Goal: Task Accomplishment & Management: Complete application form

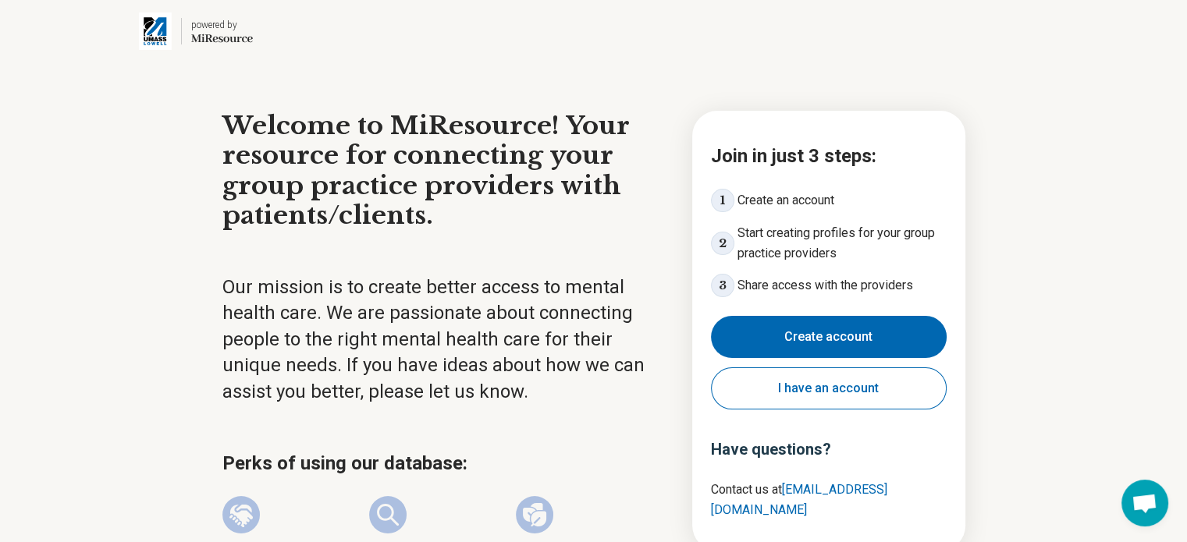
click at [849, 340] on button "Create account" at bounding box center [829, 337] width 236 height 42
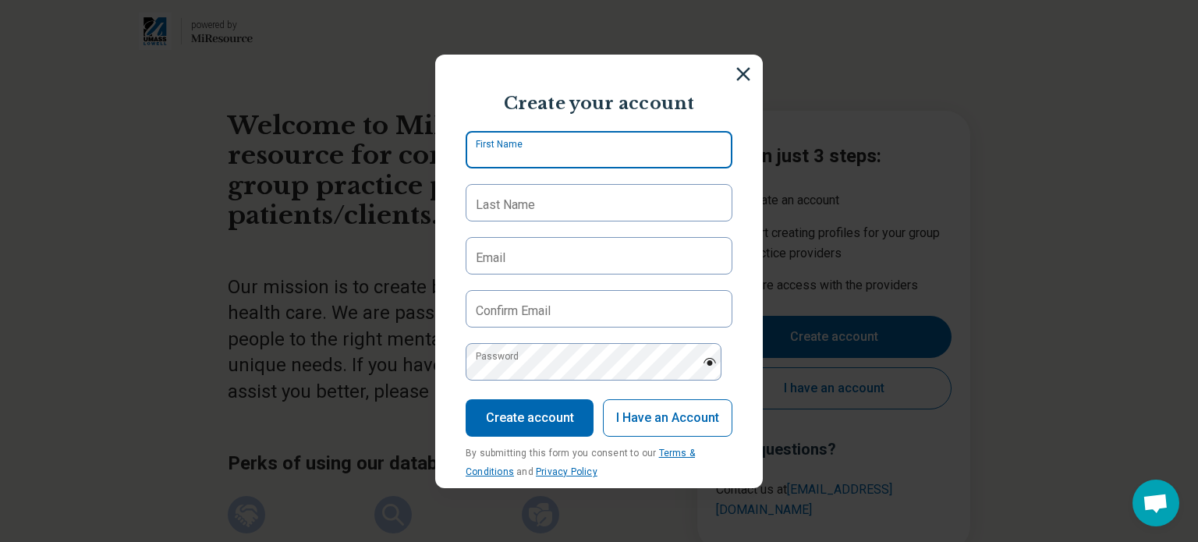
click at [552, 158] on input "First Name" at bounding box center [599, 149] width 267 height 37
type input "*******"
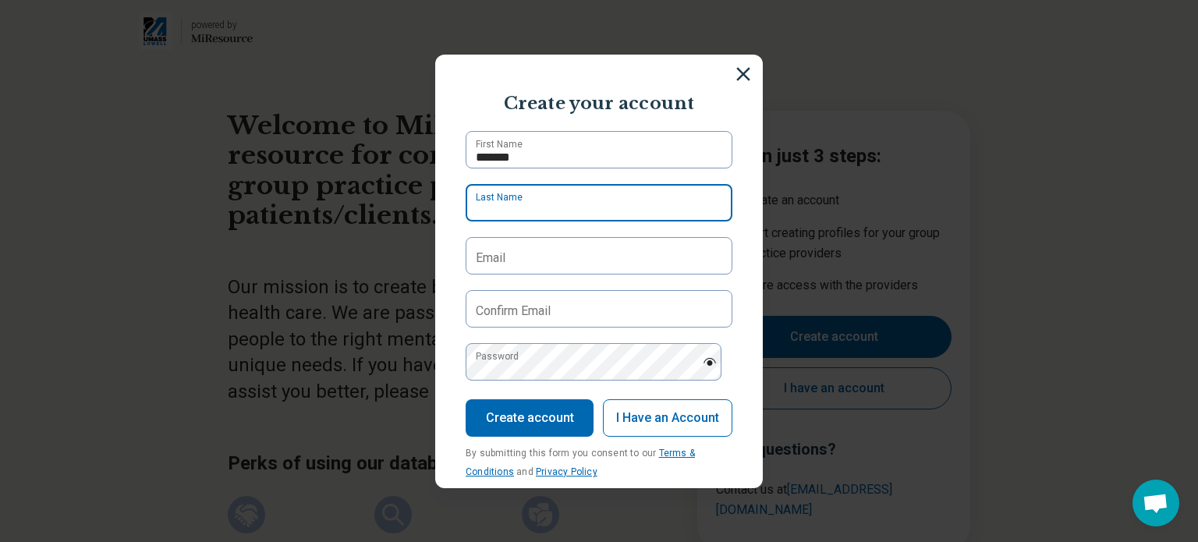
click at [570, 211] on input "Last Name" at bounding box center [599, 202] width 267 height 37
click at [477, 211] on input "********" at bounding box center [599, 202] width 267 height 37
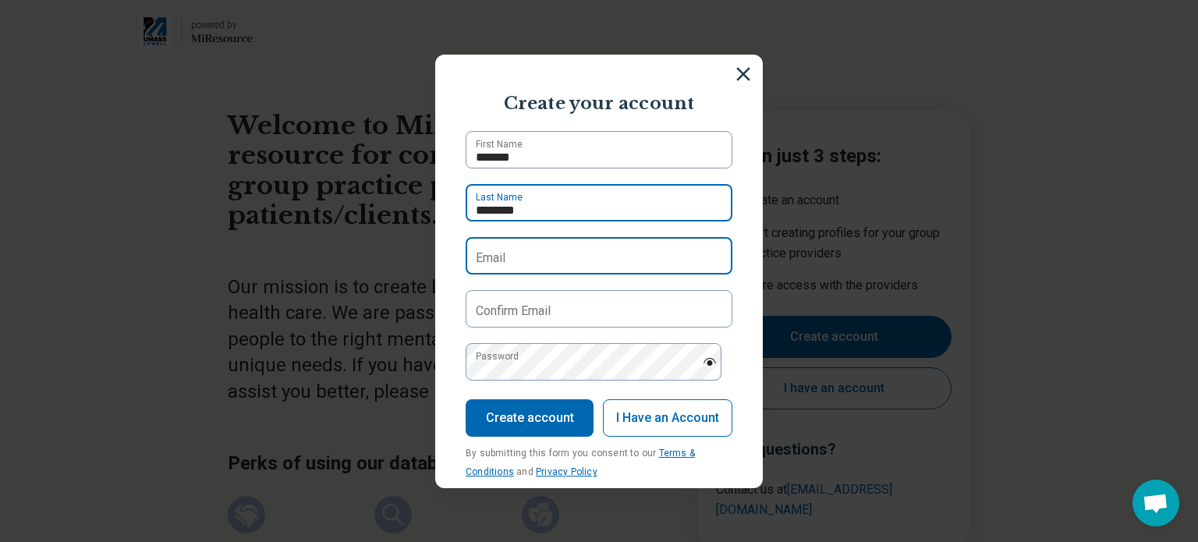
type input "********"
click at [509, 269] on input "Email" at bounding box center [599, 255] width 267 height 37
type input "**********"
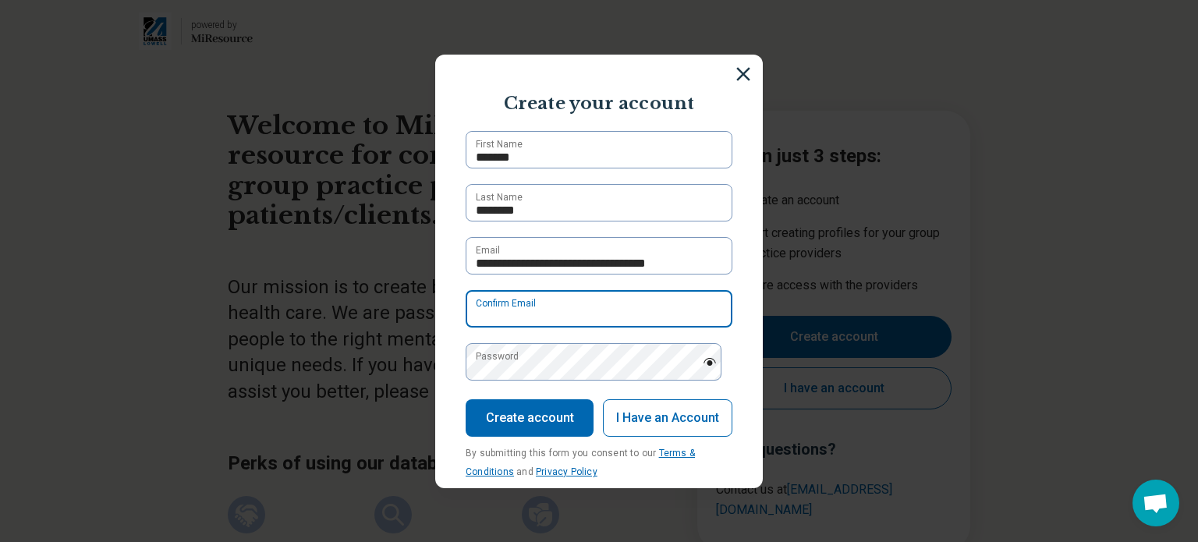
click at [561, 303] on input "Confirm Email" at bounding box center [599, 308] width 267 height 37
type input "**********"
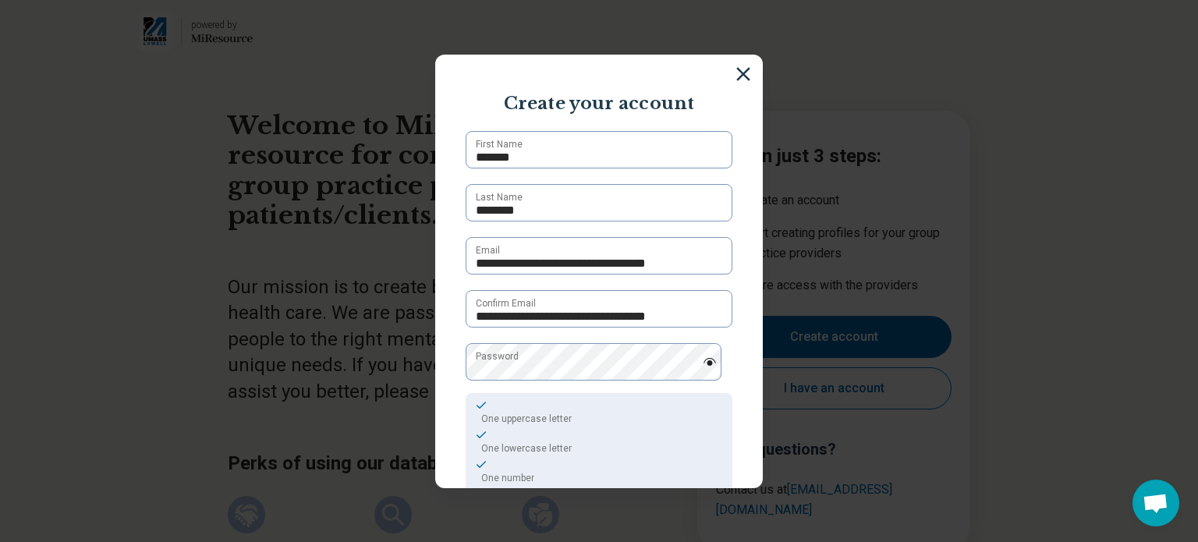
click at [703, 364] on img at bounding box center [710, 362] width 14 height 8
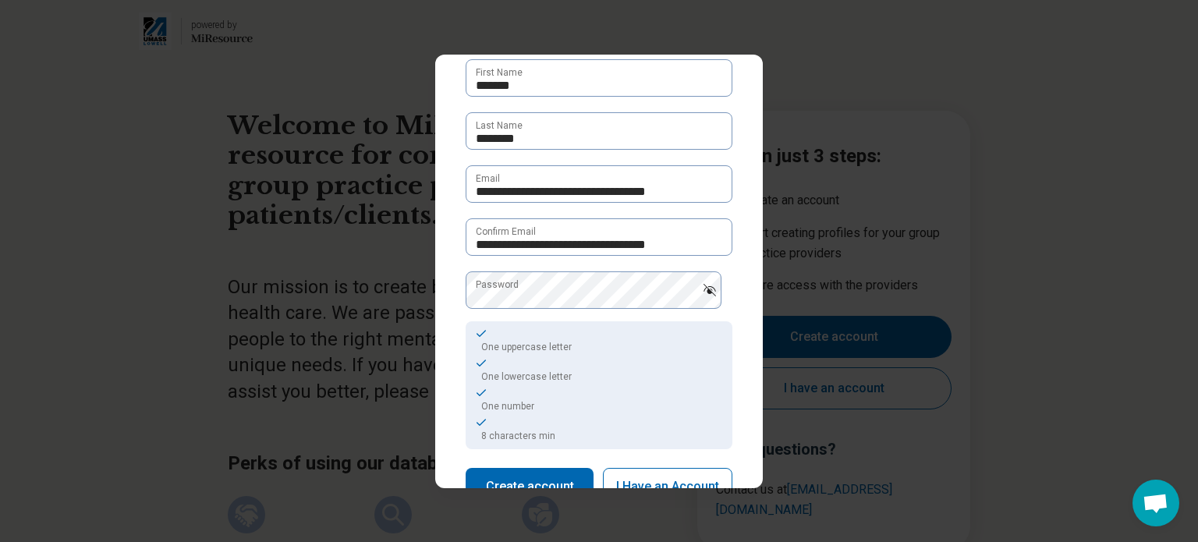
scroll to position [164, 0]
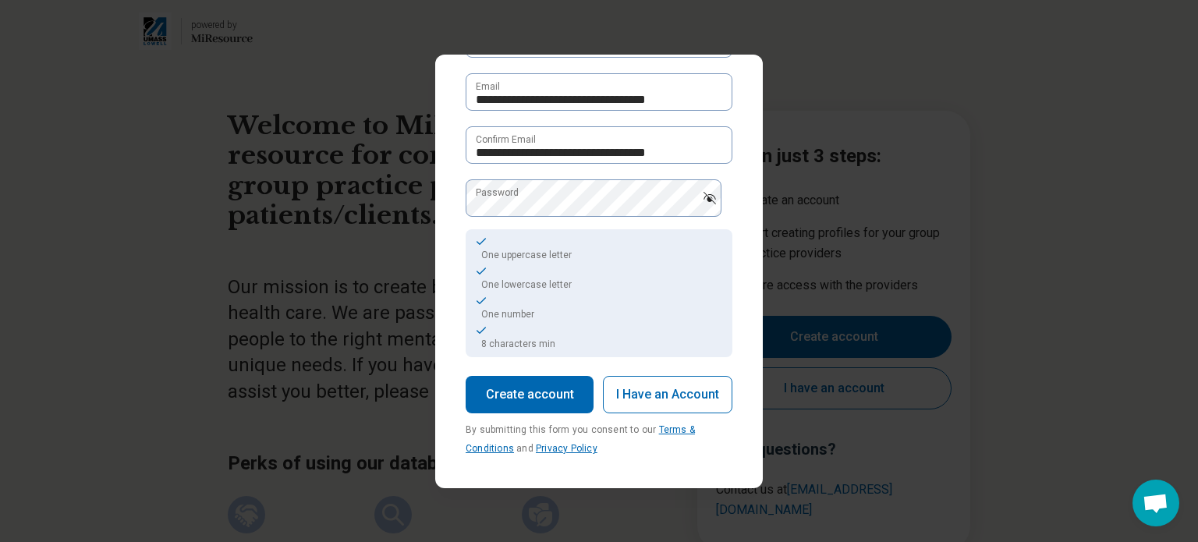
click at [522, 396] on button "Create account" at bounding box center [530, 394] width 128 height 37
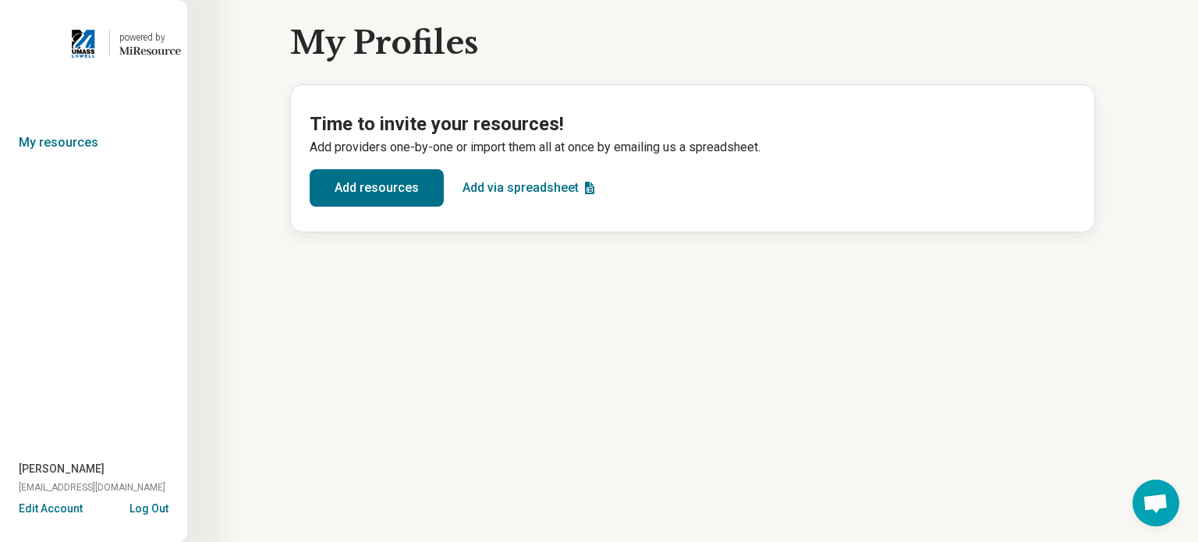
click at [373, 193] on button "Add resources" at bounding box center [377, 187] width 134 height 37
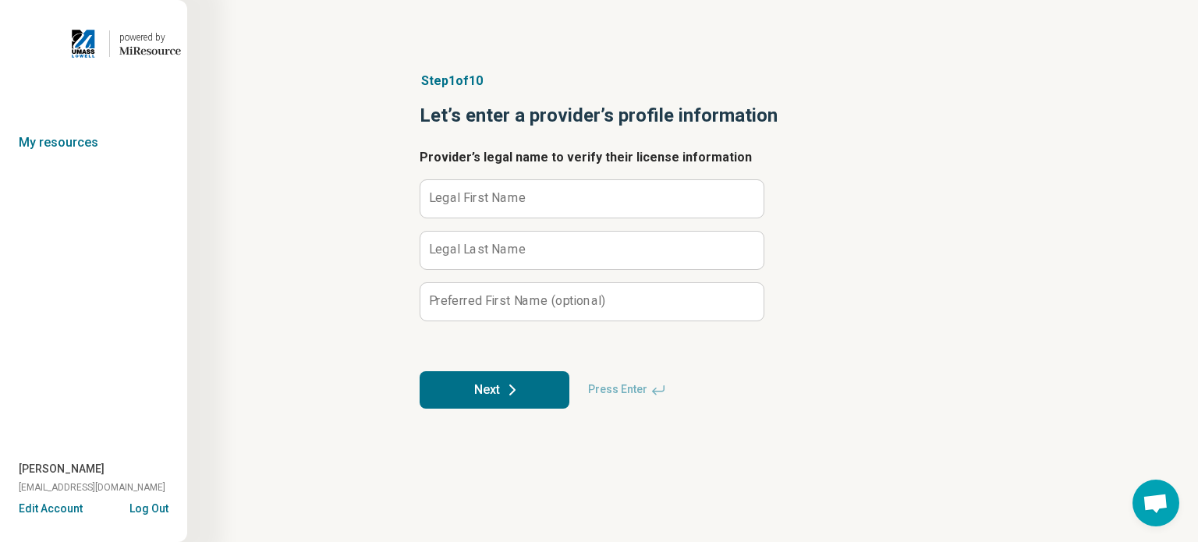
click at [489, 197] on label "Legal First Name" at bounding box center [478, 198] width 98 height 12
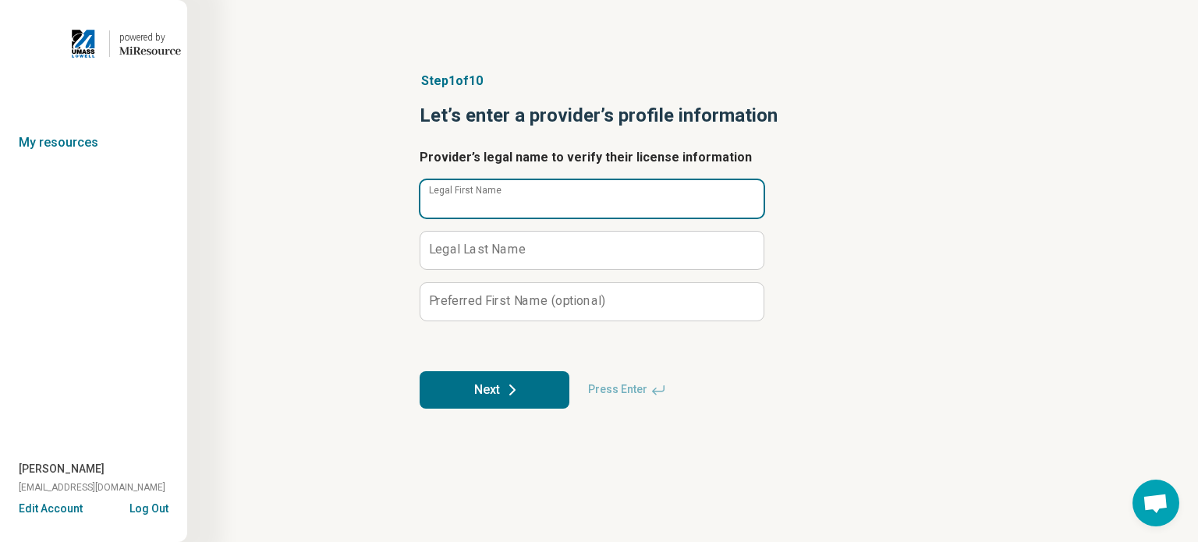
click at [489, 197] on input "Legal First Name" at bounding box center [592, 198] width 343 height 37
type input "*******"
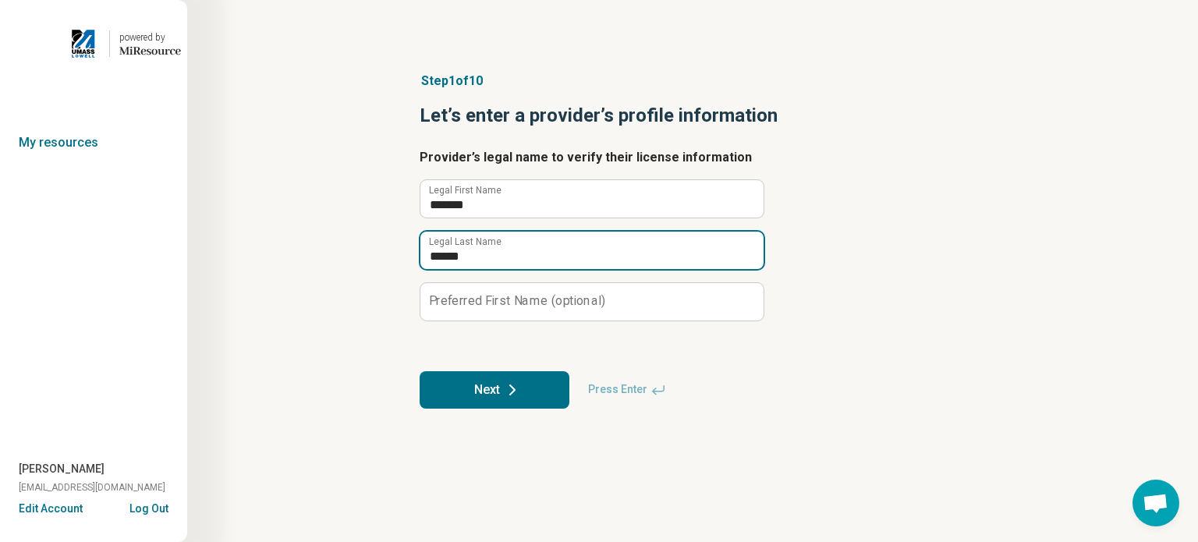
type input "******"
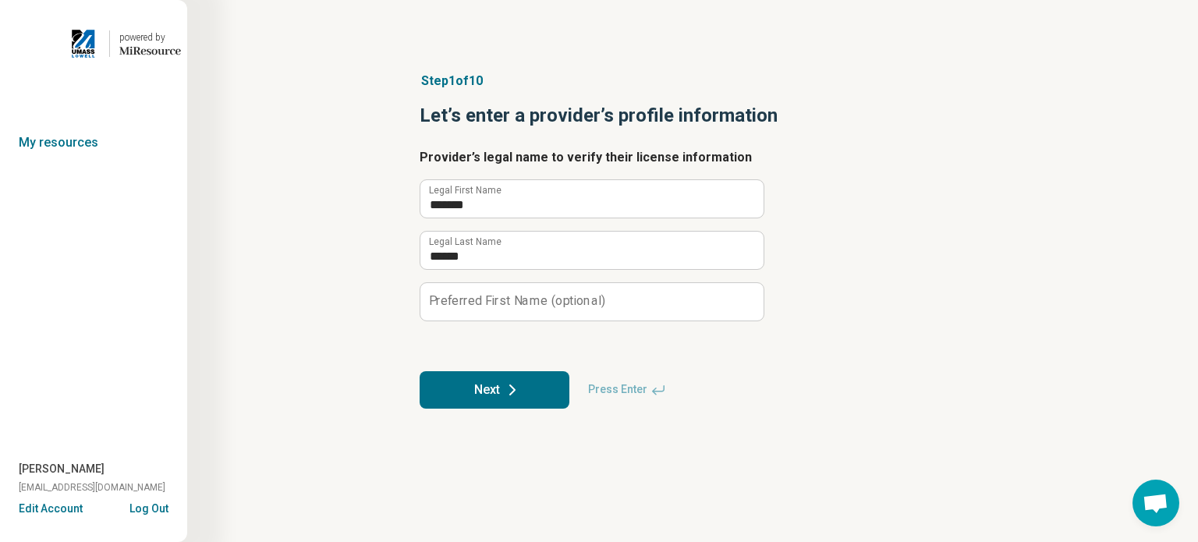
click at [509, 397] on icon at bounding box center [512, 390] width 19 height 19
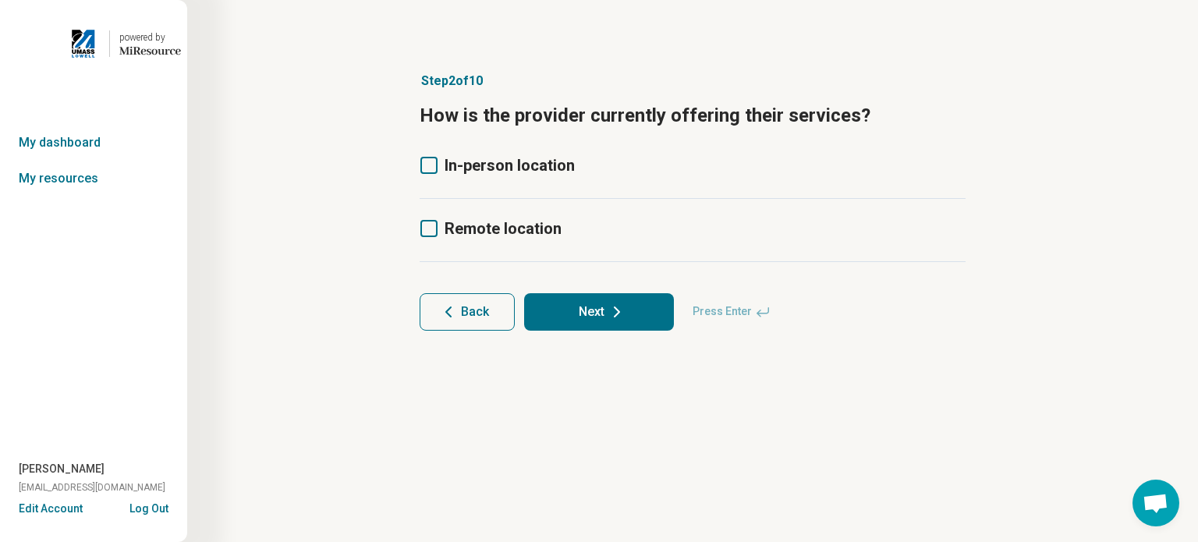
click at [431, 227] on icon at bounding box center [429, 228] width 17 height 17
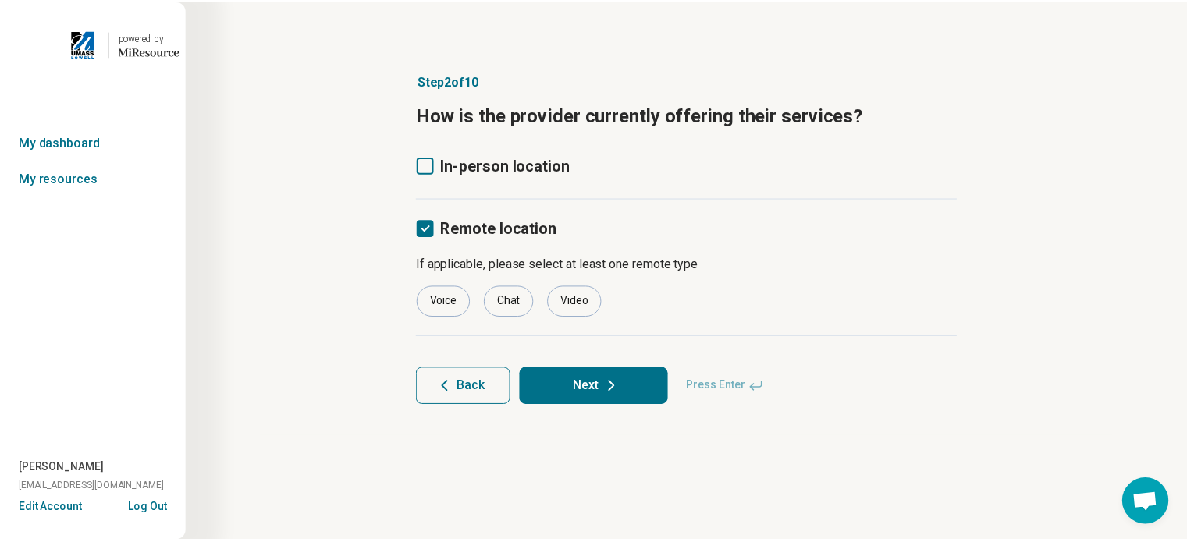
scroll to position [8, 0]
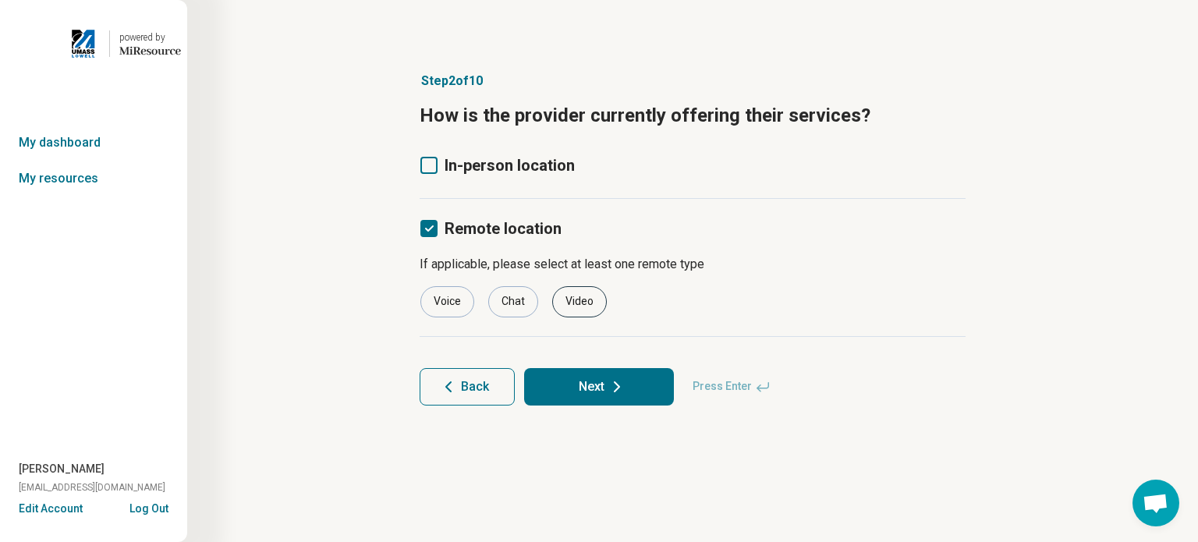
click at [590, 308] on div "Video" at bounding box center [579, 301] width 55 height 31
click at [593, 388] on button "Next" at bounding box center [599, 386] width 150 height 37
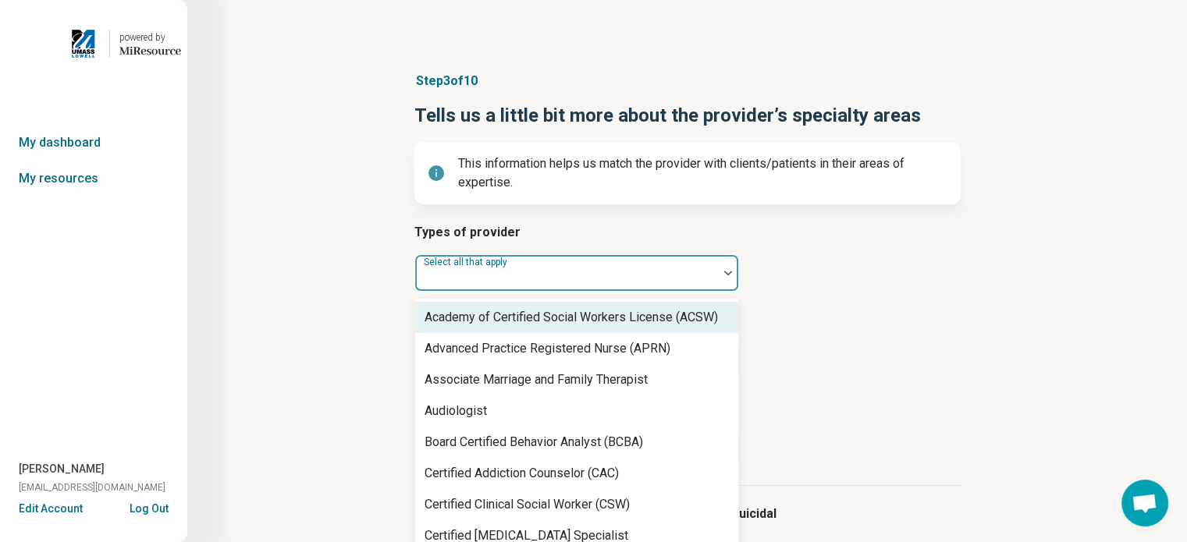
click at [718, 274] on div at bounding box center [728, 273] width 20 height 36
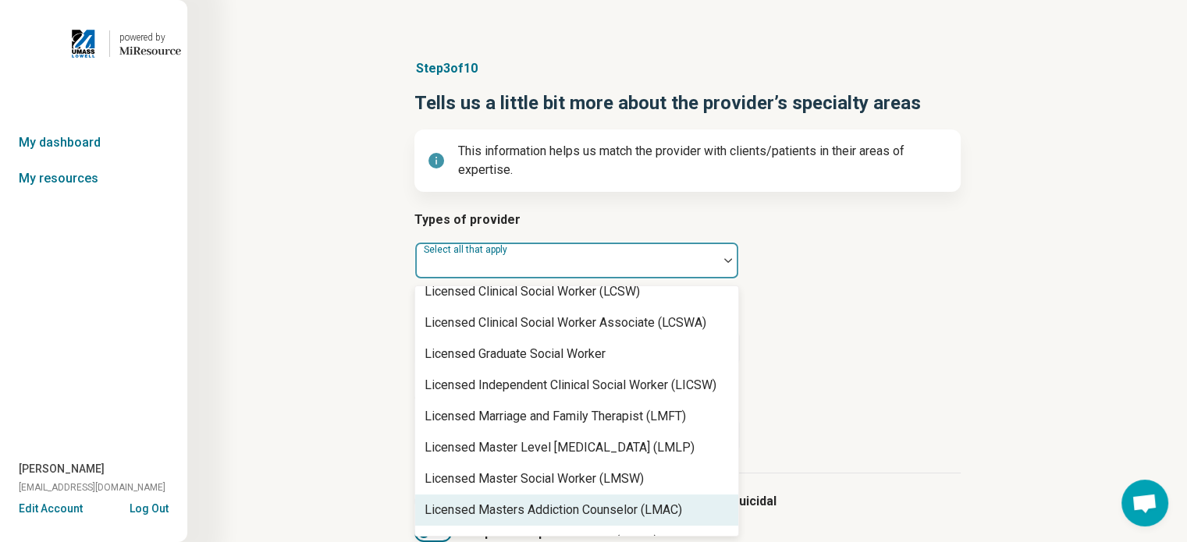
scroll to position [887, 0]
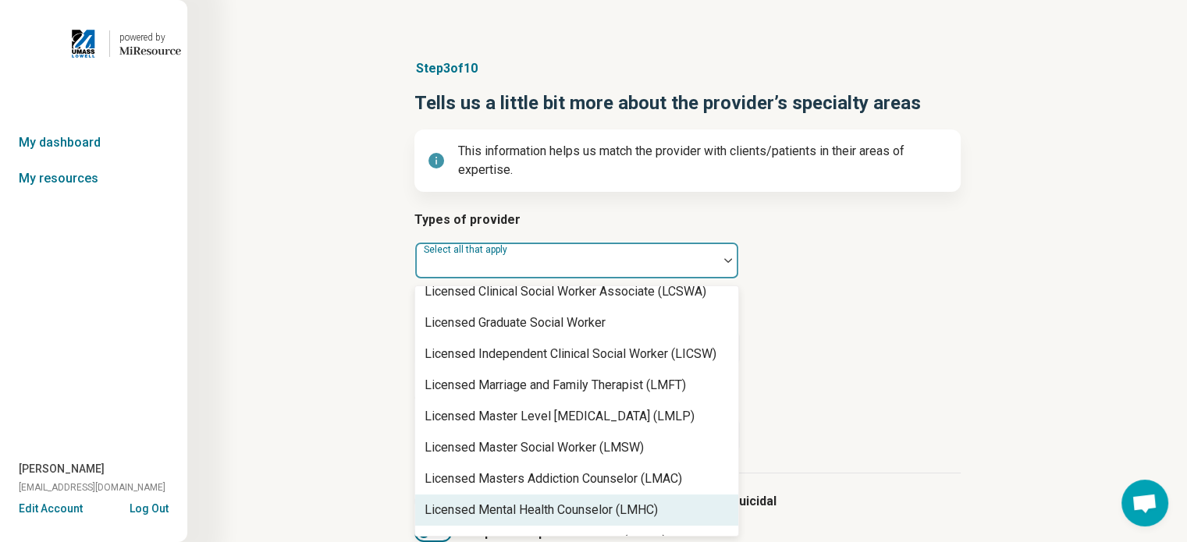
click at [583, 502] on div "Licensed Mental Health Counselor (LMHC)" at bounding box center [540, 510] width 233 height 19
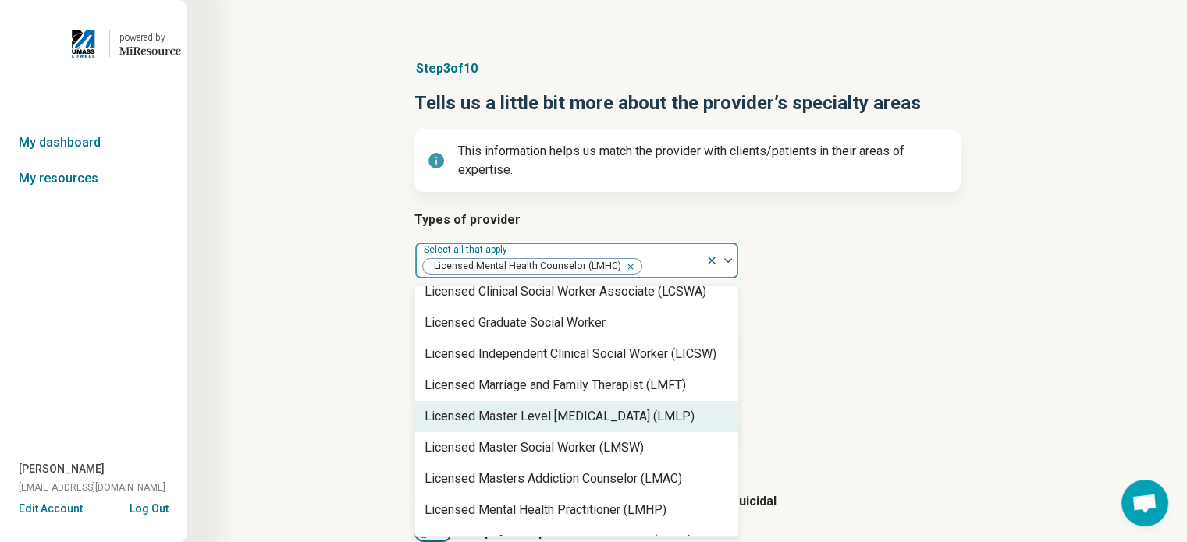
click at [865, 391] on h3 "Age groups provider treats" at bounding box center [687, 394] width 546 height 19
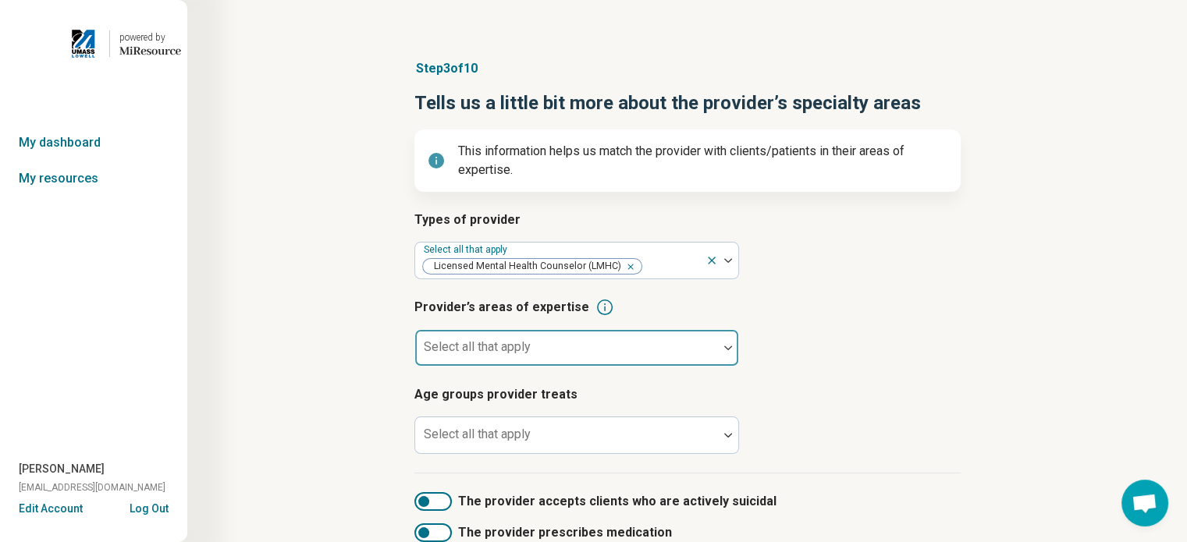
click at [730, 349] on img at bounding box center [728, 348] width 8 height 5
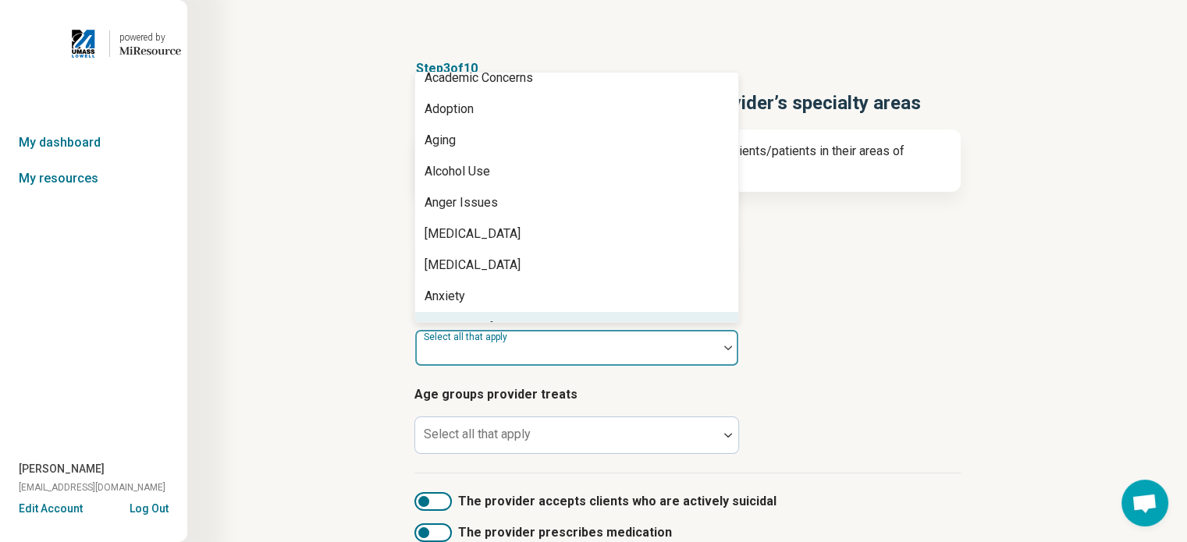
scroll to position [76, 0]
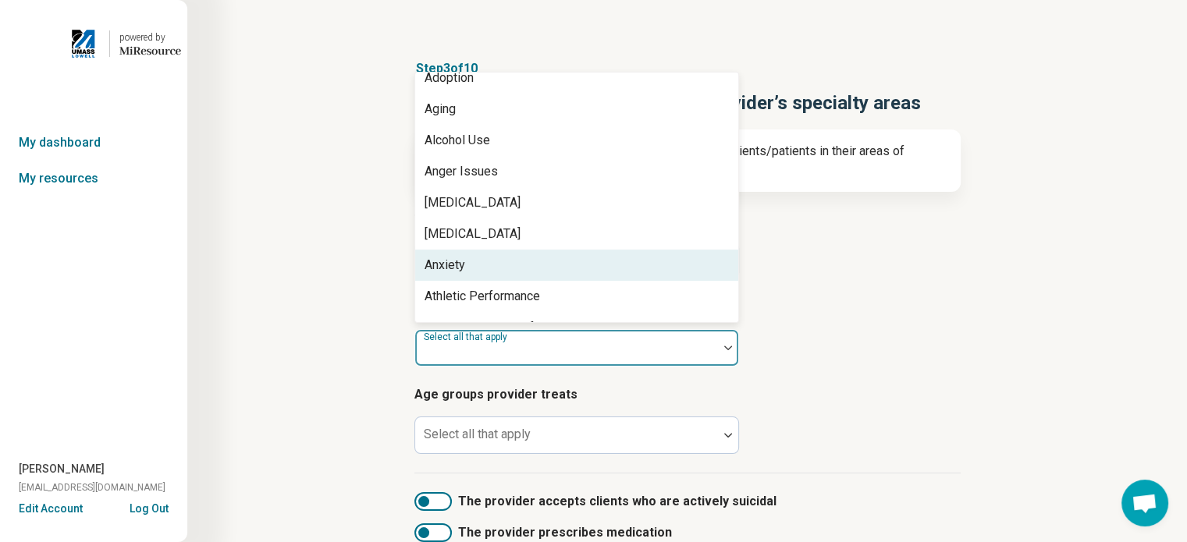
click at [660, 259] on div "Anxiety" at bounding box center [576, 265] width 323 height 31
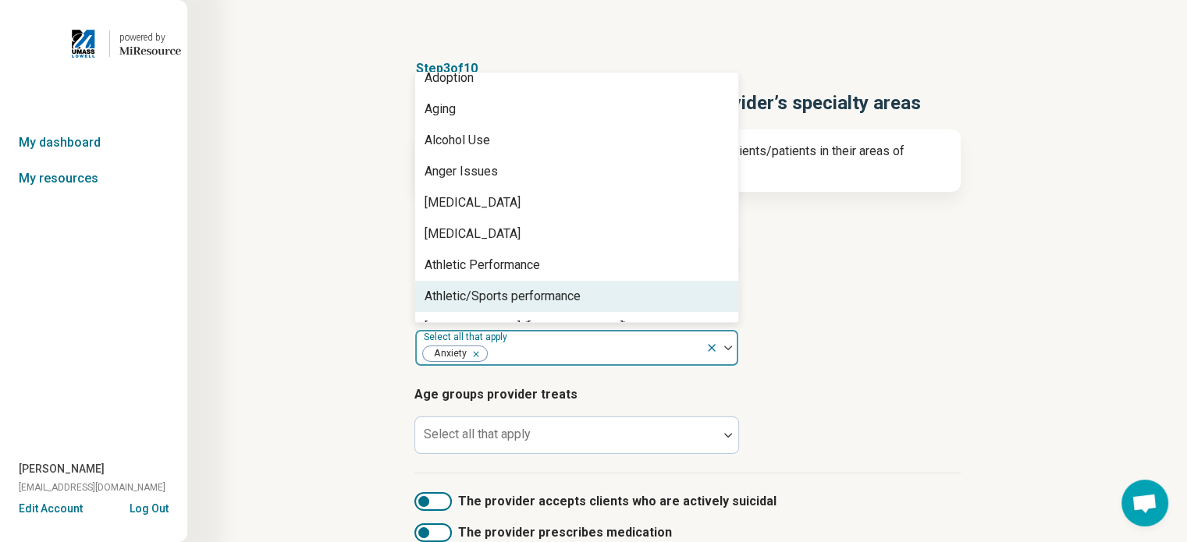
scroll to position [107, 0]
click at [627, 293] on div "Attention Deficit Hyperactivity Disorder (ADHD)" at bounding box center [525, 296] width 203 height 19
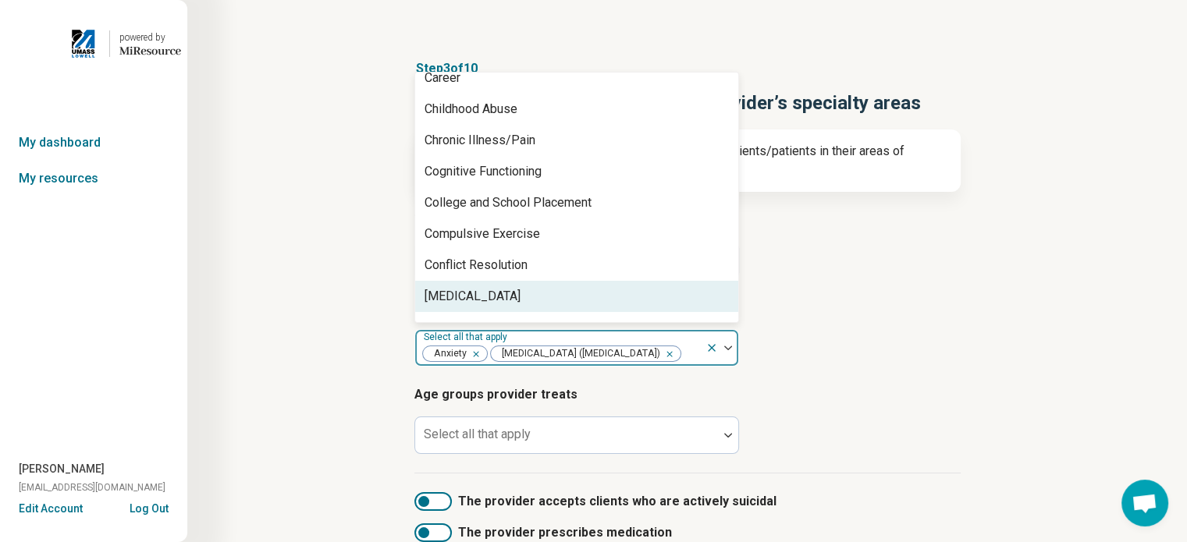
scroll to position [669, 0]
click at [630, 293] on div "Depression" at bounding box center [576, 296] width 323 height 31
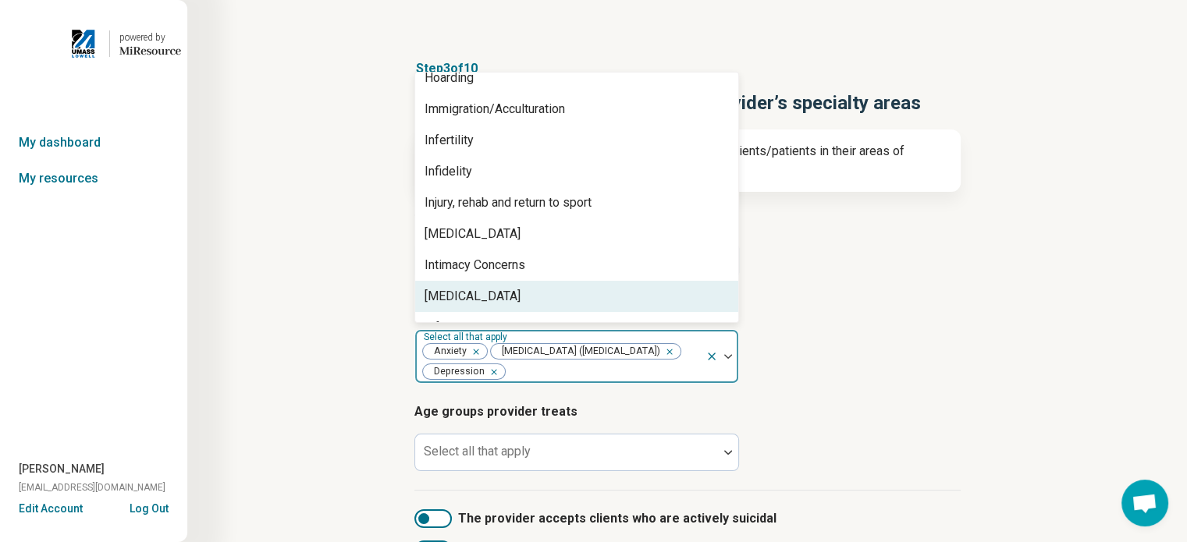
scroll to position [1324, 0]
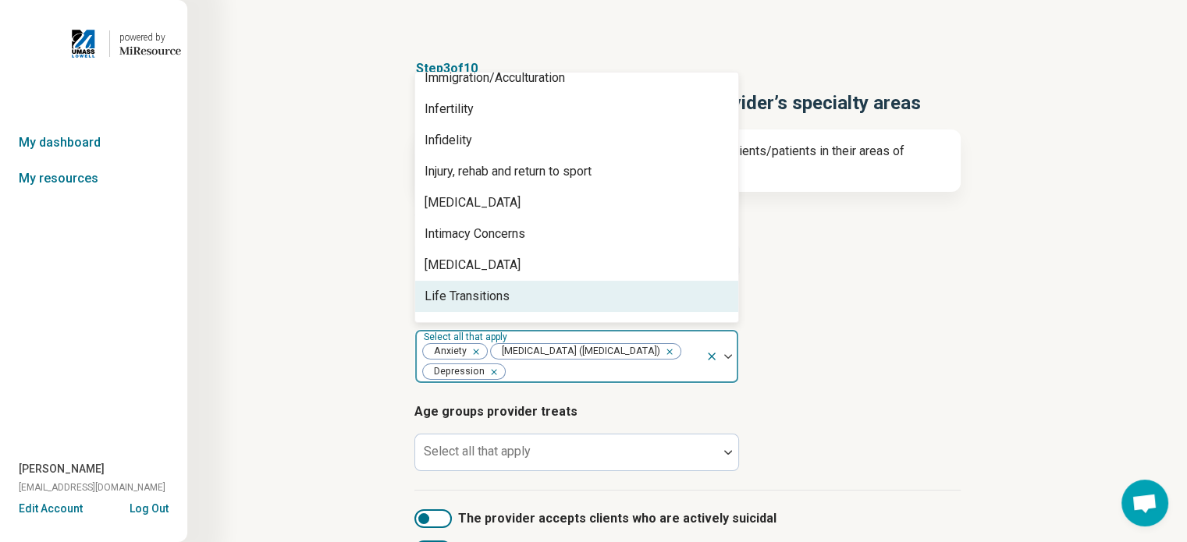
click at [648, 293] on div "Life Transitions" at bounding box center [576, 296] width 323 height 31
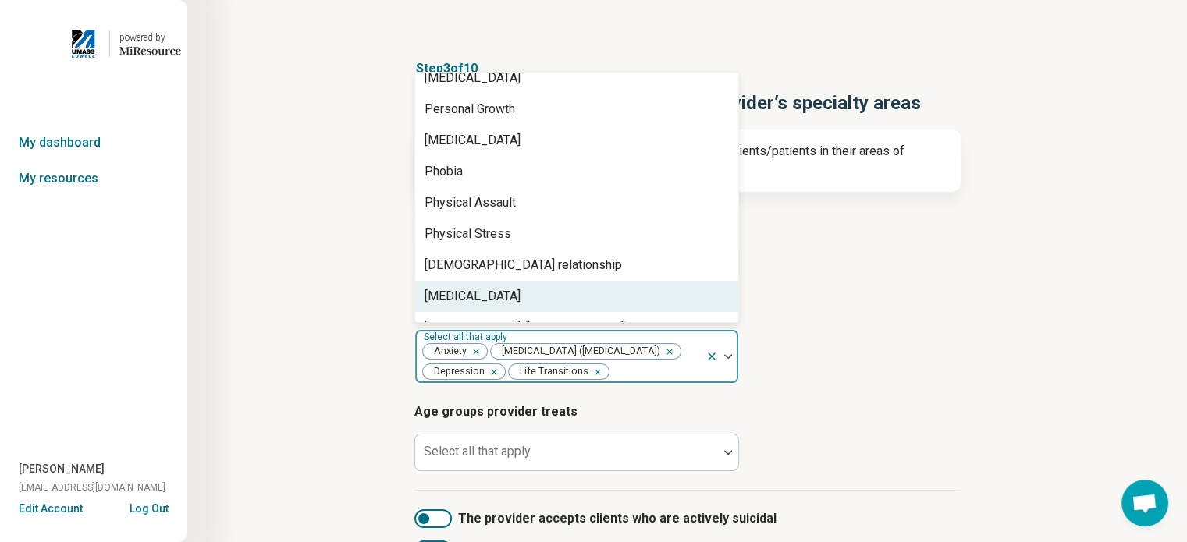
scroll to position [1948, 0]
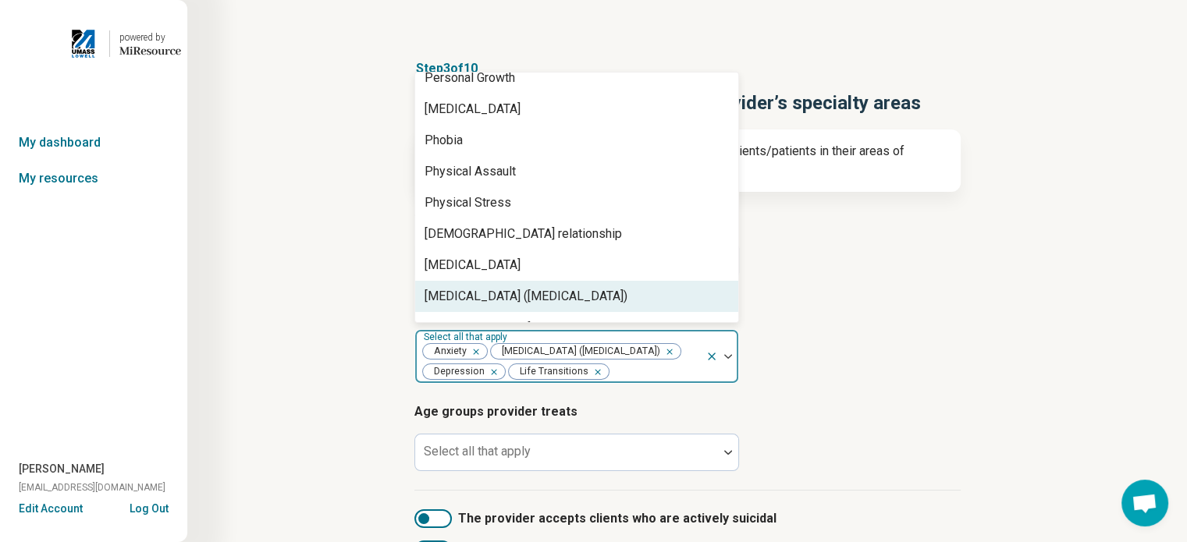
click at [648, 293] on div "Posttraumatic Stress Disorder (PTSD)" at bounding box center [576, 296] width 323 height 31
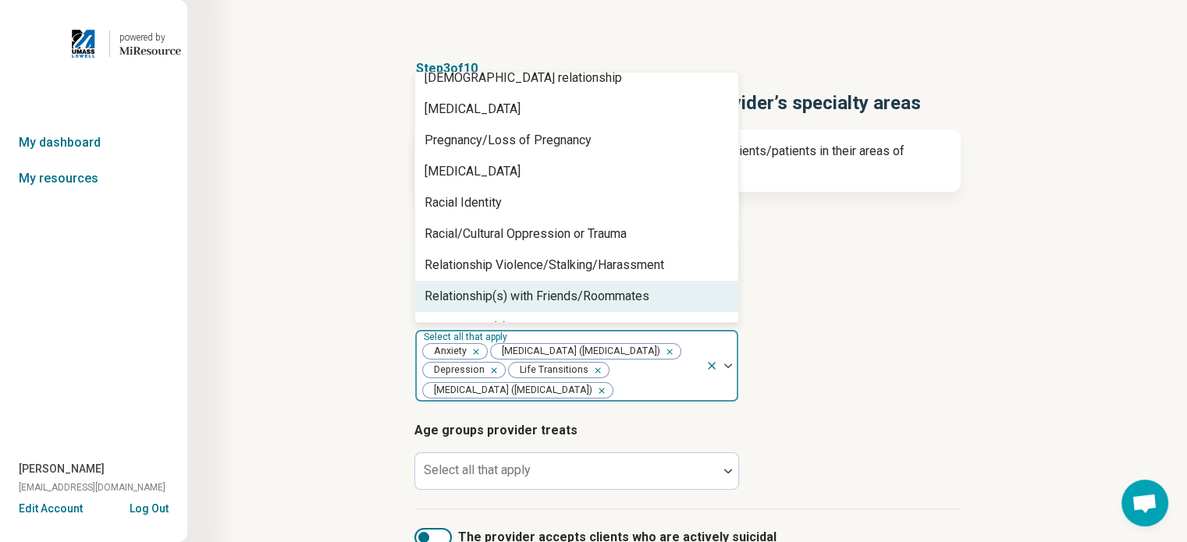
scroll to position [2136, 0]
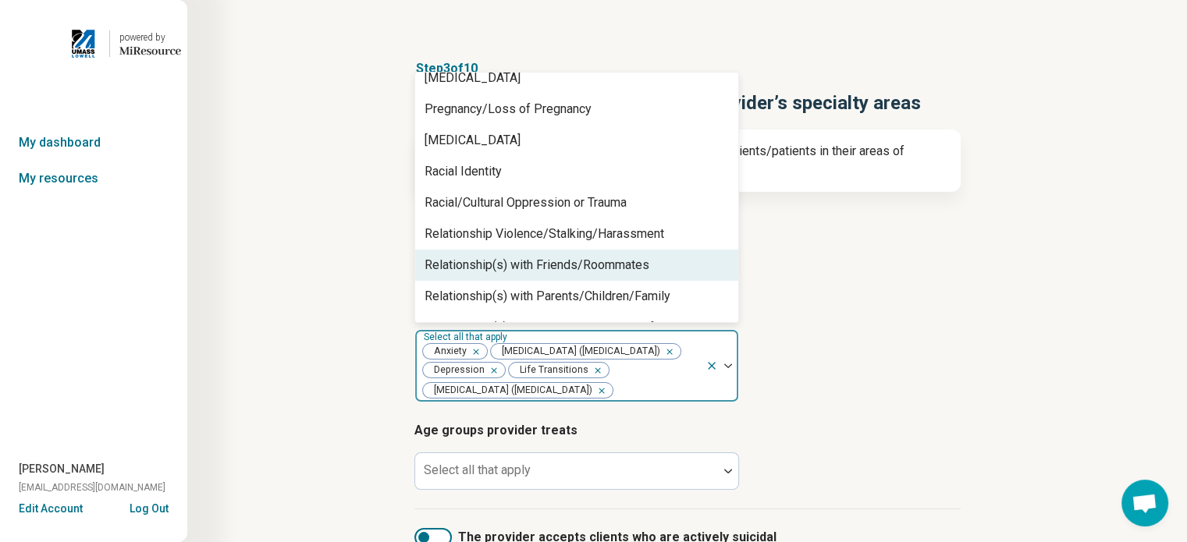
click at [615, 262] on div "Relationship(s) with Friends/Roommates" at bounding box center [536, 265] width 225 height 19
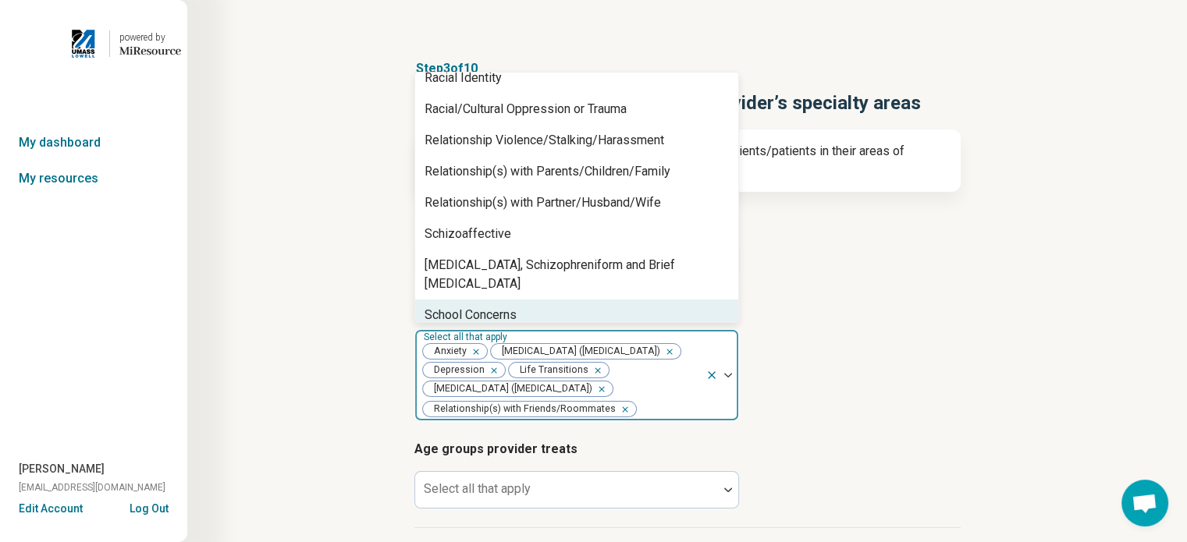
scroll to position [2260, 0]
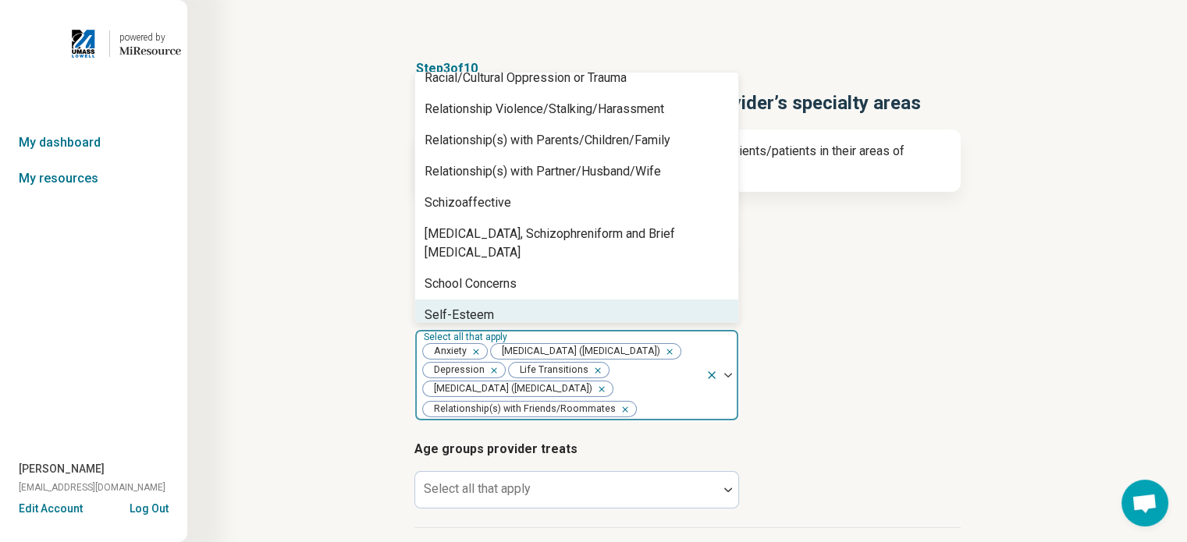
click at [615, 268] on div "School Concerns" at bounding box center [576, 283] width 323 height 31
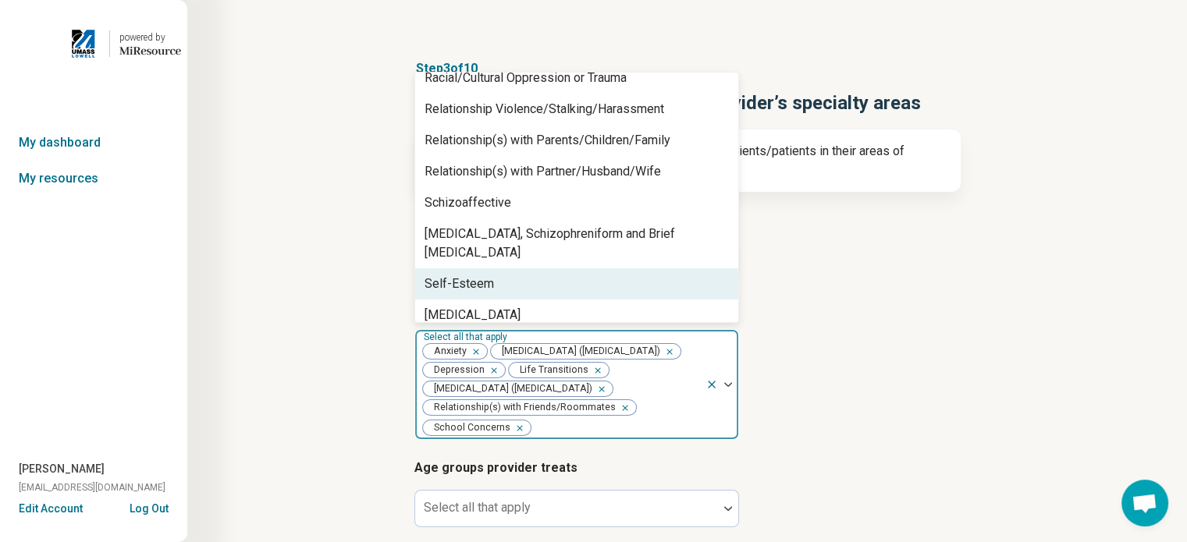
click at [559, 268] on div "Self-Esteem" at bounding box center [576, 283] width 323 height 31
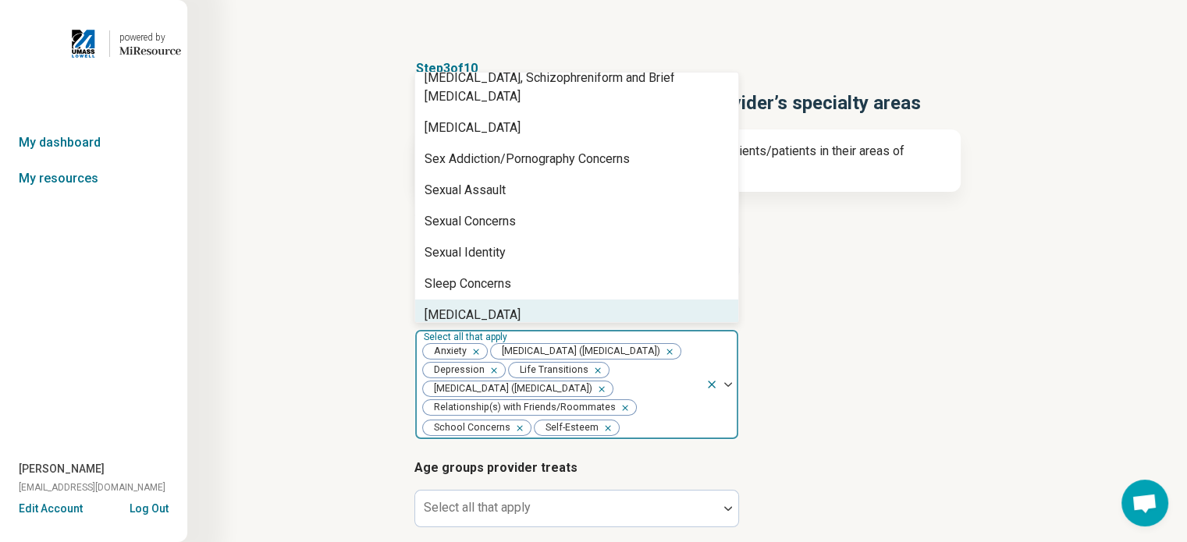
scroll to position [2448, 0]
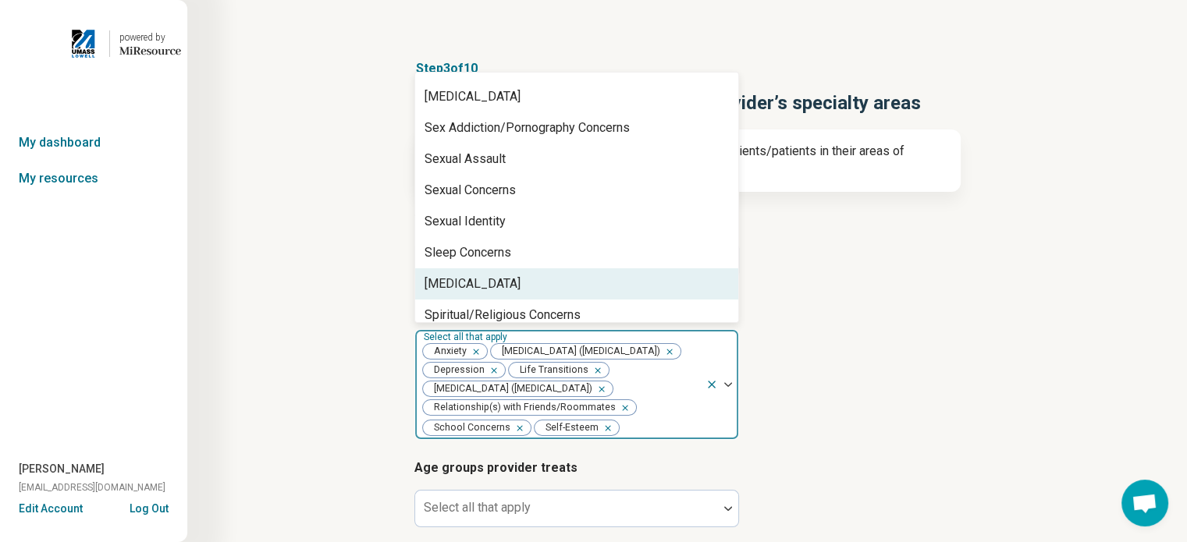
click at [499, 275] on div "Social Anxiety" at bounding box center [472, 284] width 96 height 19
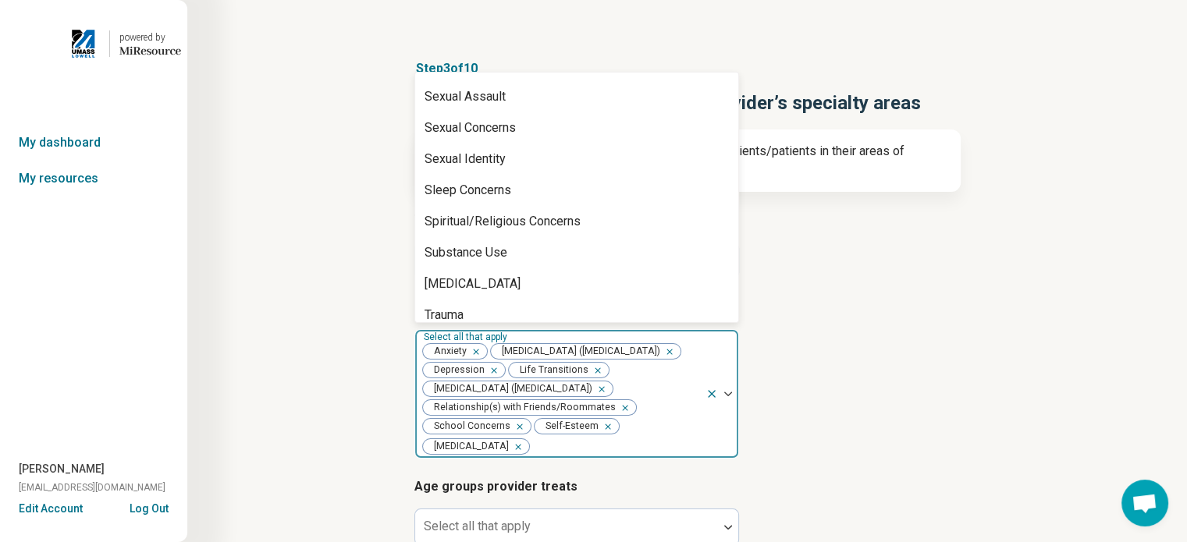
scroll to position [2541, 0]
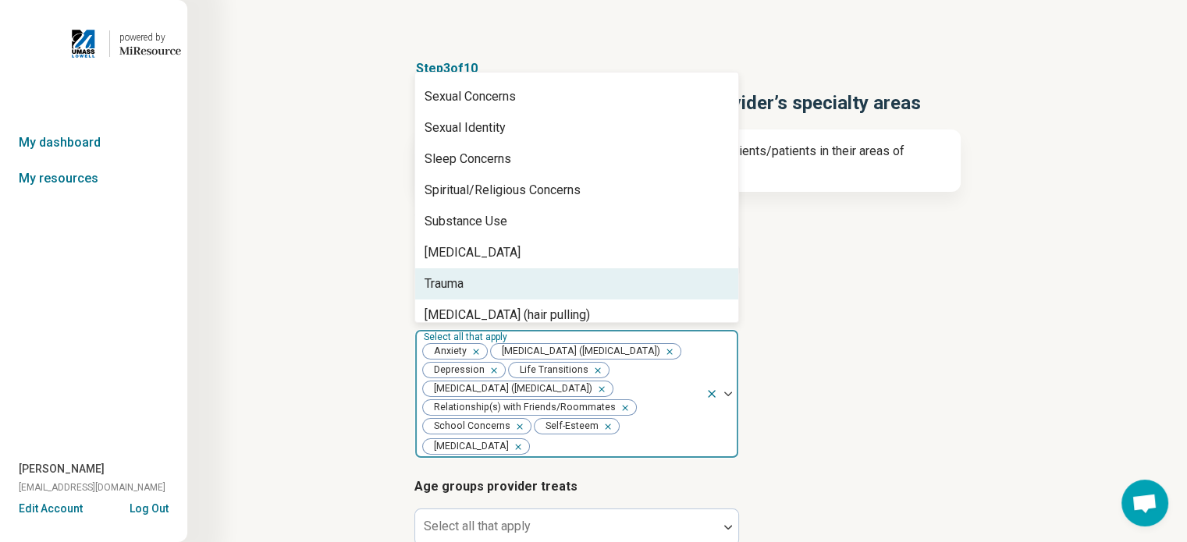
click at [487, 268] on div "Trauma" at bounding box center [576, 283] width 323 height 31
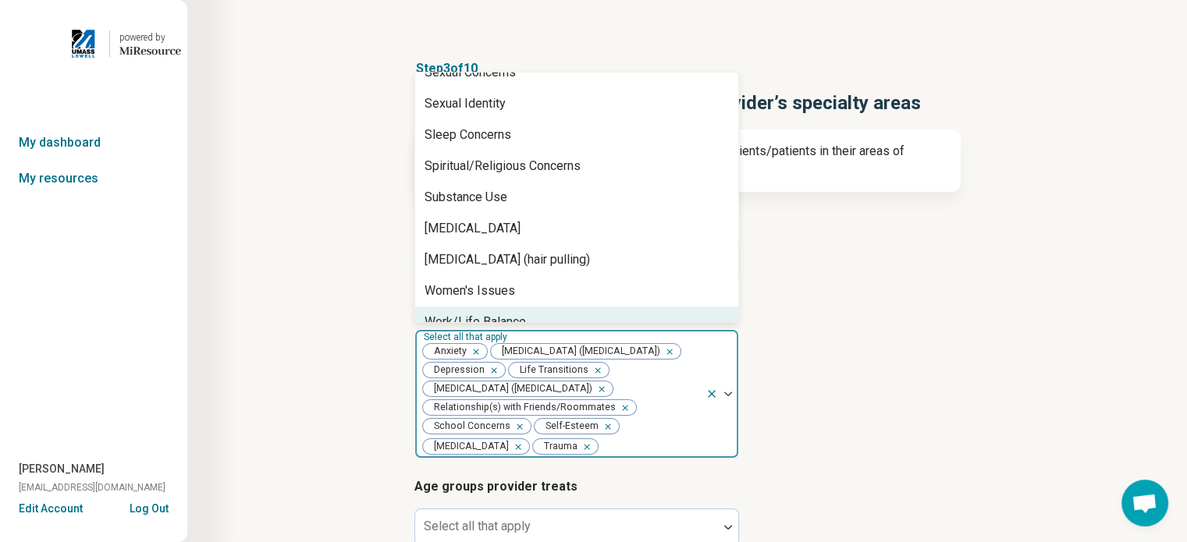
click at [490, 313] on div "Work/Life Balance" at bounding box center [474, 322] width 101 height 19
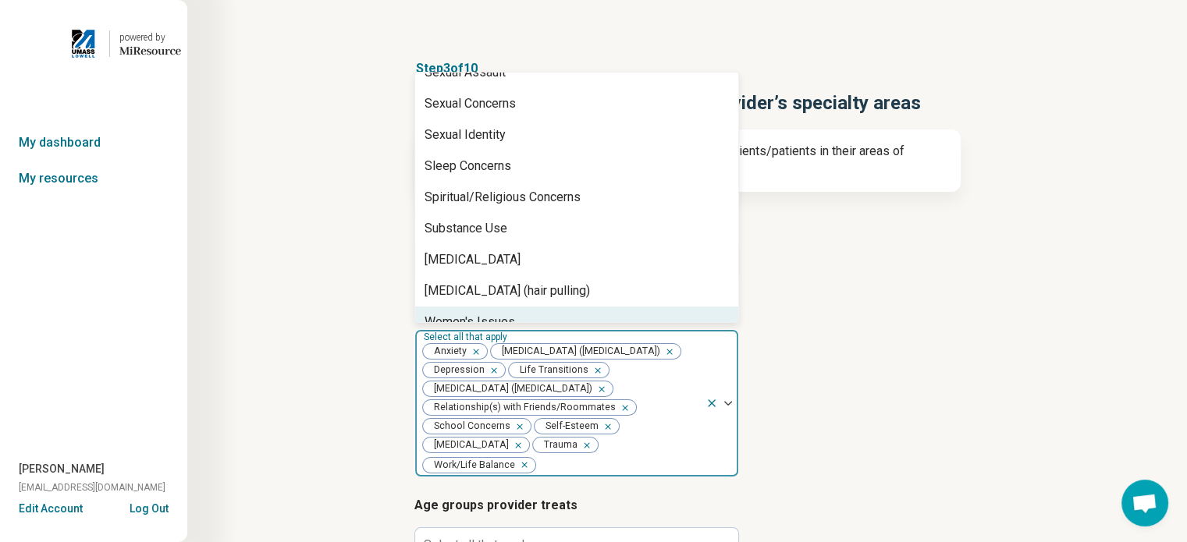
click at [515, 432] on icon "Remove [object Object]" at bounding box center [516, 426] width 11 height 11
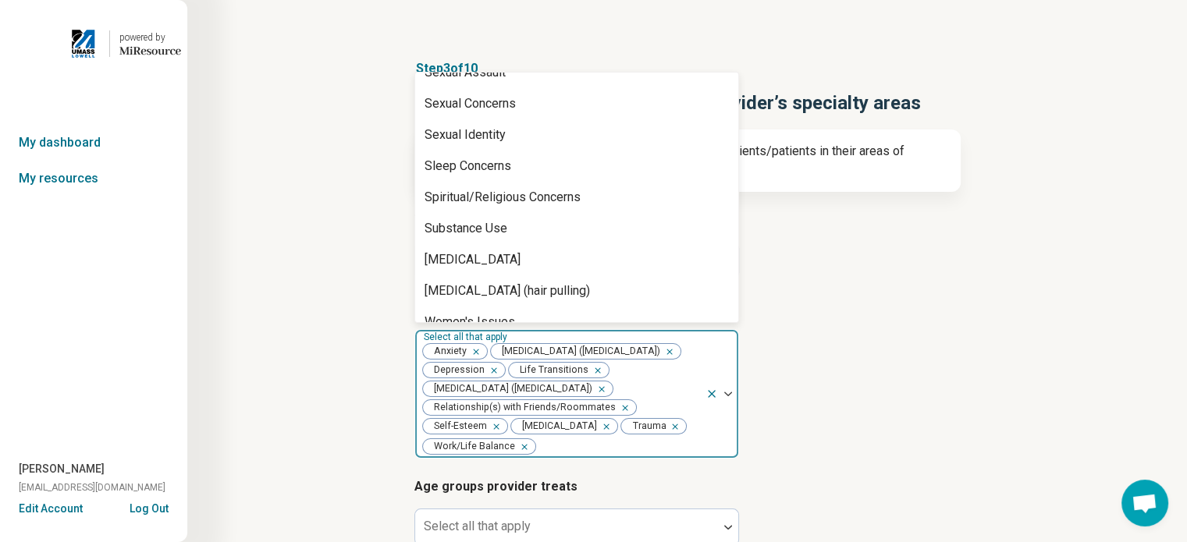
click at [936, 401] on article "Provider’s areas of expertise option School Concerns, deselected. 90 results av…" at bounding box center [687, 378] width 546 height 161
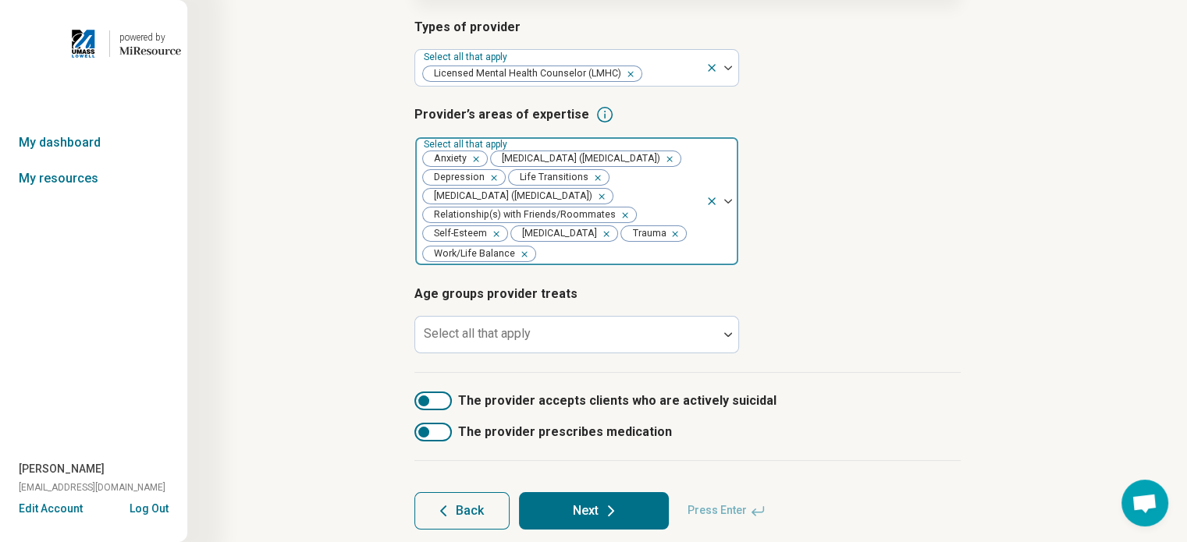
scroll to position [272, 0]
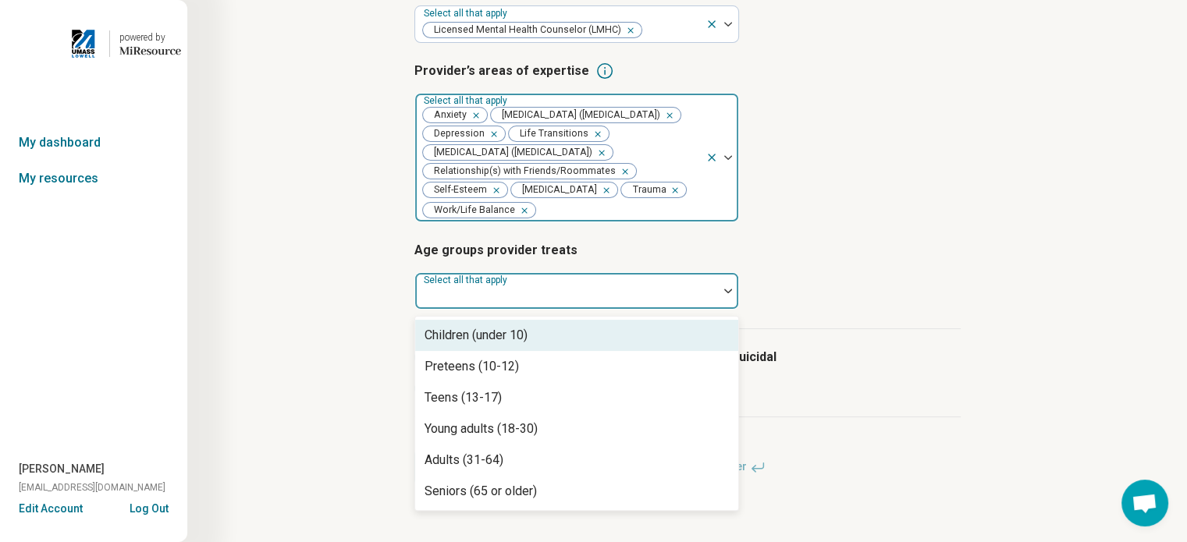
click at [724, 294] on div at bounding box center [728, 291] width 20 height 36
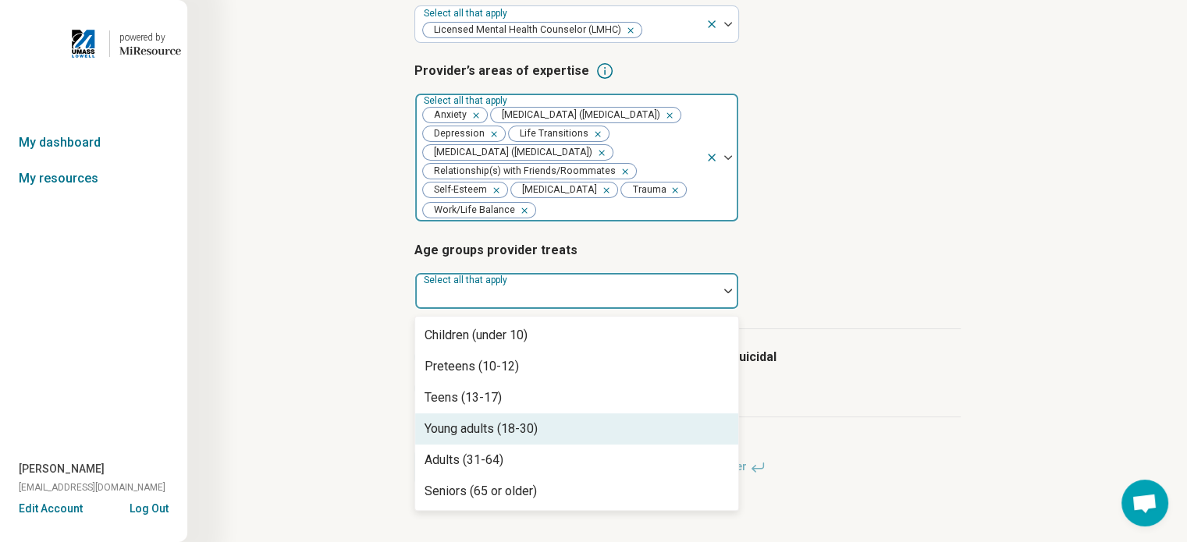
click at [634, 423] on div "Young adults (18-30)" at bounding box center [576, 429] width 323 height 31
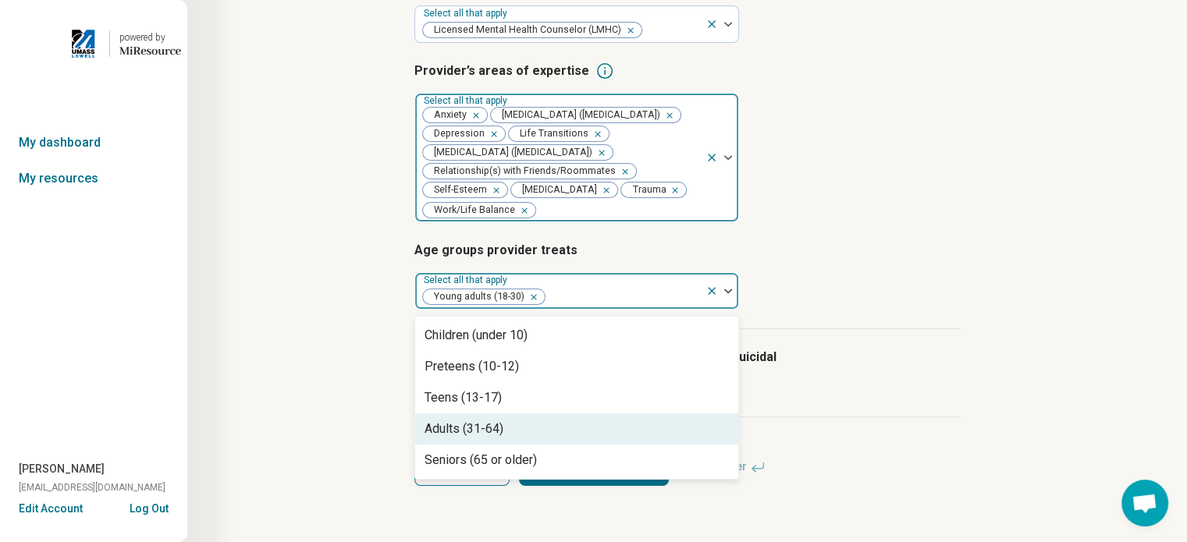
click at [477, 431] on div "Adults (31-64)" at bounding box center [463, 429] width 79 height 19
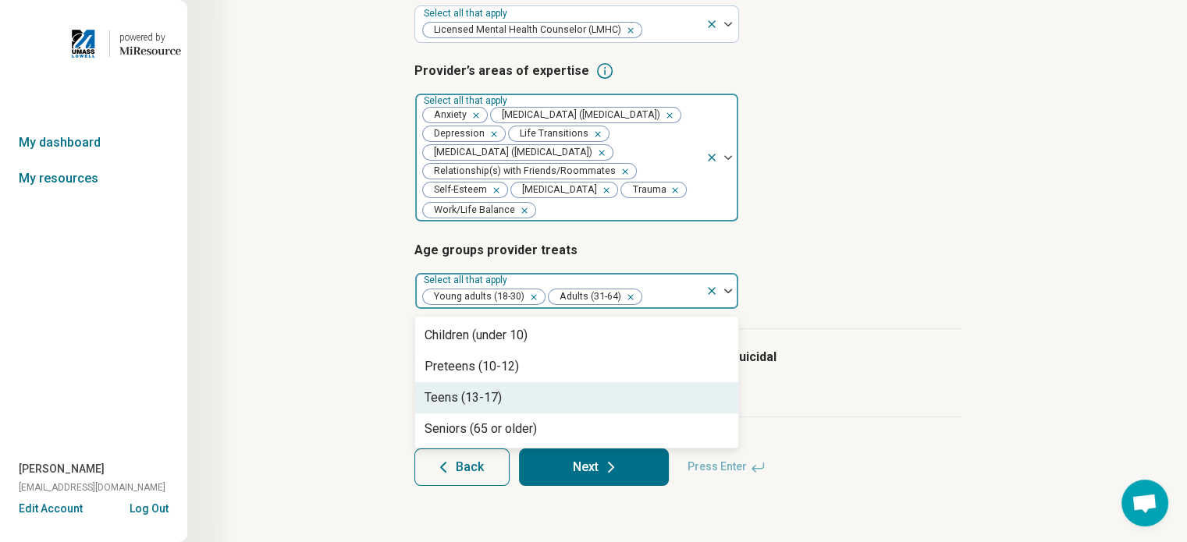
click at [478, 393] on div "Teens (13-17)" at bounding box center [462, 398] width 77 height 19
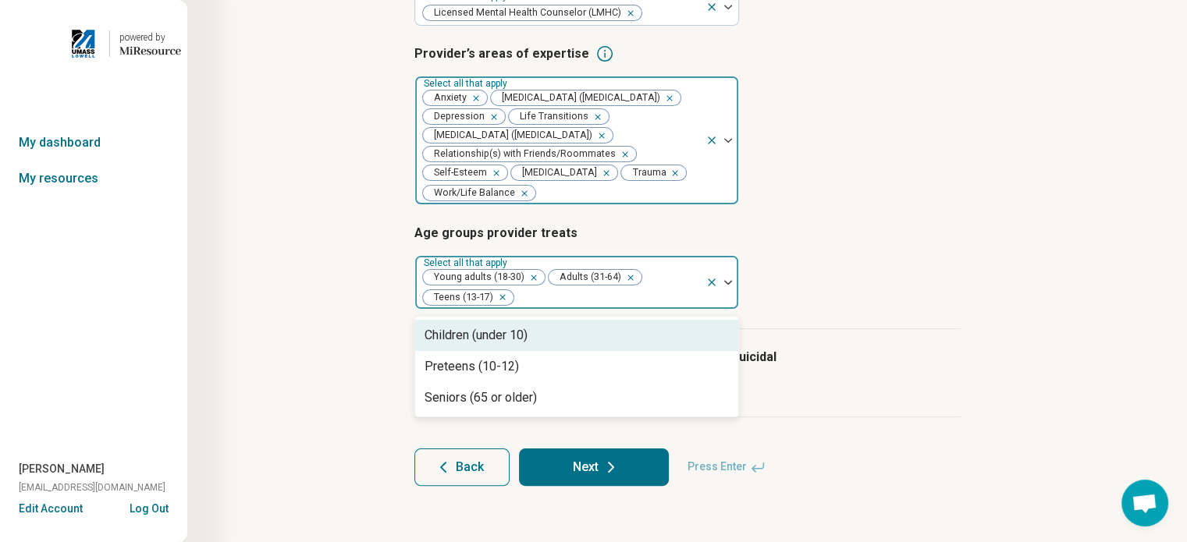
click at [1004, 271] on div "Step 3 of 10 Tells us a little bit more about the provider’s specialty areas Th…" at bounding box center [687, 146] width 850 height 743
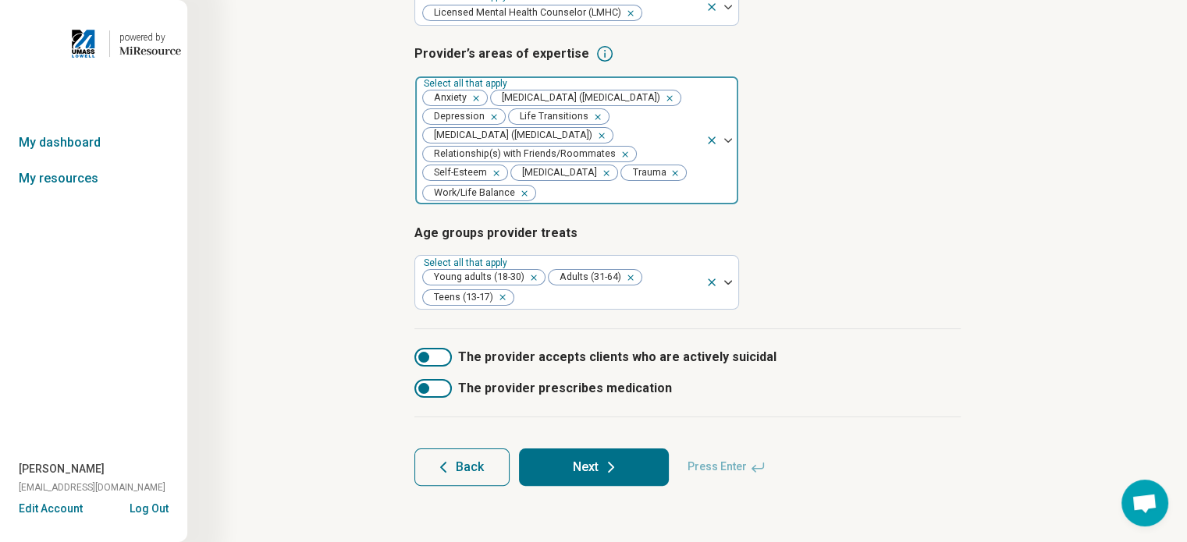
scroll to position [289, 0]
click at [594, 464] on button "Next" at bounding box center [594, 467] width 150 height 37
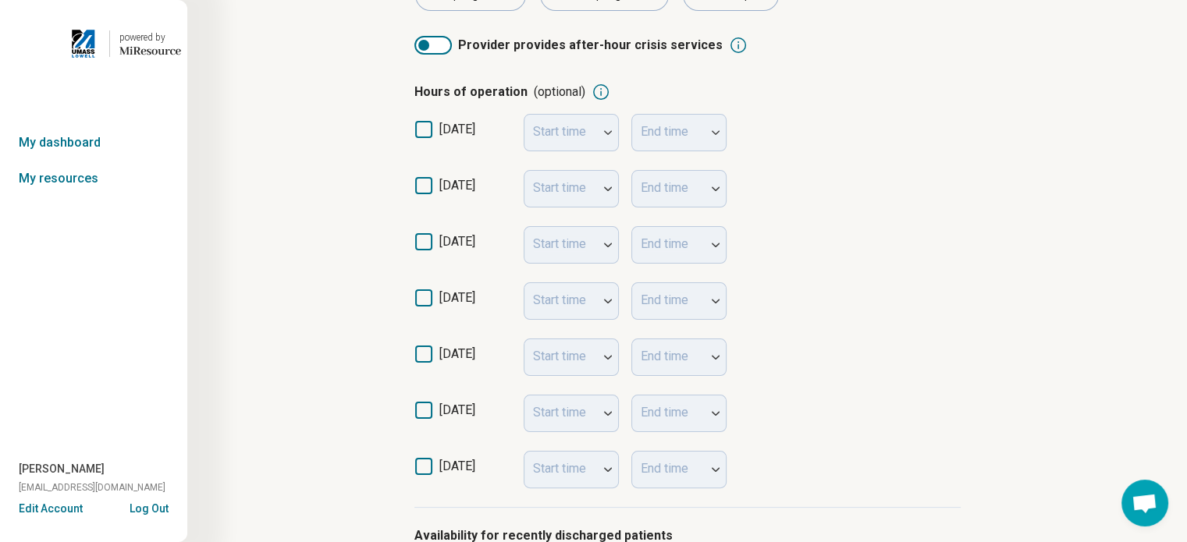
scroll to position [265, 0]
click at [428, 352] on icon at bounding box center [423, 351] width 17 height 17
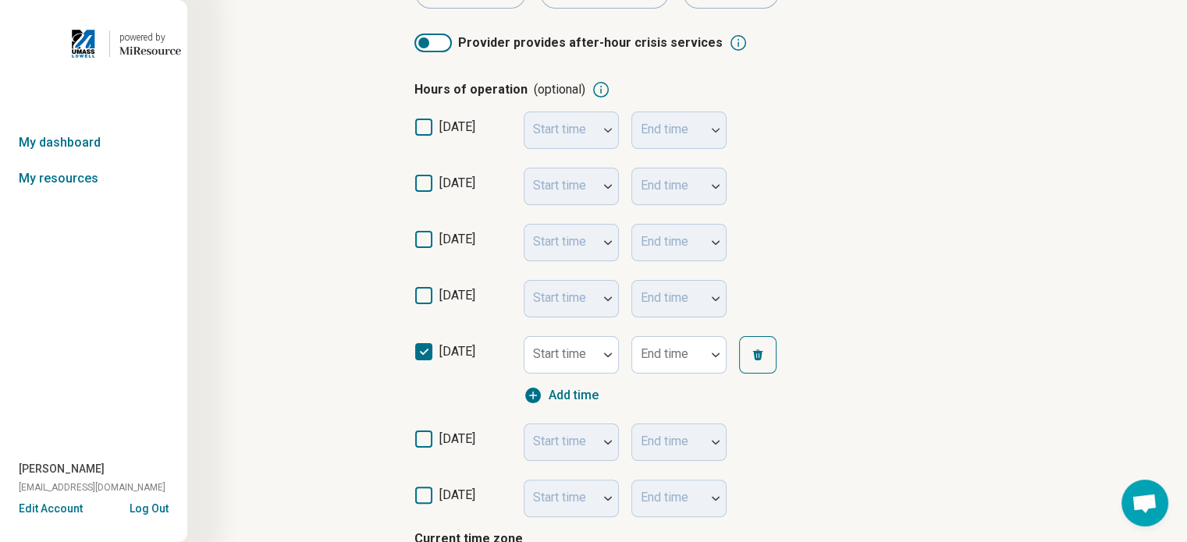
scroll to position [8, 0]
click at [609, 357] on div at bounding box center [608, 355] width 20 height 36
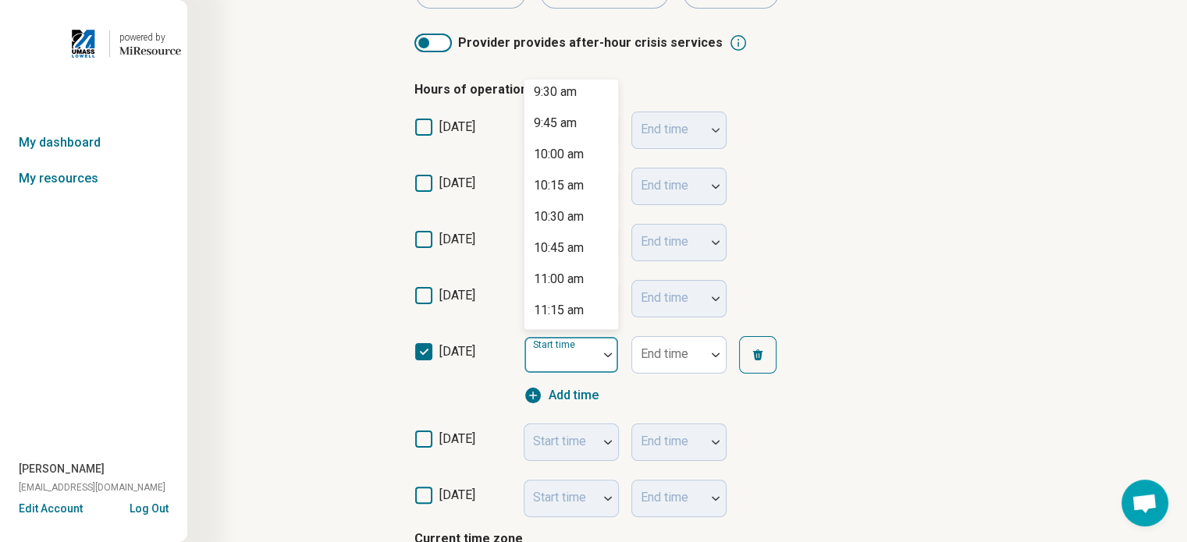
scroll to position [1199, 0]
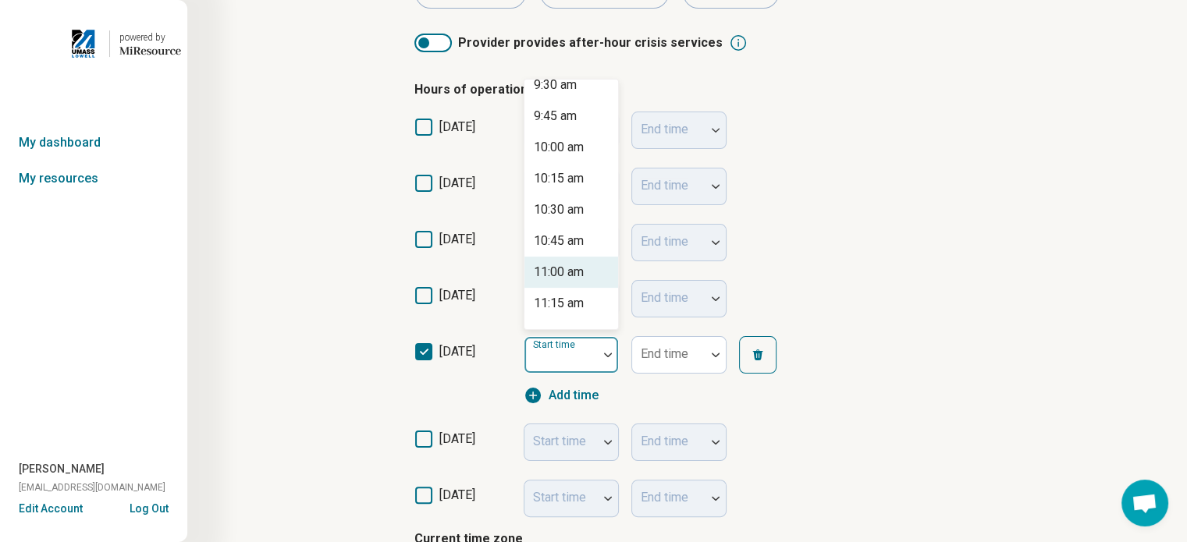
click at [577, 278] on div "11:00 am" at bounding box center [559, 272] width 50 height 19
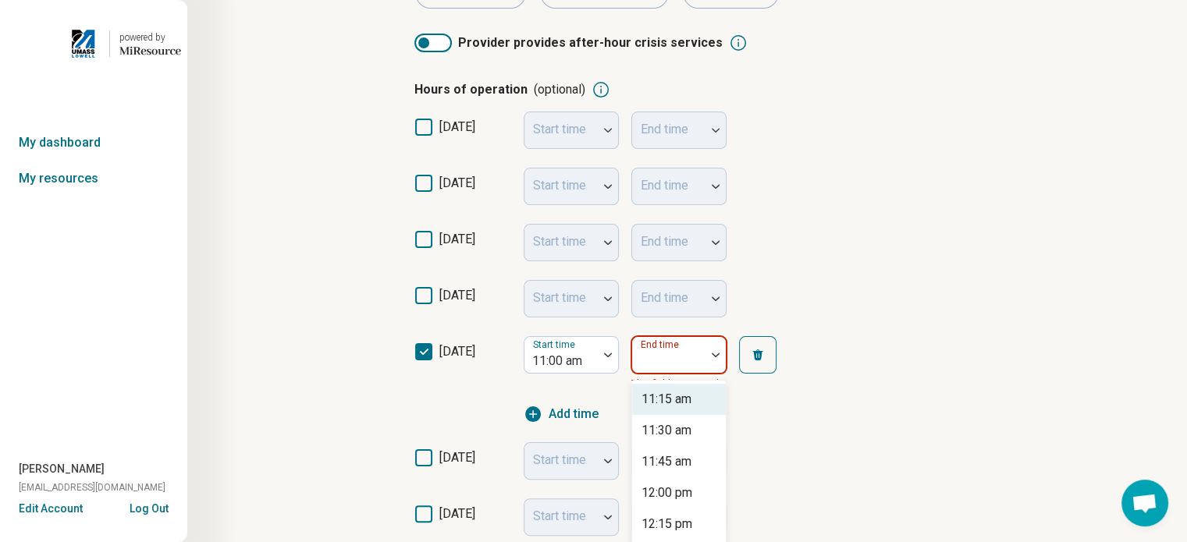
click at [712, 356] on img at bounding box center [716, 355] width 8 height 5
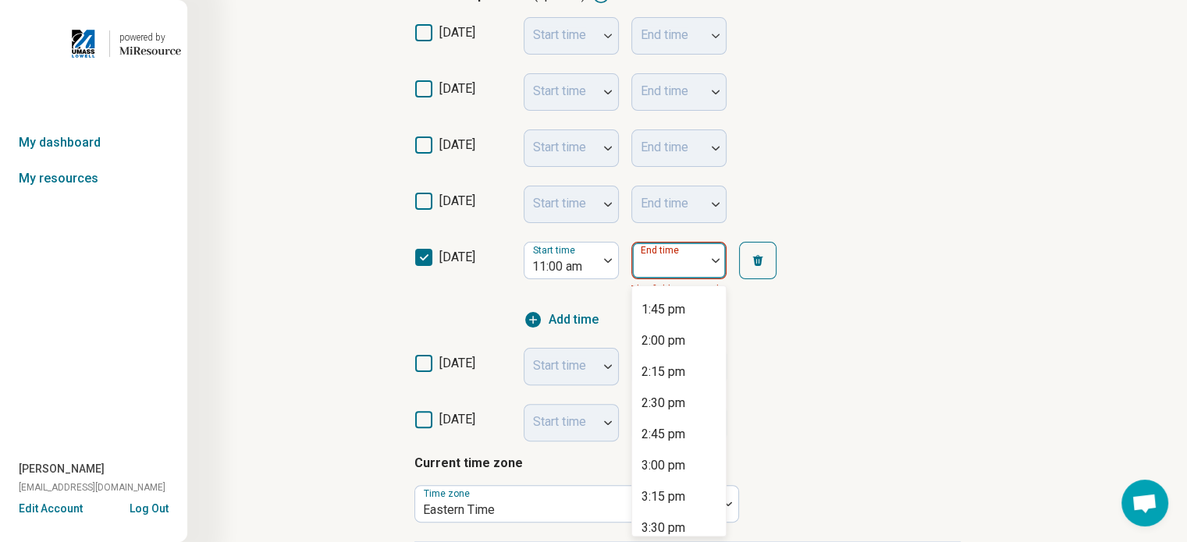
scroll to position [312, 0]
click at [674, 327] on div "2:00 pm" at bounding box center [663, 336] width 44 height 19
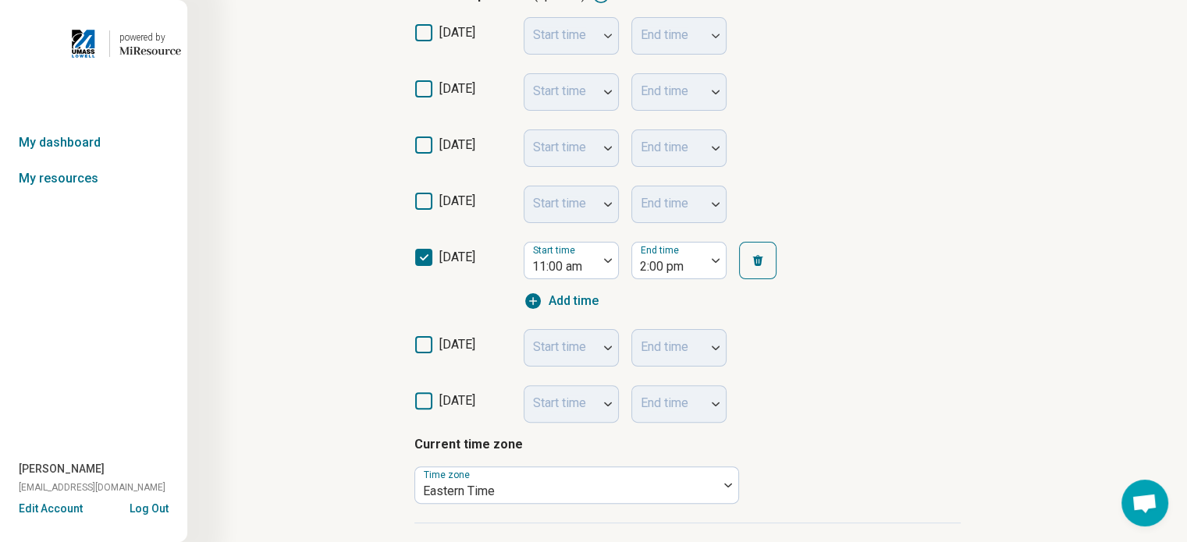
click at [428, 203] on icon at bounding box center [423, 201] width 17 height 17
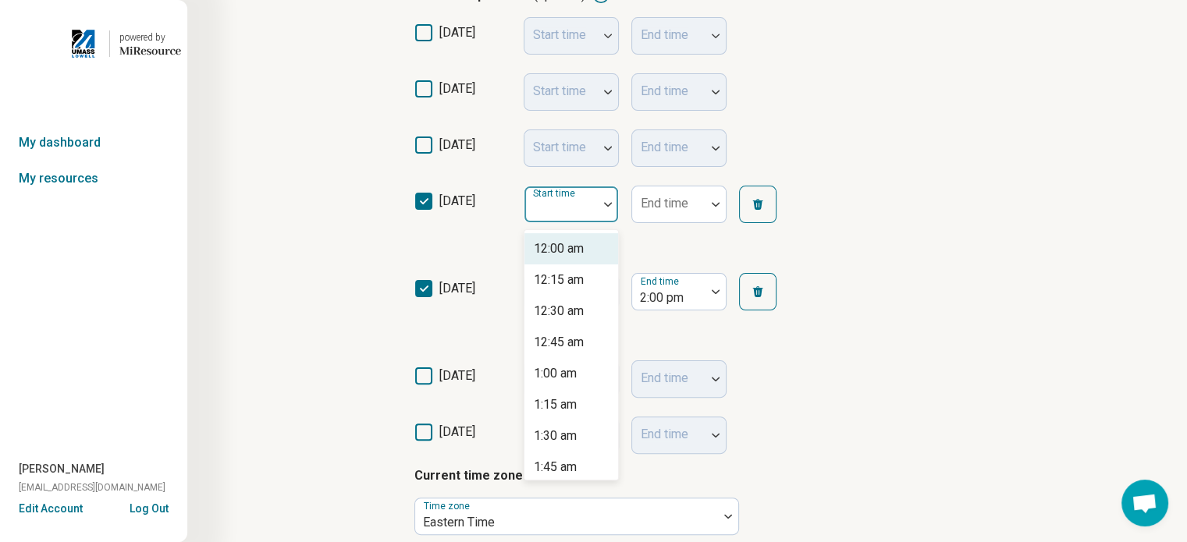
click at [607, 208] on div at bounding box center [608, 204] width 20 height 36
drag, startPoint x: 612, startPoint y: 254, endPoint x: 619, endPoint y: 306, distance: 51.9
click at [619, 306] on div "sunday Start time End time monday Start time End time tuesday Start time End ti…" at bounding box center [687, 235] width 546 height 437
drag, startPoint x: 618, startPoint y: 243, endPoint x: 618, endPoint y: 275, distance: 32.0
click at [618, 275] on div "12:00 am 12:15 am 12:30 am 12:45 am 1:00 am 1:15 am 1:30 am 1:45 am 2:00 am 2:1…" at bounding box center [571, 354] width 95 height 251
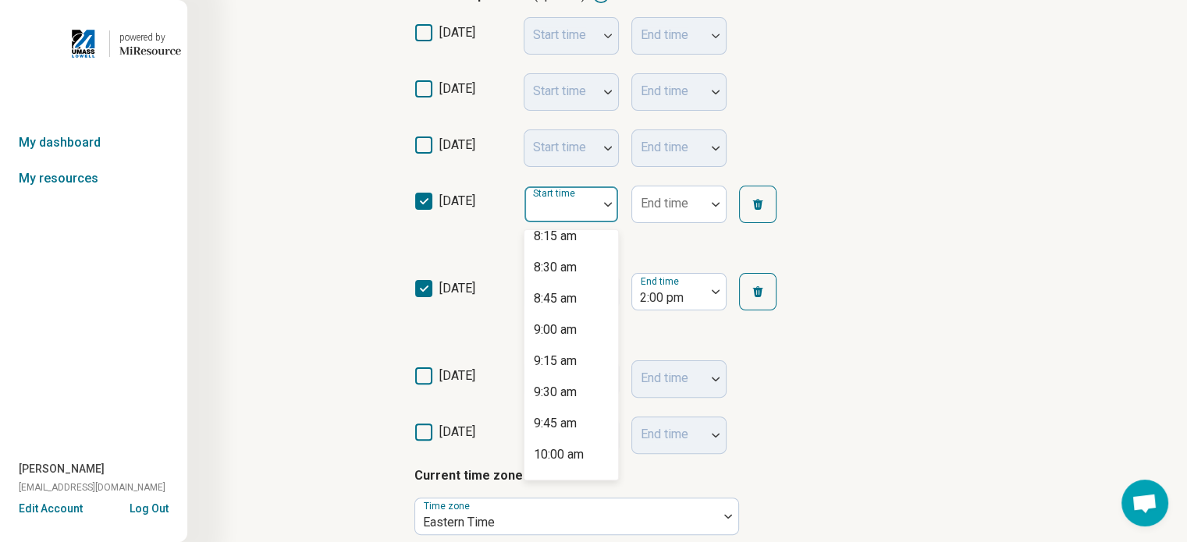
scroll to position [1162, 0]
click at [580, 460] on div "11:00 am" at bounding box center [559, 460] width 50 height 19
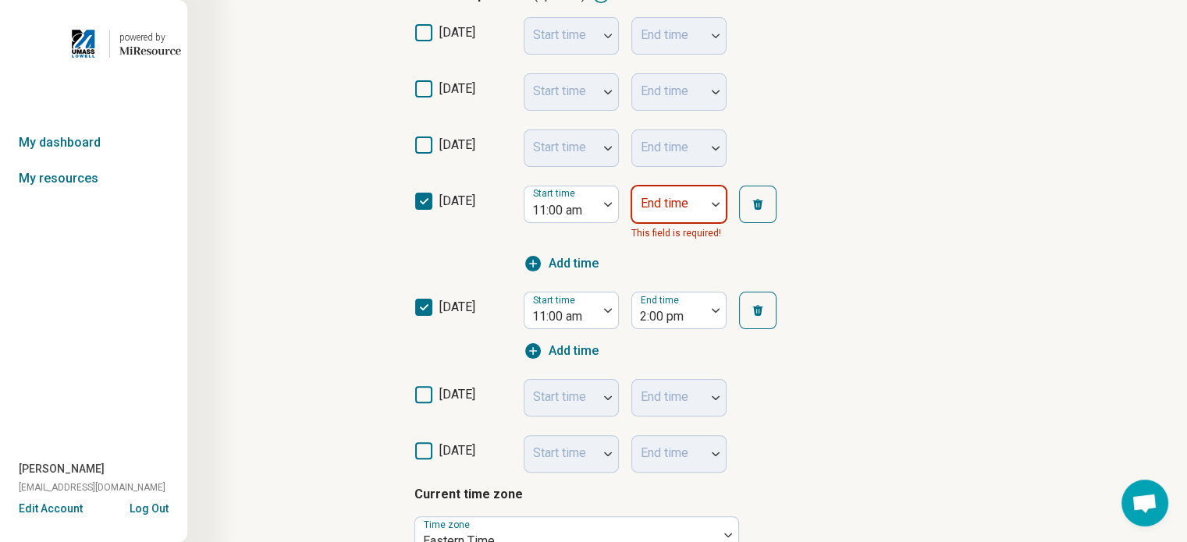
click at [714, 209] on div at bounding box center [715, 204] width 20 height 36
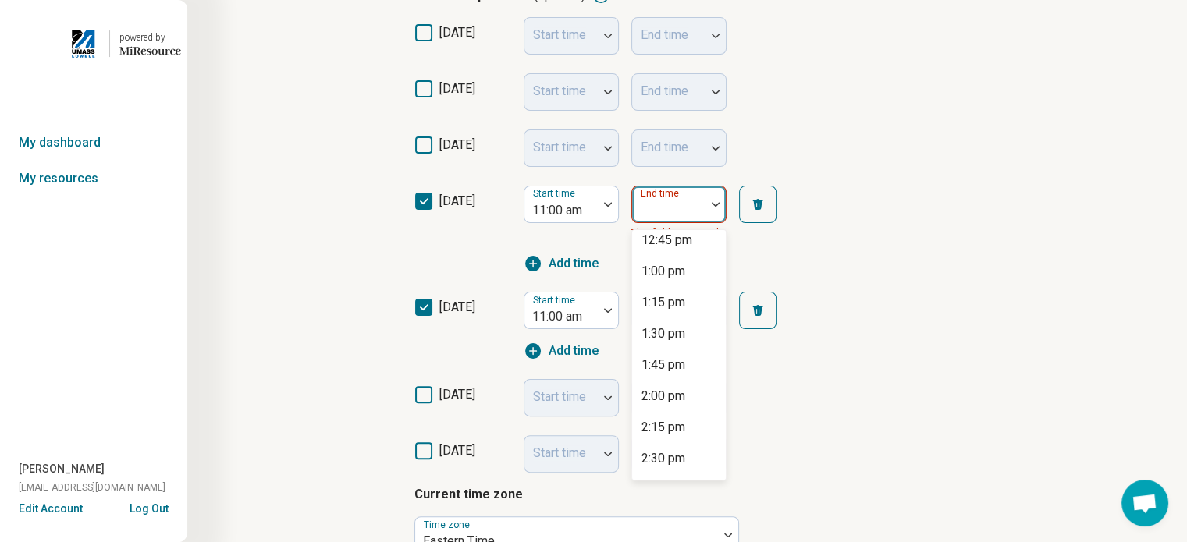
scroll to position [200, 0]
click at [690, 391] on div "2:00 pm" at bounding box center [679, 392] width 94 height 31
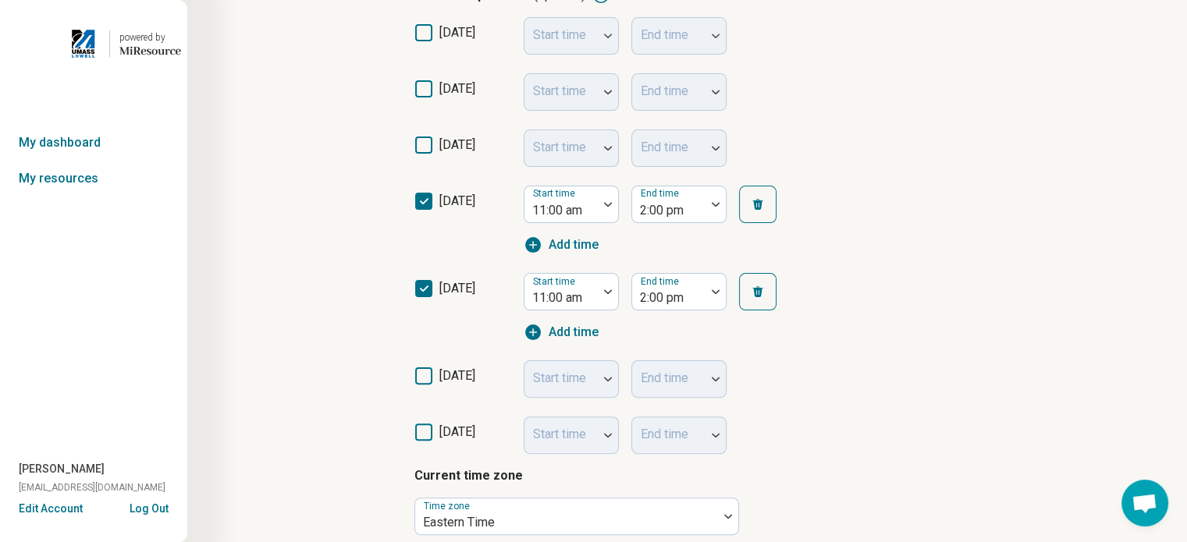
click at [928, 323] on div "thursday Start time 11:00 am End time 2:00 pm Add time" at bounding box center [687, 307] width 546 height 87
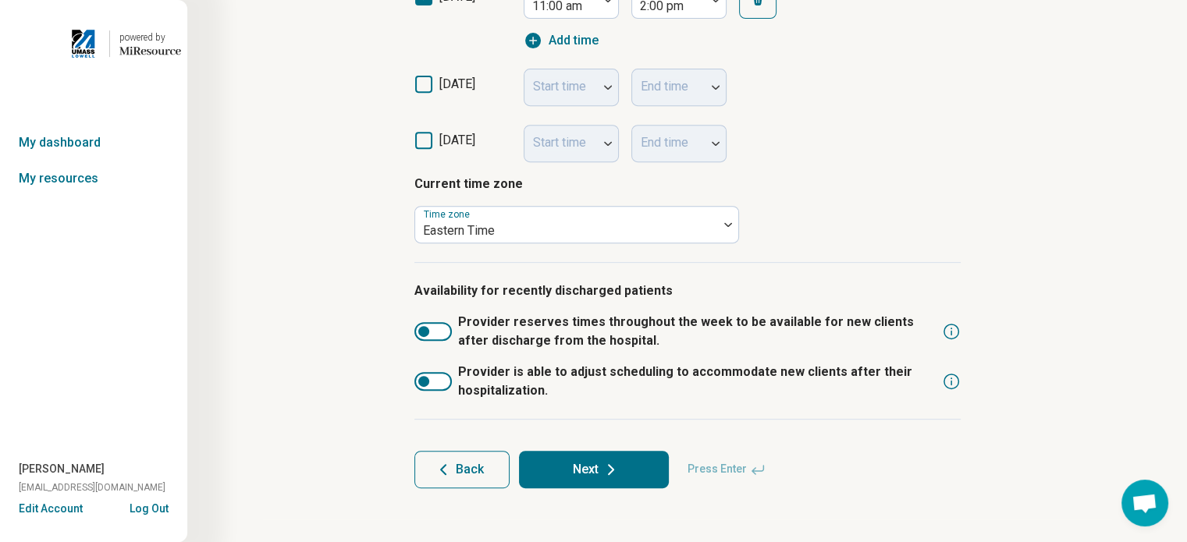
scroll to position [652, 0]
click at [616, 467] on icon at bounding box center [611, 468] width 19 height 19
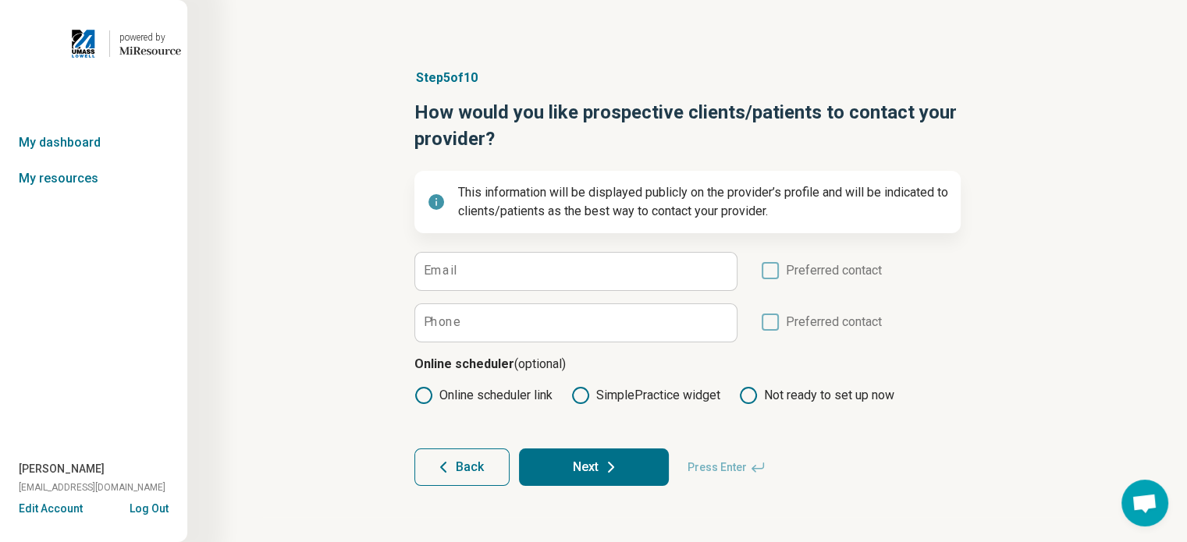
scroll to position [3, 0]
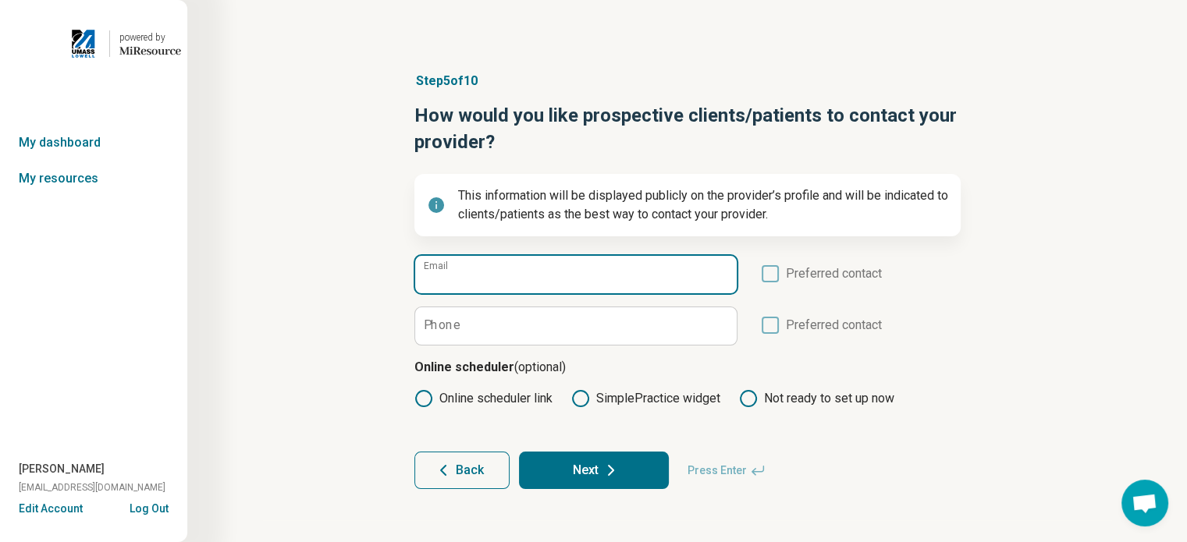
click at [527, 280] on input "Email" at bounding box center [575, 274] width 321 height 37
type input "**********"
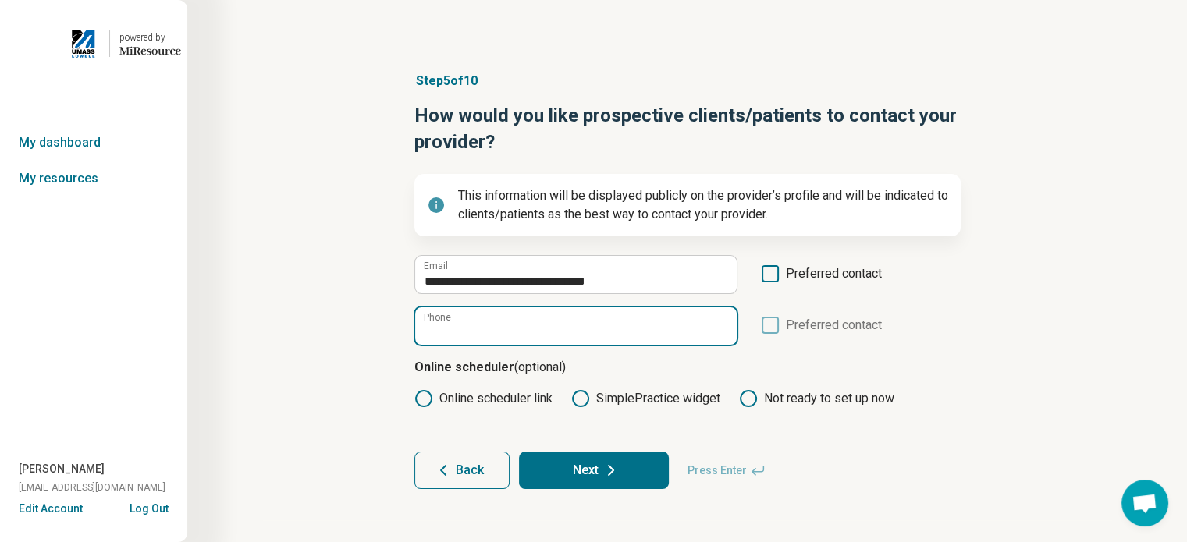
click at [539, 327] on input "Phone" at bounding box center [575, 325] width 321 height 37
paste input "**********"
type input "**********"
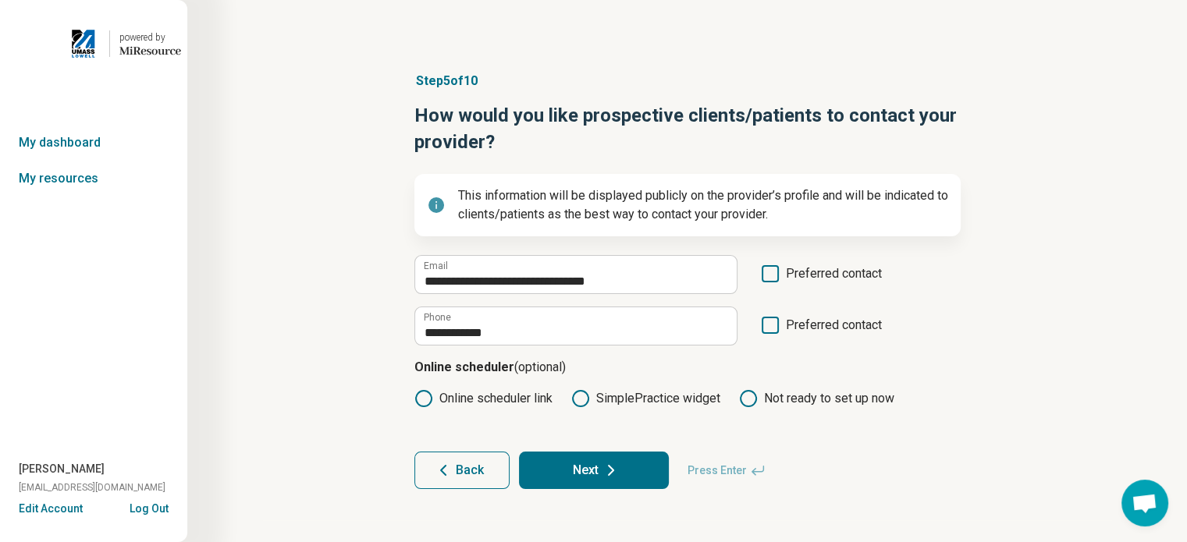
click at [769, 274] on icon at bounding box center [770, 273] width 17 height 17
click at [626, 466] on button "Next" at bounding box center [594, 470] width 150 height 37
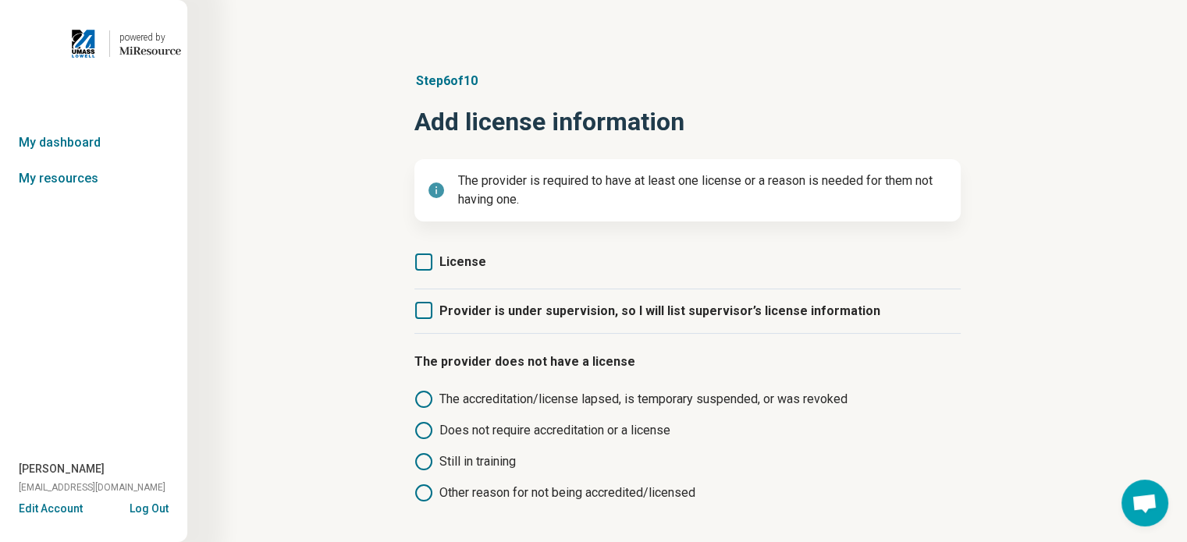
click at [428, 262] on icon at bounding box center [423, 262] width 17 height 17
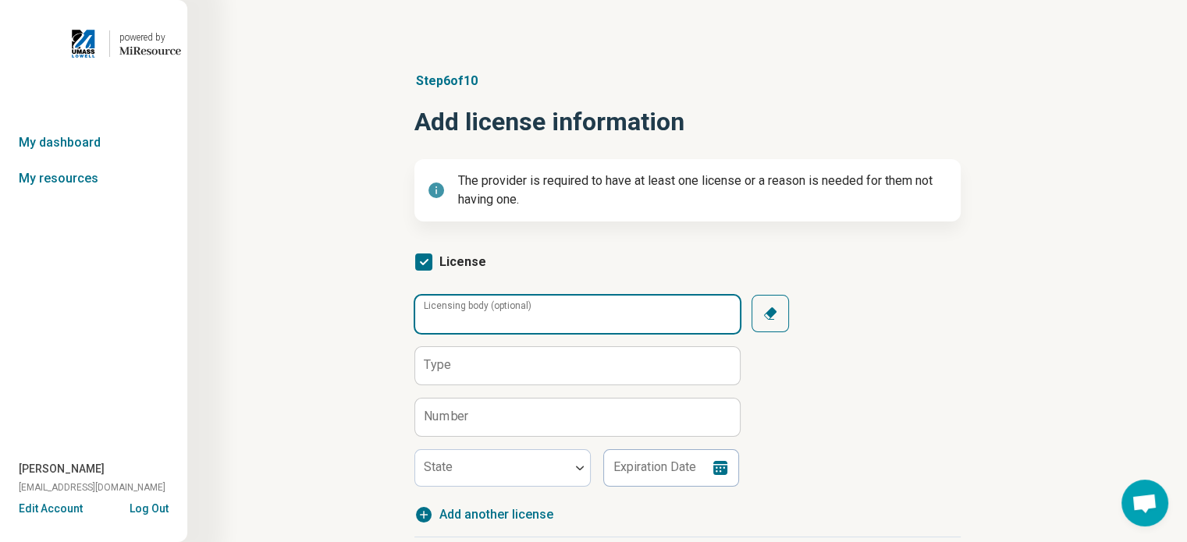
click at [649, 323] on input "Licensing body (optional)" at bounding box center [577, 314] width 325 height 37
click at [621, 307] on input "Licensing body (optional)" at bounding box center [577, 314] width 325 height 37
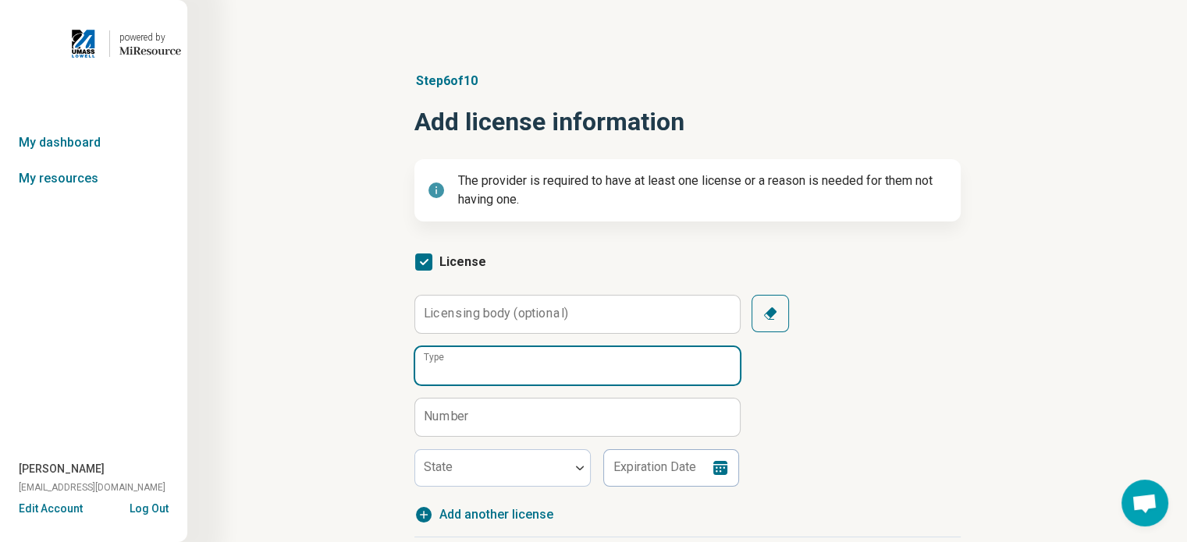
click at [551, 375] on input "Type" at bounding box center [577, 365] width 325 height 37
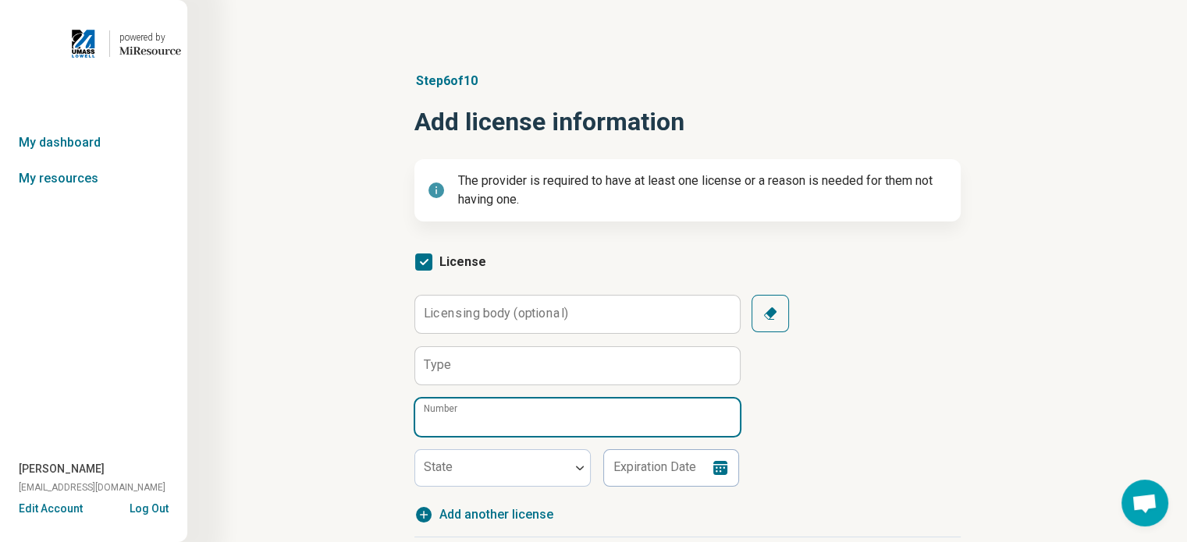
click at [522, 426] on input "Number" at bounding box center [577, 417] width 325 height 37
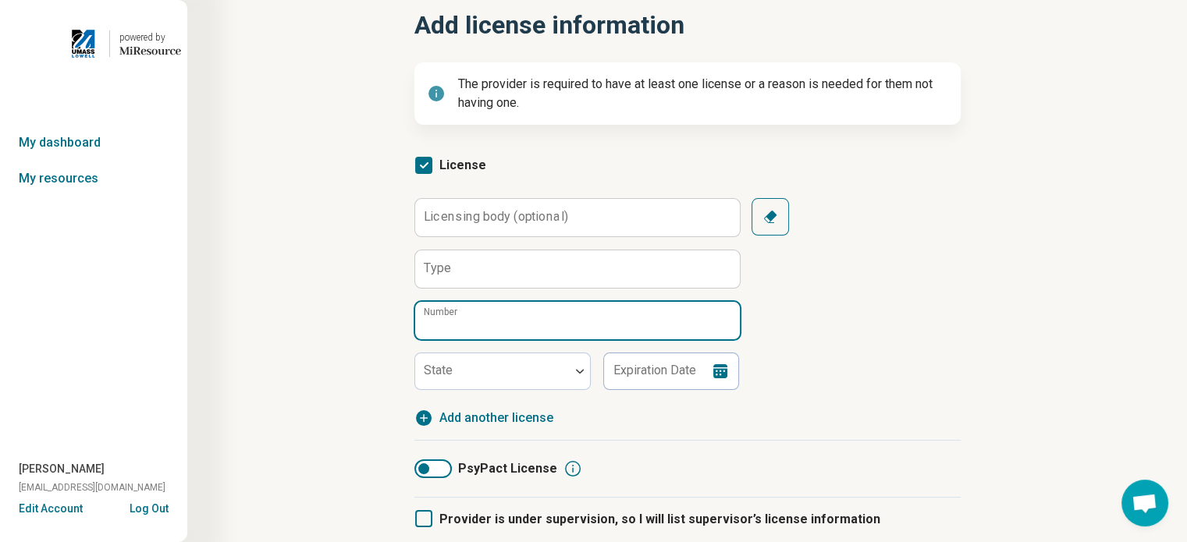
scroll to position [132, 0]
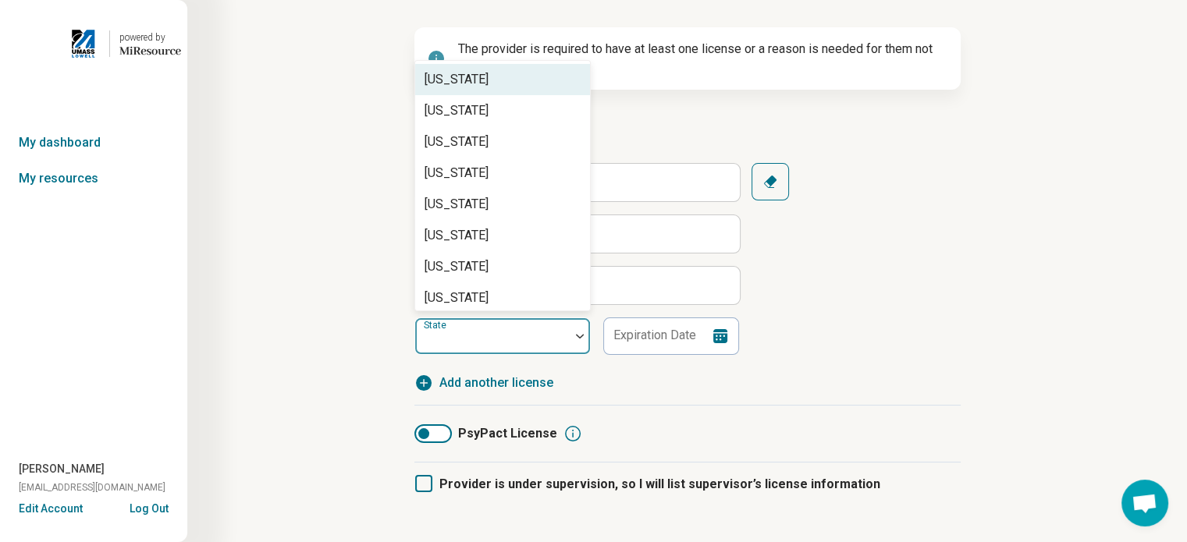
click at [557, 339] on div at bounding box center [492, 336] width 154 height 34
type input "*"
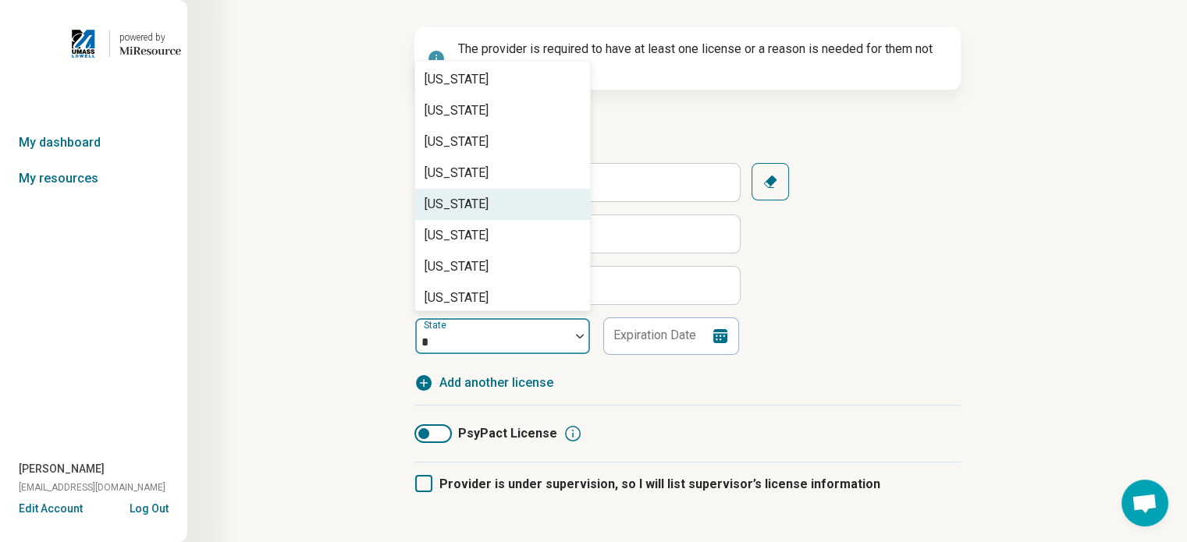
click at [488, 209] on div "Massachusetts" at bounding box center [456, 204] width 64 height 19
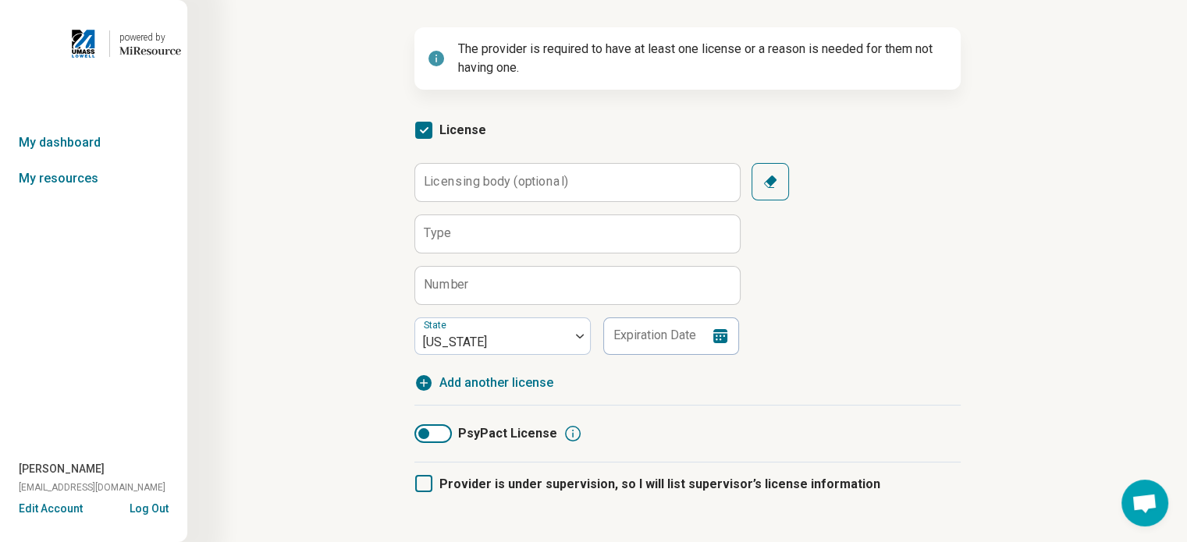
click at [456, 279] on label "Number" at bounding box center [446, 285] width 45 height 12
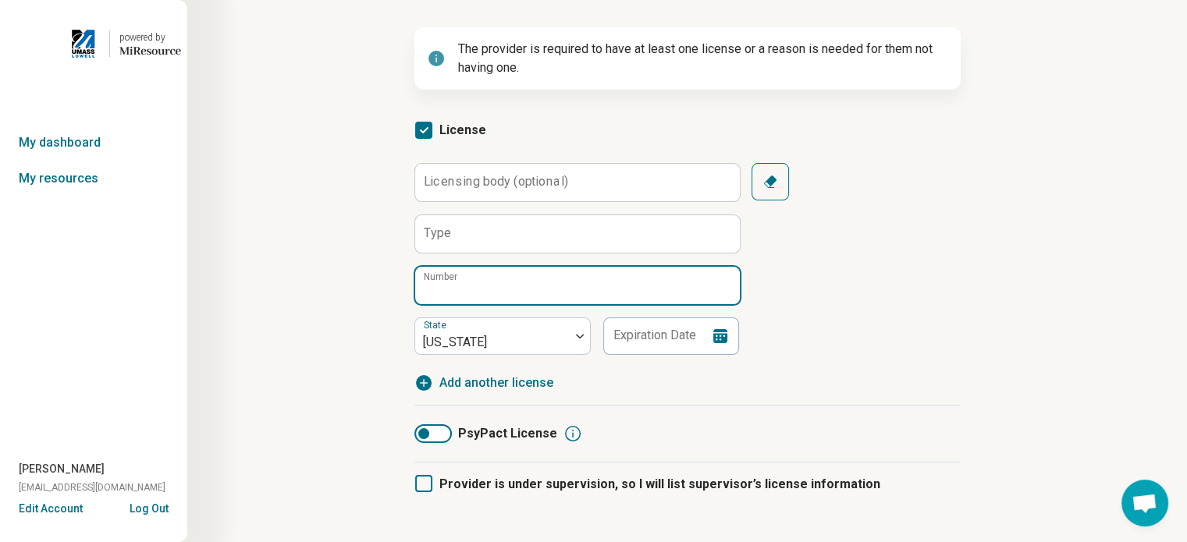
click at [456, 278] on input "Number" at bounding box center [577, 285] width 325 height 37
type input "**********"
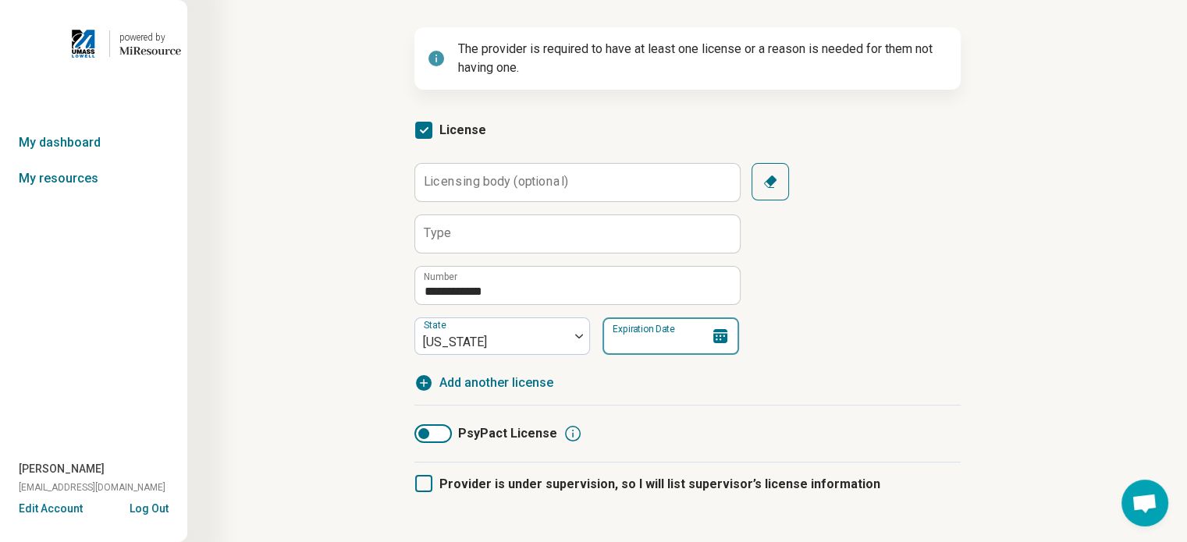
click at [639, 336] on input "Expiration Date" at bounding box center [670, 336] width 137 height 37
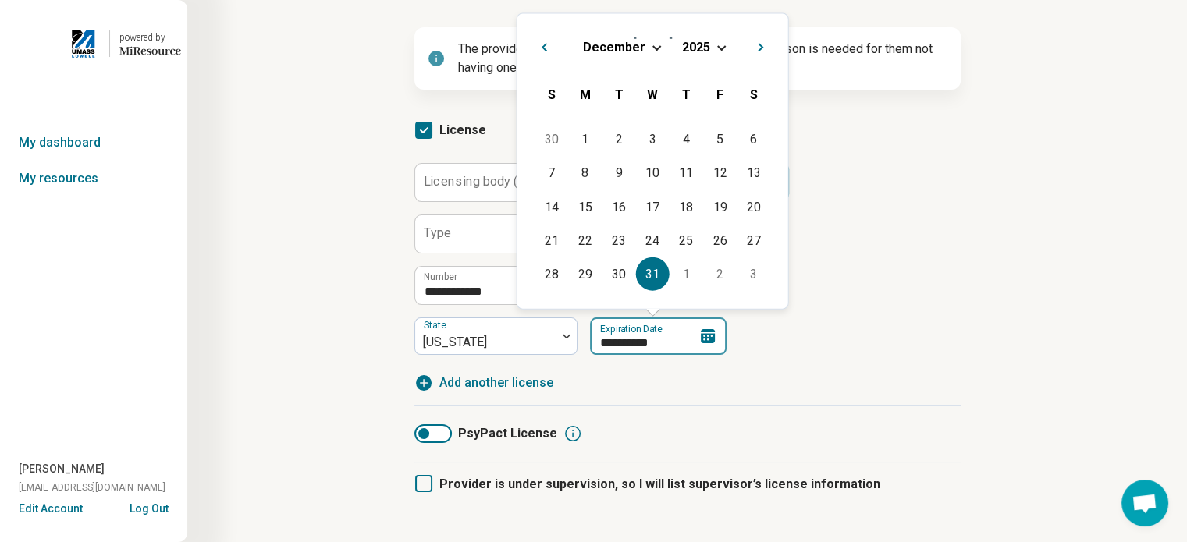
type input "**********"
click at [896, 361] on div "**********" at bounding box center [687, 277] width 546 height 229
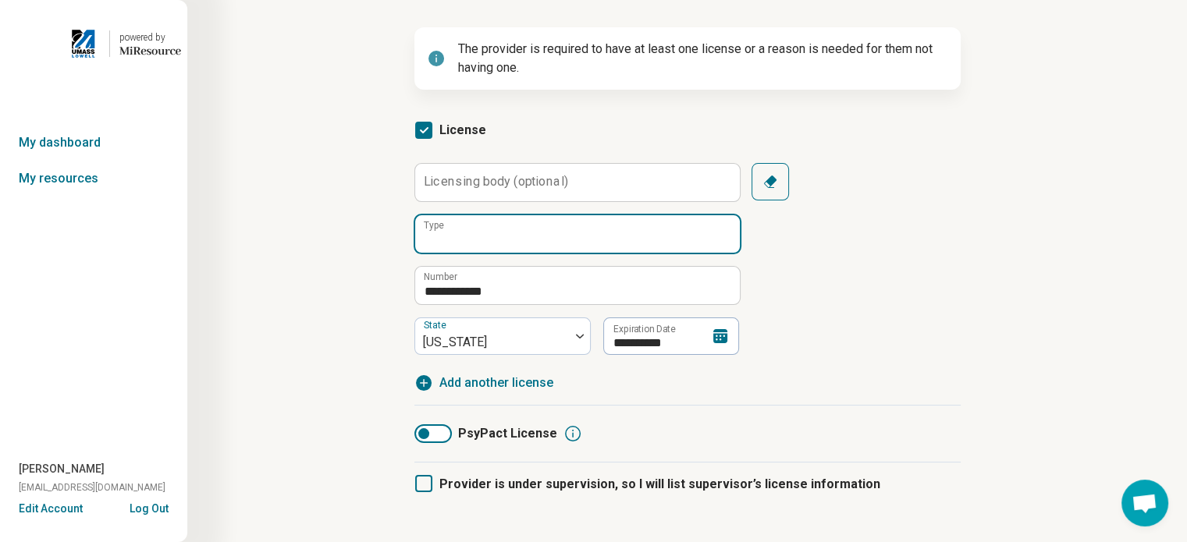
click at [496, 232] on input "Type" at bounding box center [577, 233] width 325 height 37
type input "****"
click at [982, 305] on article "**********" at bounding box center [687, 273] width 596 height 729
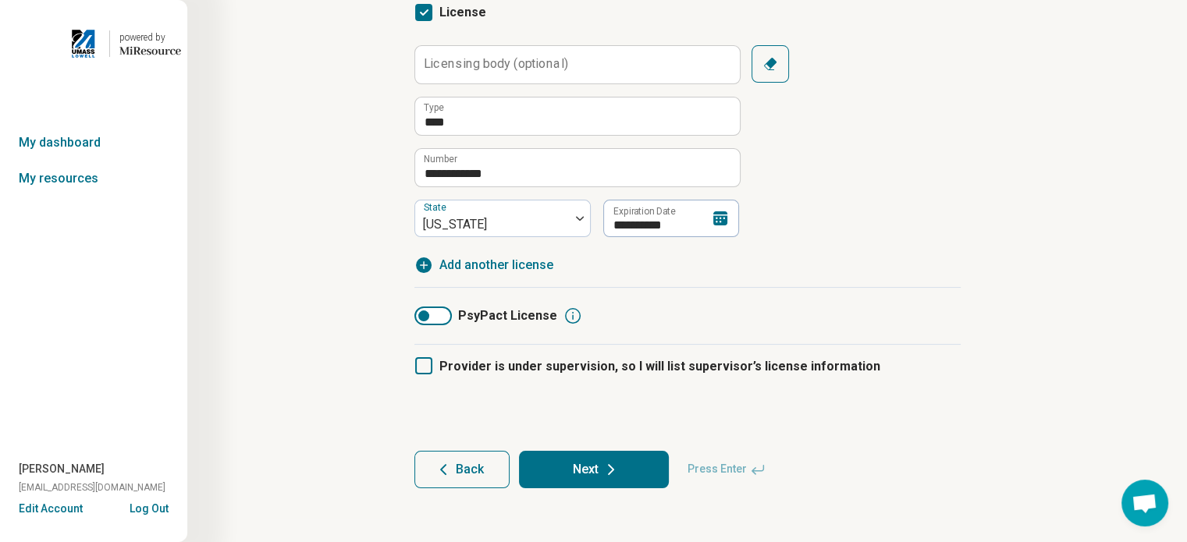
scroll to position [250, 0]
click at [626, 468] on button "Next" at bounding box center [594, 468] width 150 height 37
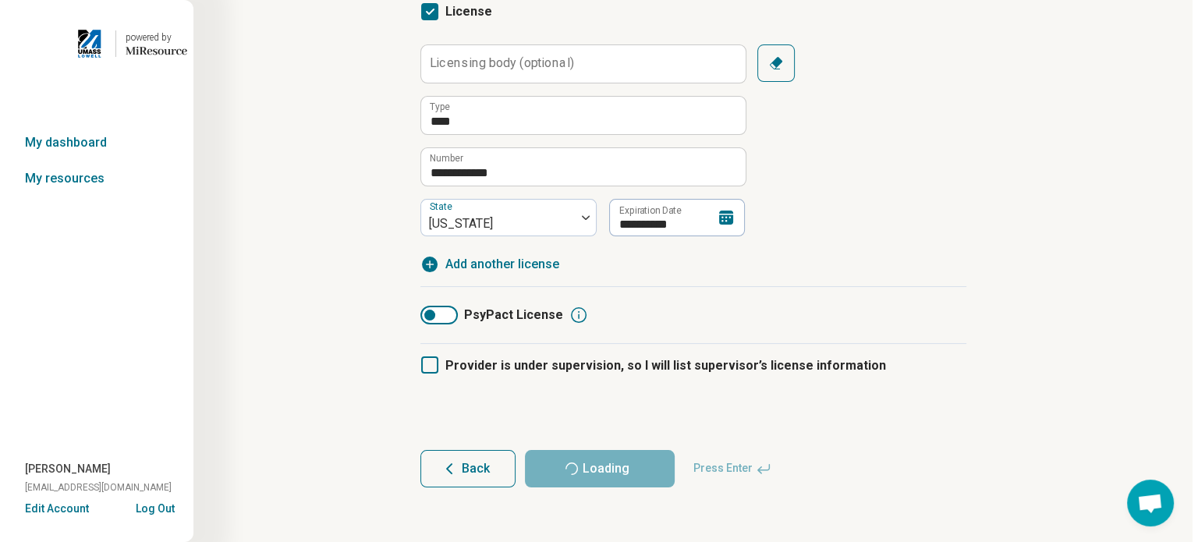
scroll to position [0, 0]
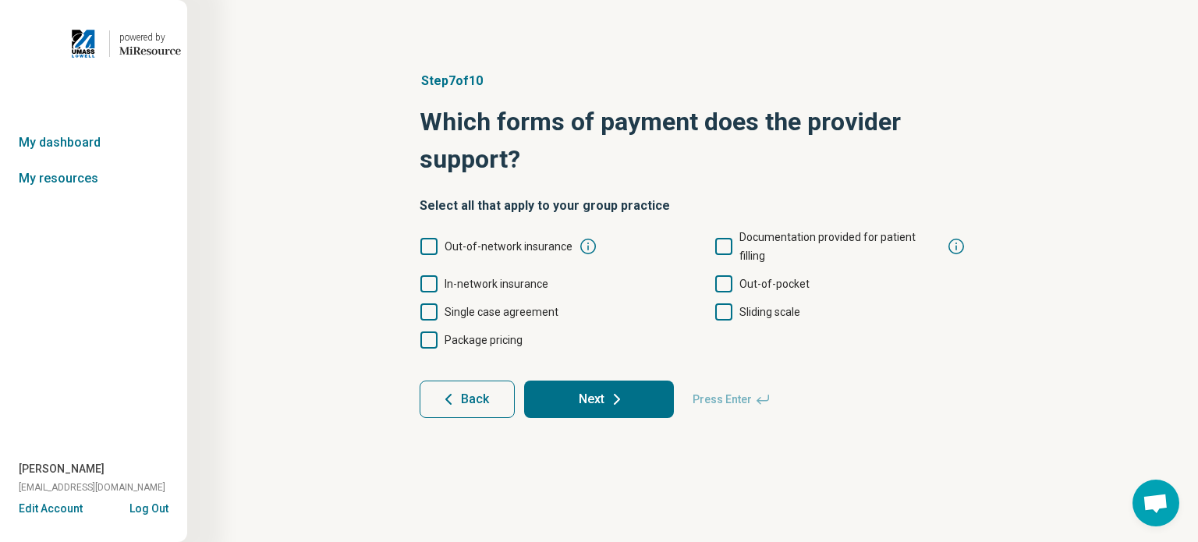
click at [428, 275] on icon at bounding box center [429, 283] width 17 height 17
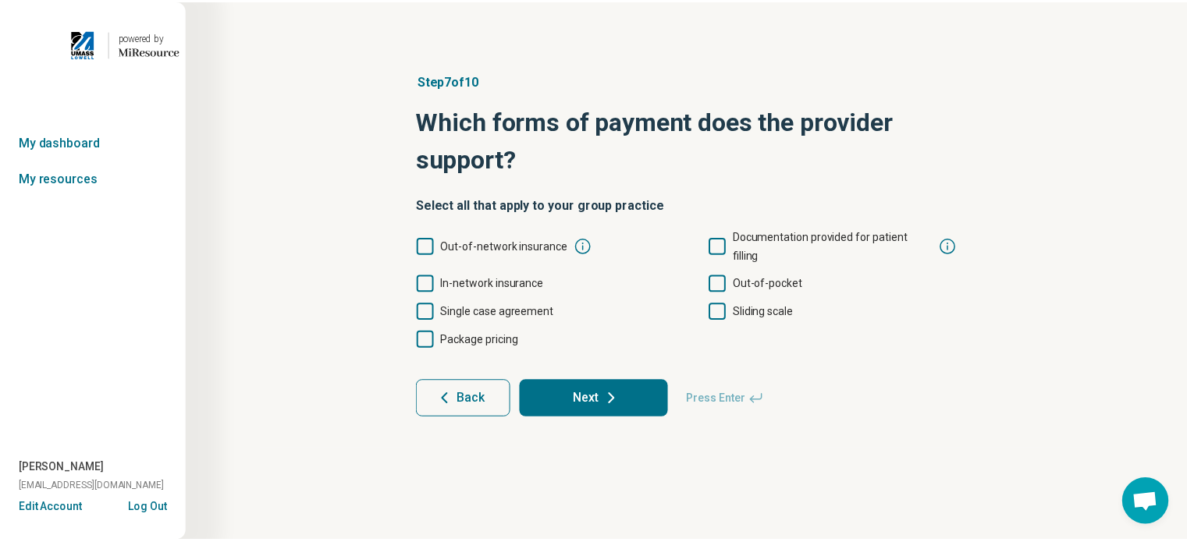
scroll to position [8, 0]
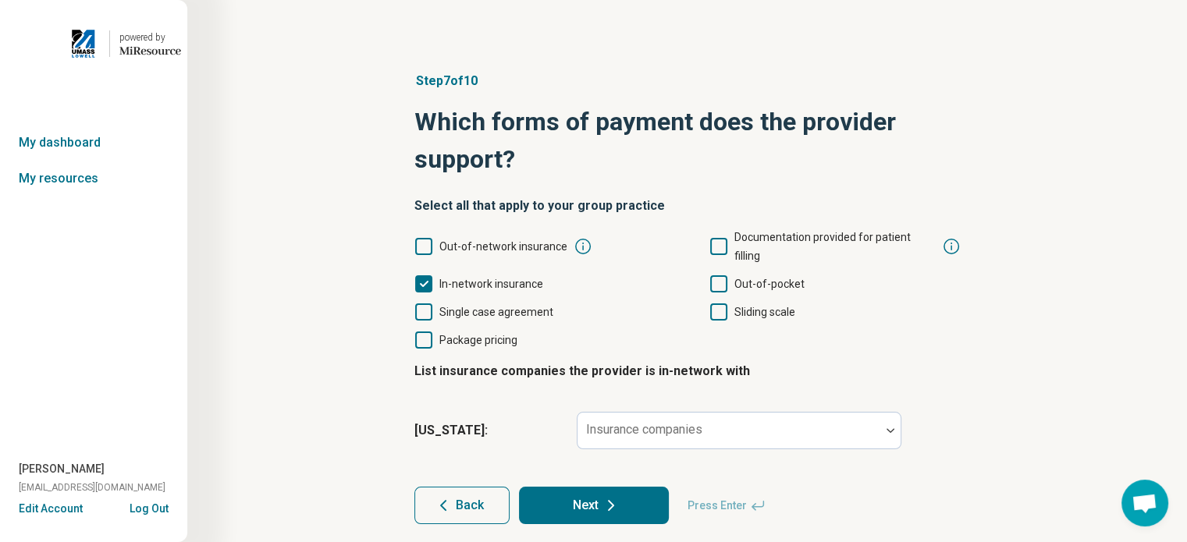
click at [428, 332] on icon at bounding box center [423, 340] width 17 height 17
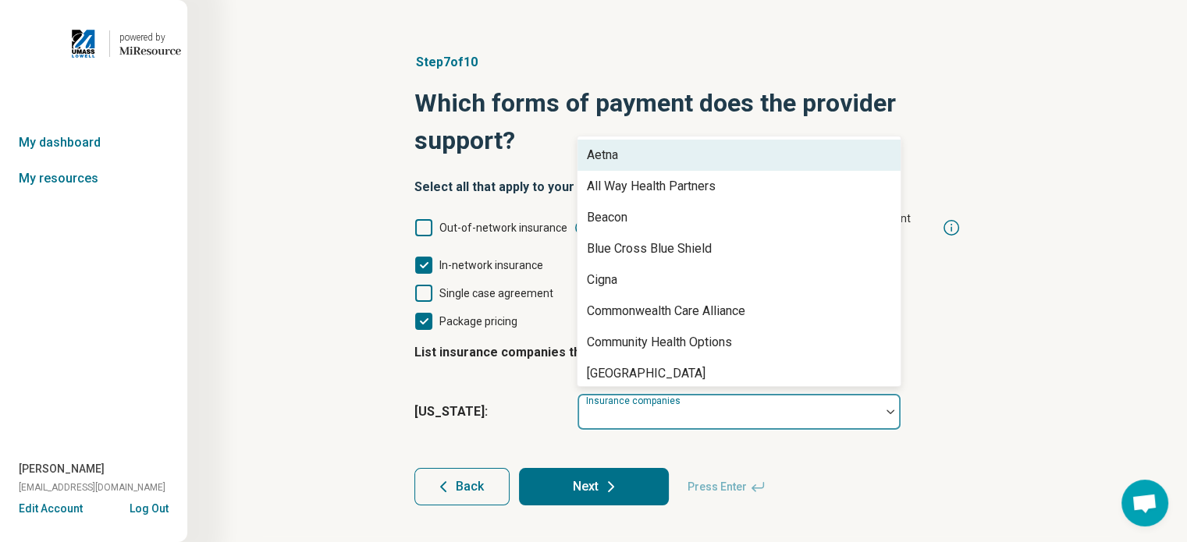
click at [882, 410] on div at bounding box center [890, 412] width 20 height 5
click at [774, 140] on div "Aetna" at bounding box center [738, 155] width 323 height 31
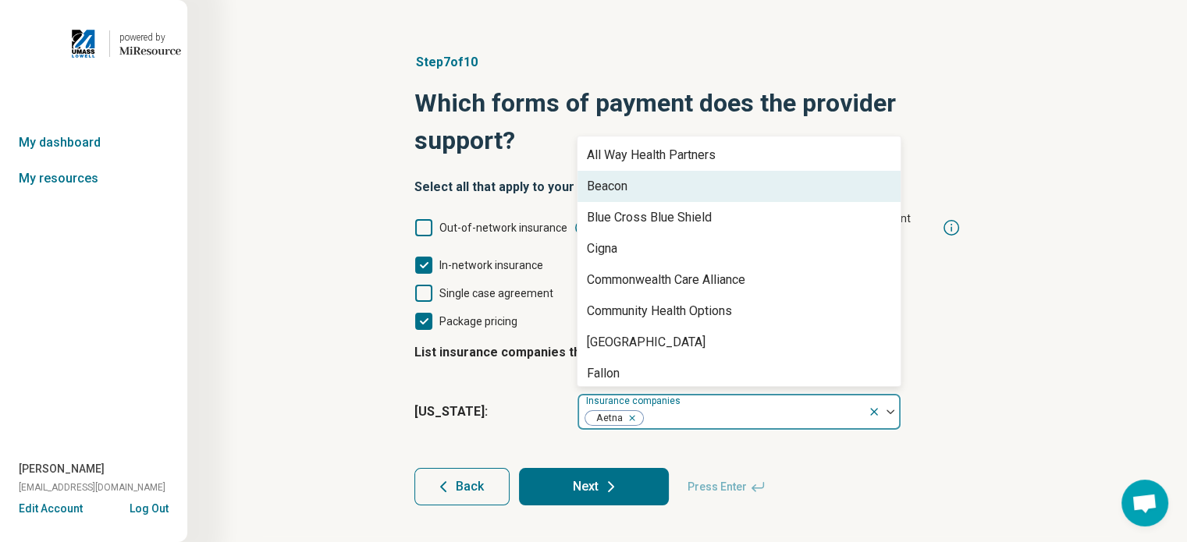
click at [772, 171] on div "Beacon" at bounding box center [738, 186] width 323 height 31
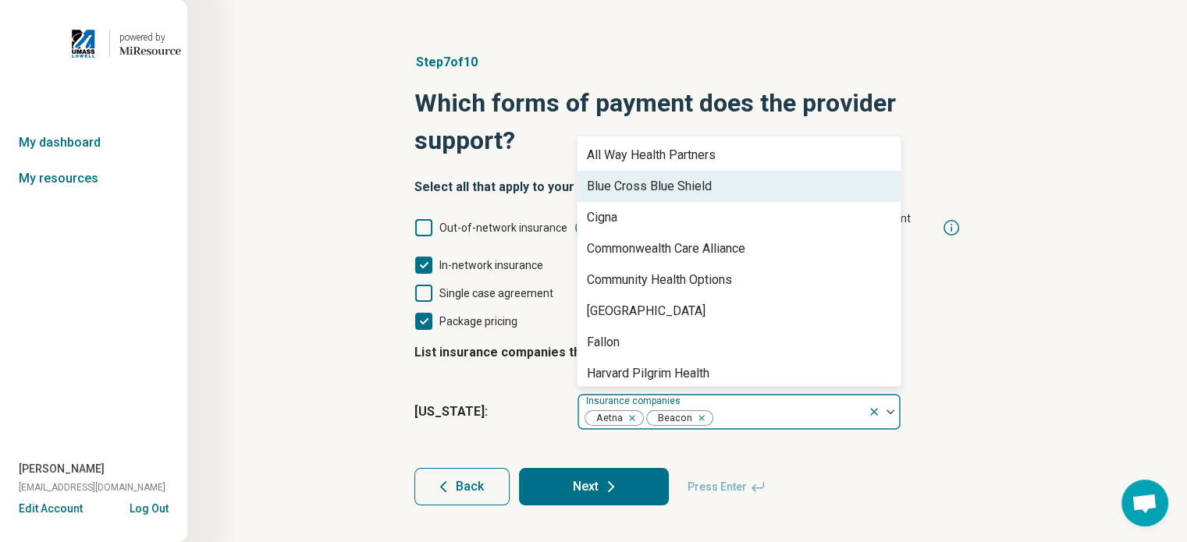
click at [765, 171] on div "Blue Cross Blue Shield" at bounding box center [738, 186] width 323 height 31
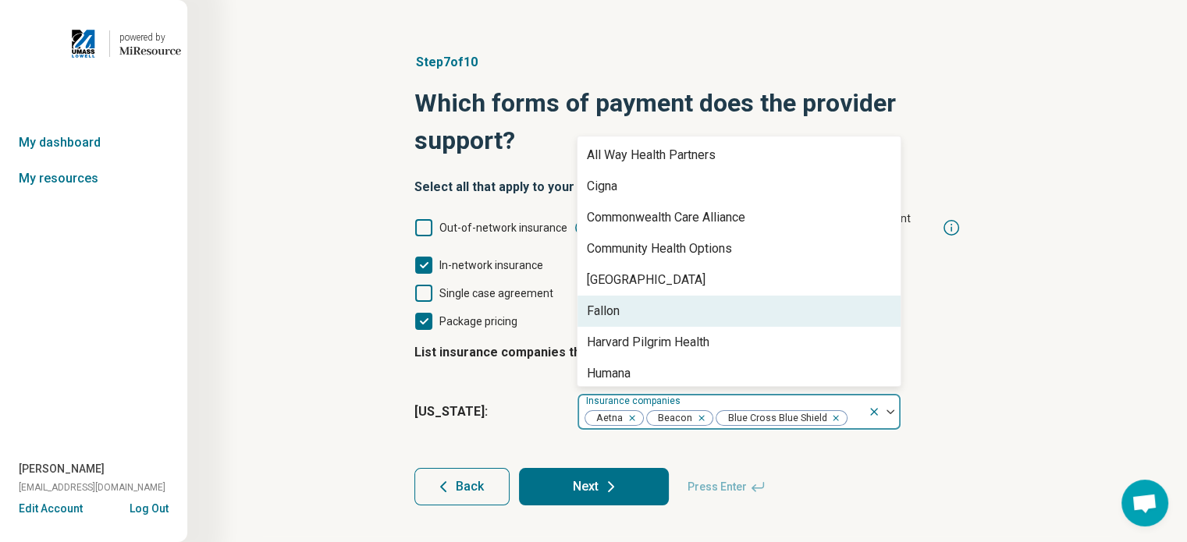
click at [718, 296] on div "Fallon" at bounding box center [738, 311] width 323 height 31
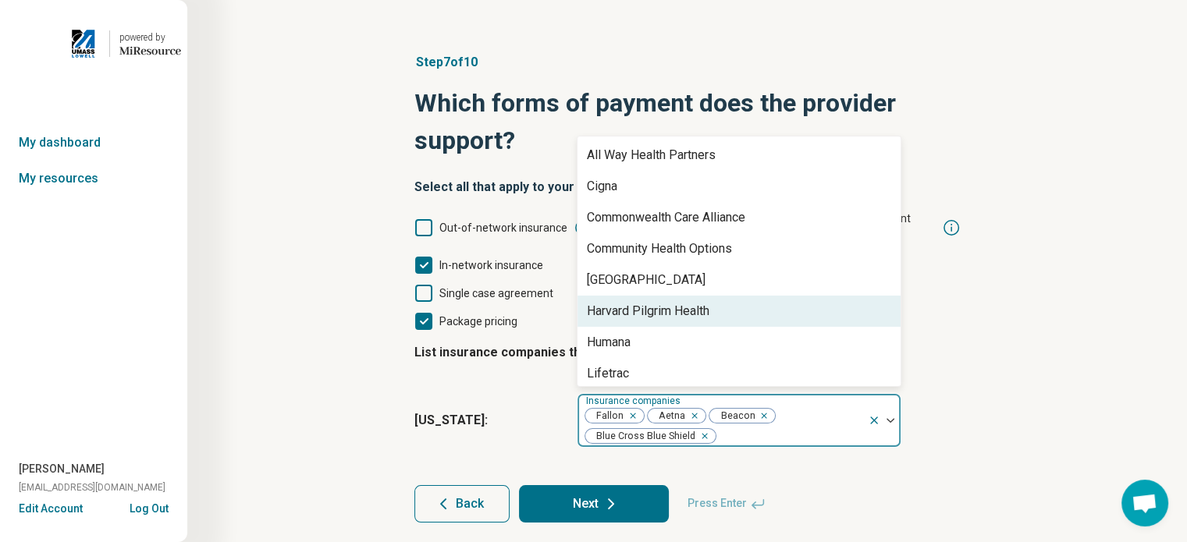
click at [700, 302] on div "Harvard Pilgrim Health" at bounding box center [648, 311] width 122 height 19
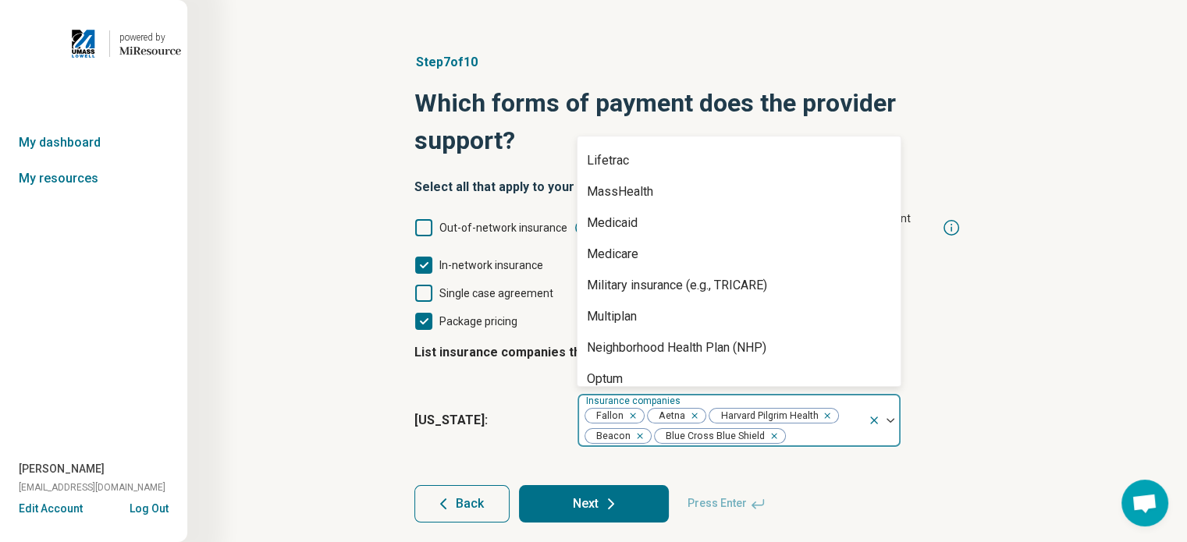
scroll to position [184, 0]
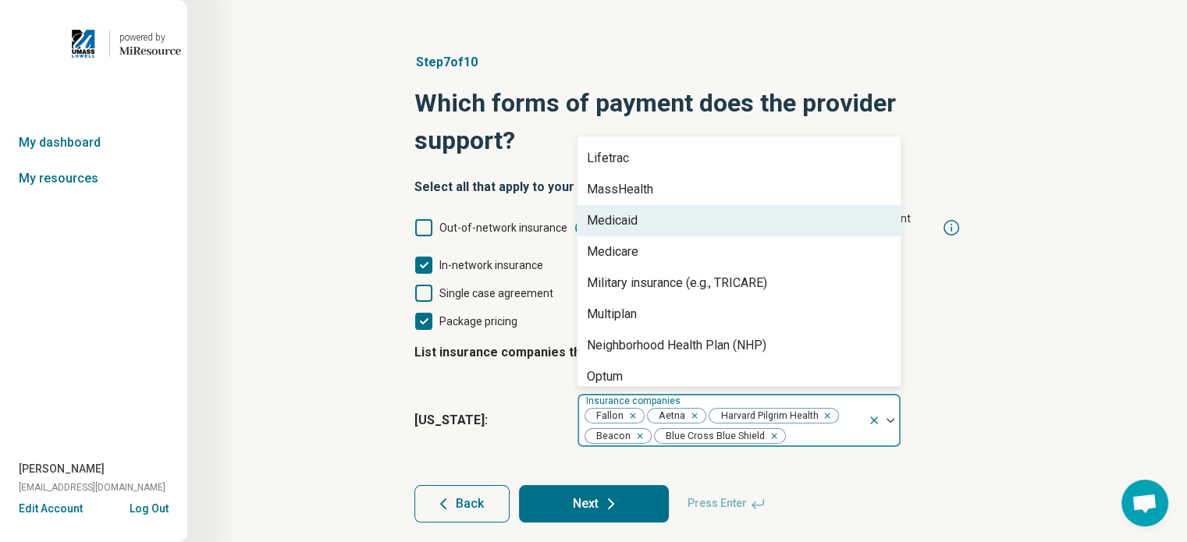
click at [808, 206] on div "Medicaid" at bounding box center [738, 220] width 323 height 31
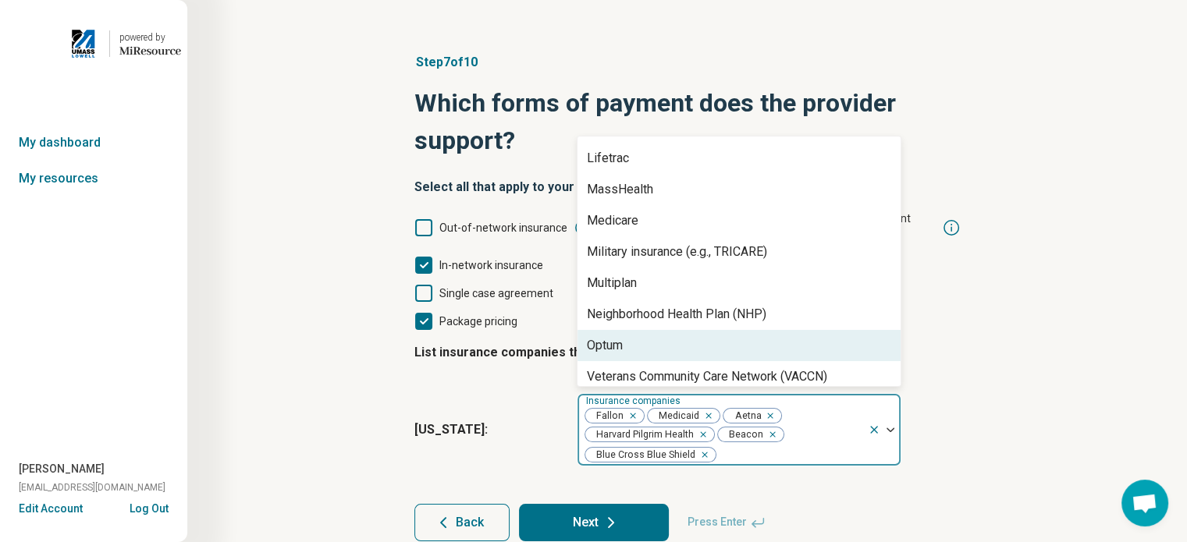
click at [811, 330] on div "Optum" at bounding box center [738, 345] width 323 height 31
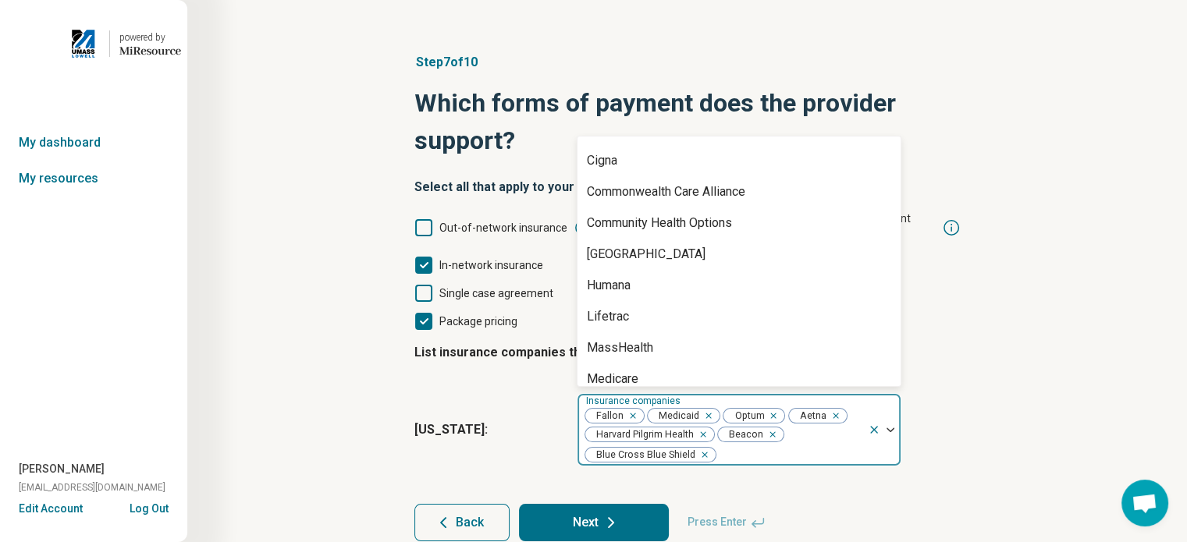
scroll to position [0, 0]
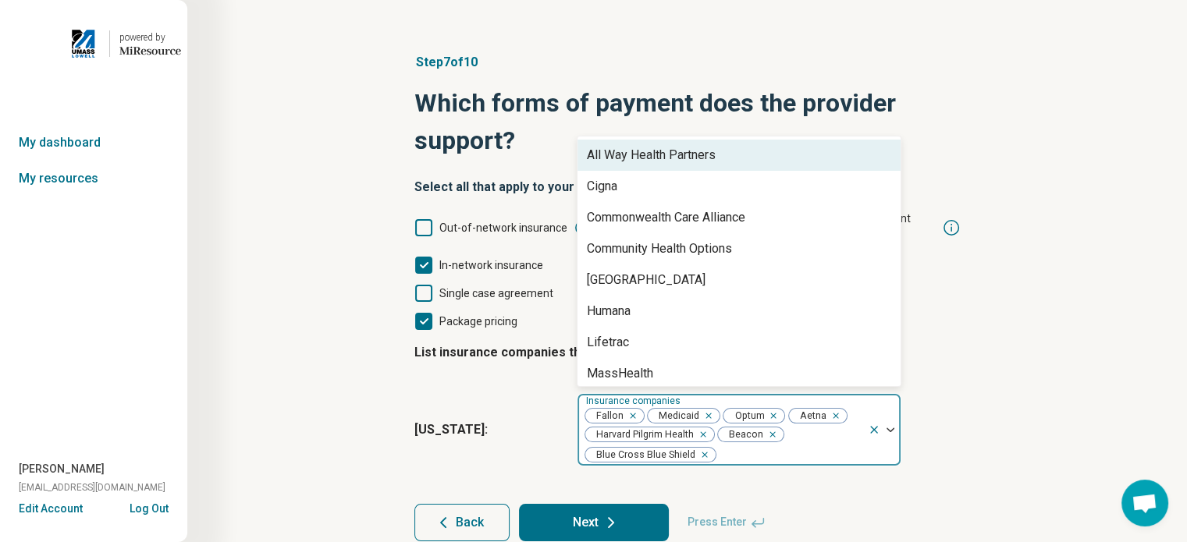
click at [1046, 116] on div "Step 7 of 10 Which forms of payment does the provider support? Select all that …" at bounding box center [687, 297] width 850 height 551
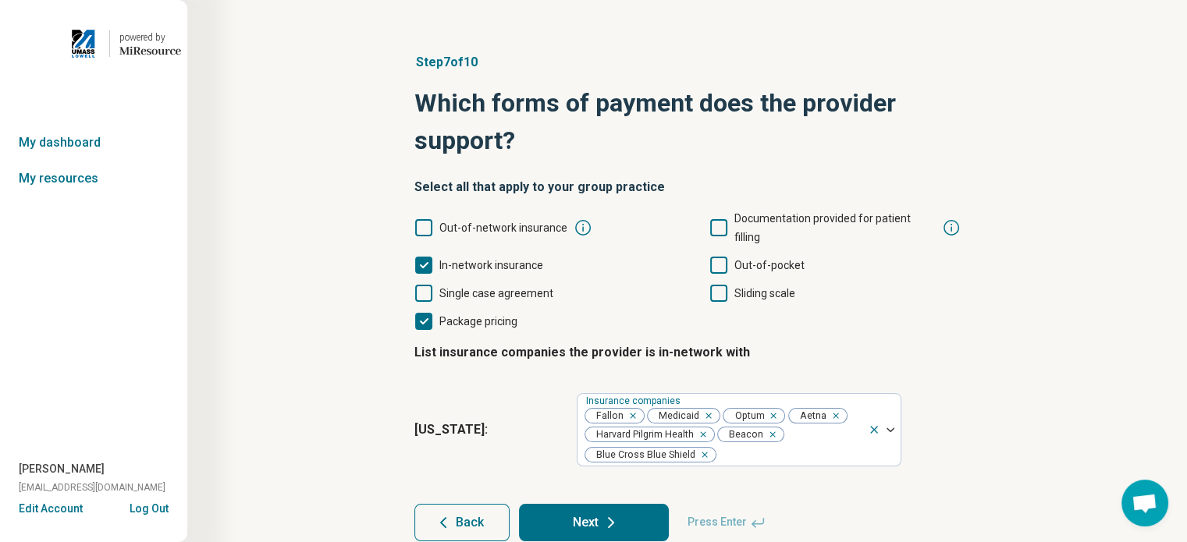
scroll to position [56, 0]
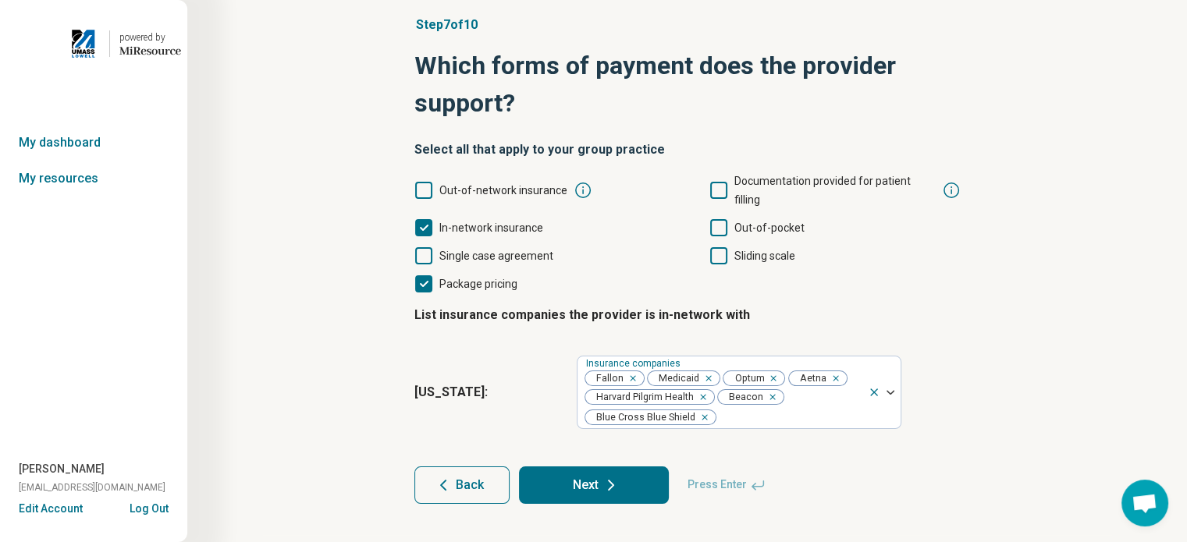
click at [618, 476] on icon at bounding box center [611, 485] width 19 height 19
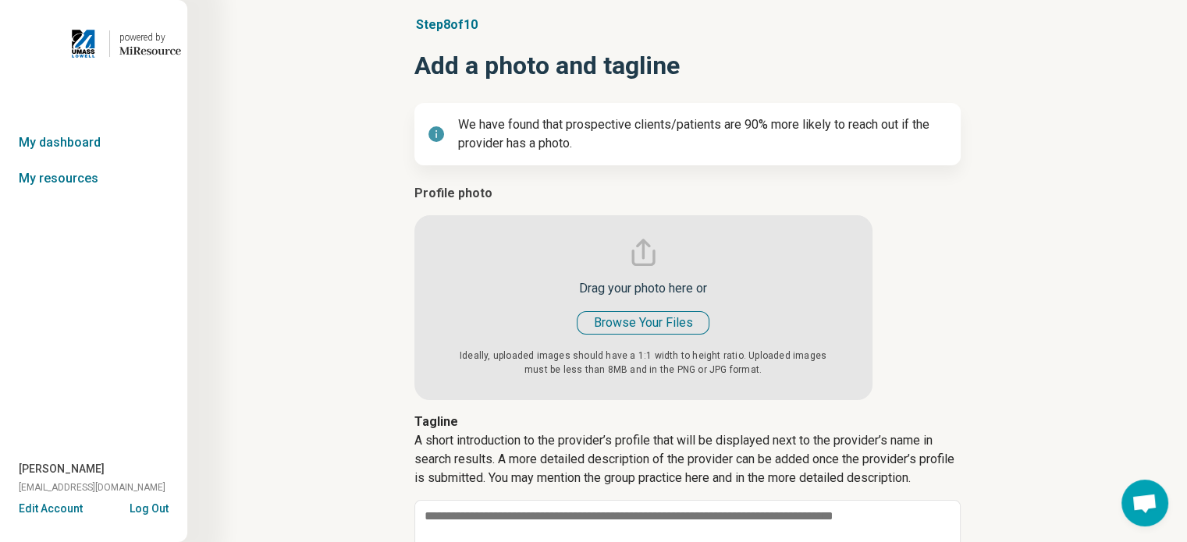
type textarea "*"
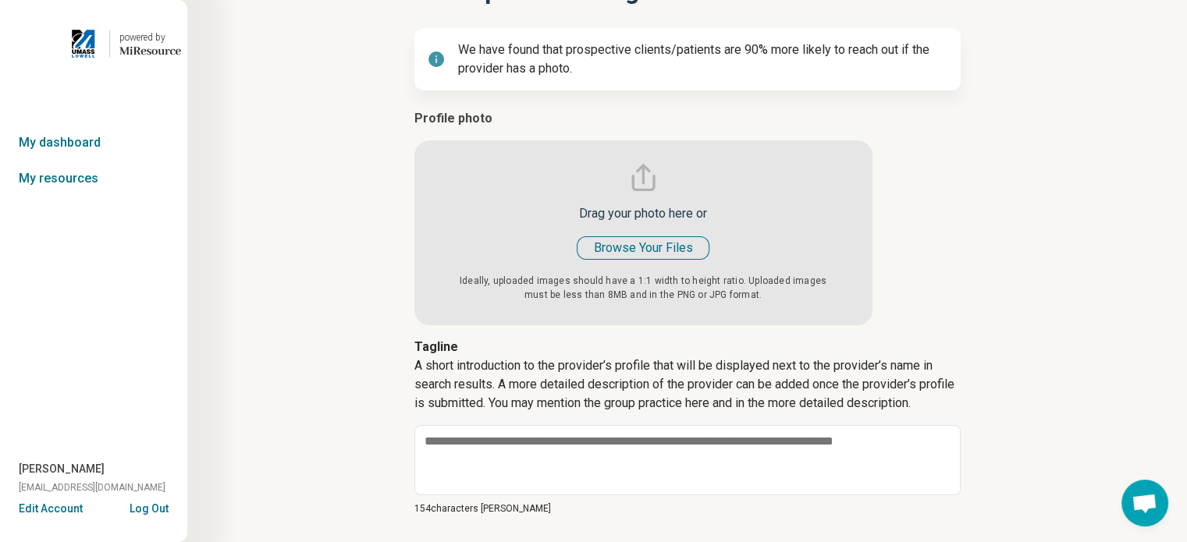
scroll to position [128, 0]
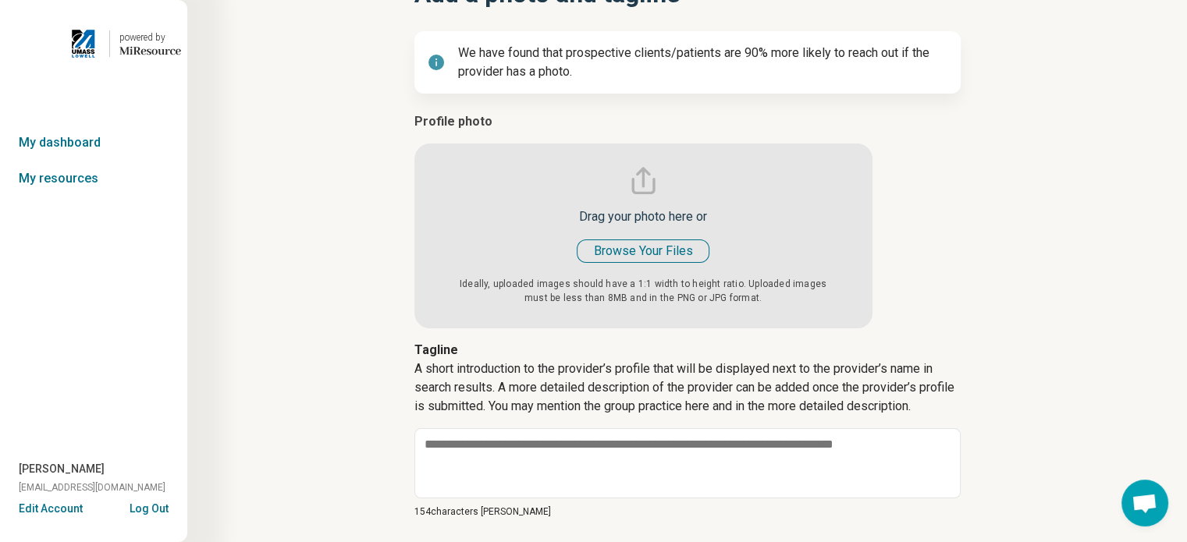
click at [602, 250] on input "file" at bounding box center [643, 220] width 458 height 216
click at [643, 250] on input "file" at bounding box center [643, 220] width 458 height 216
type input "**********"
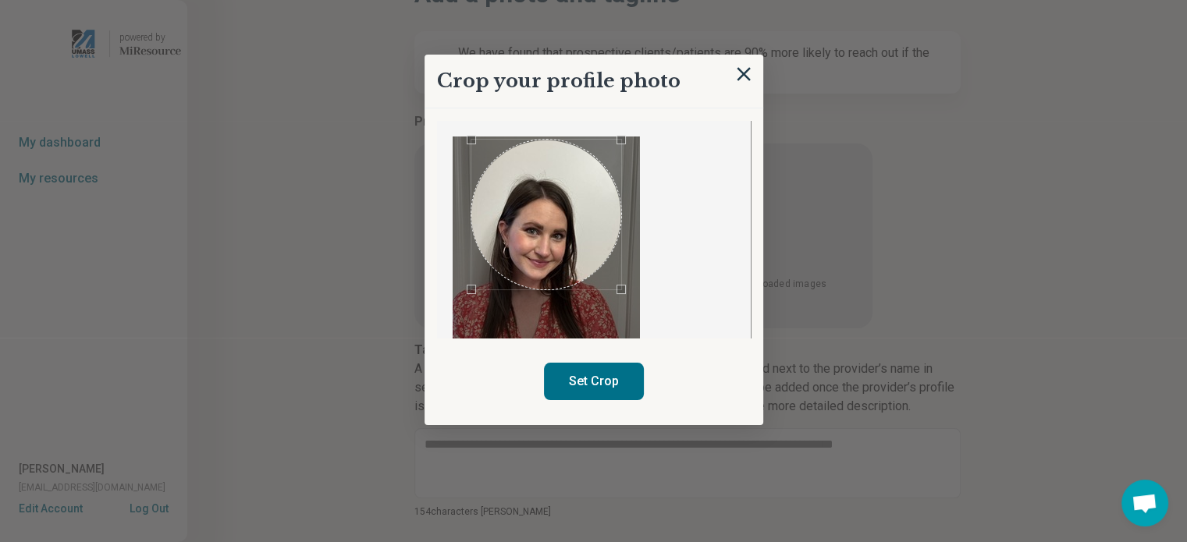
click at [546, 227] on div "Use the arrow keys to move the crop selection area" at bounding box center [546, 215] width 150 height 150
click at [531, 258] on div "Use the arrow keys to move the crop selection area" at bounding box center [546, 215] width 150 height 150
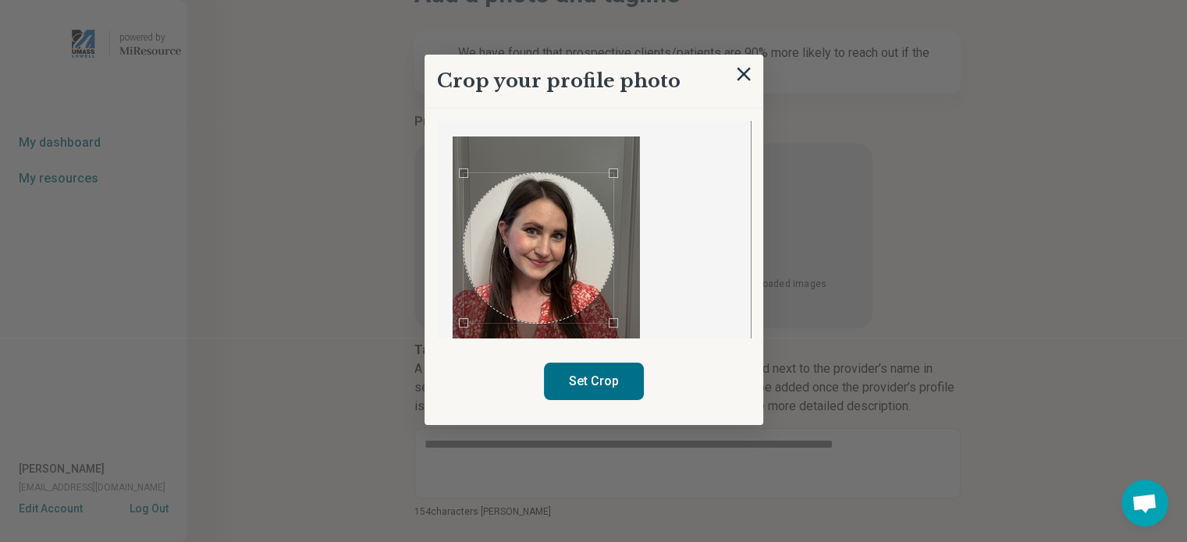
click at [537, 272] on div "Use the arrow keys to move the crop selection area" at bounding box center [538, 248] width 150 height 150
click at [605, 374] on button "Set Crop" at bounding box center [594, 381] width 100 height 37
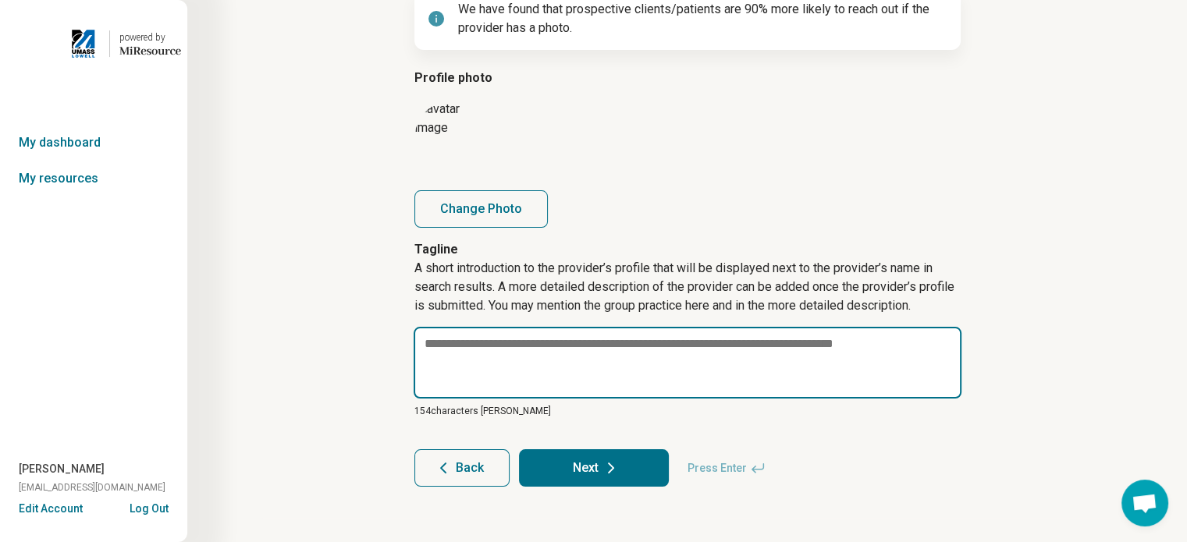
scroll to position [172, 0]
click at [475, 347] on textarea at bounding box center [688, 363] width 548 height 72
paste textarea "**********"
type textarea "*"
type textarea "**********"
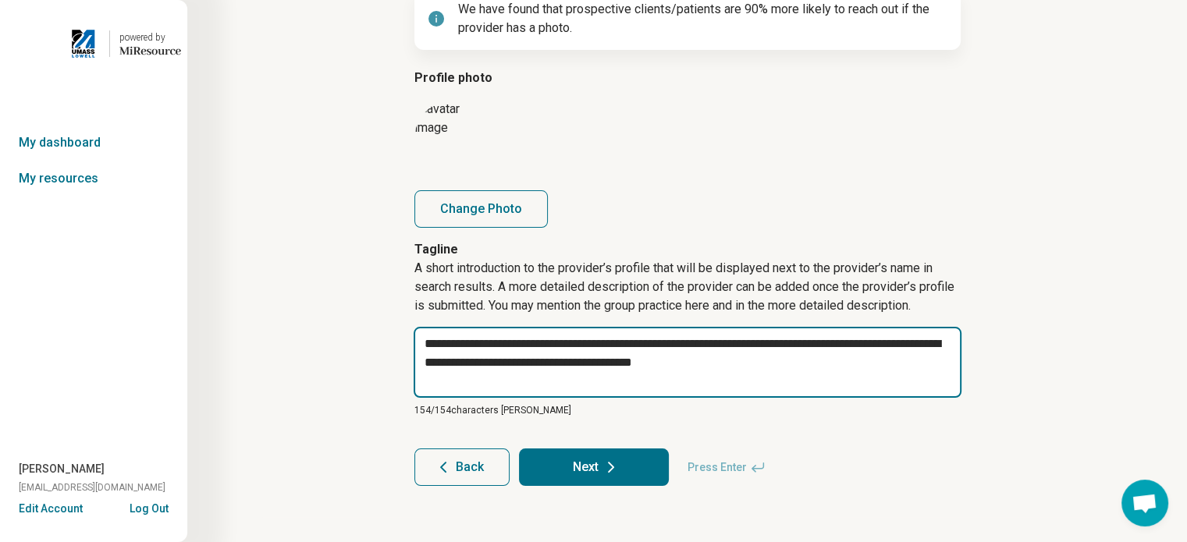
drag, startPoint x: 861, startPoint y: 364, endPoint x: 377, endPoint y: 347, distance: 484.0
click at [377, 347] on div "**********" at bounding box center [687, 193] width 850 height 648
type textarea "*"
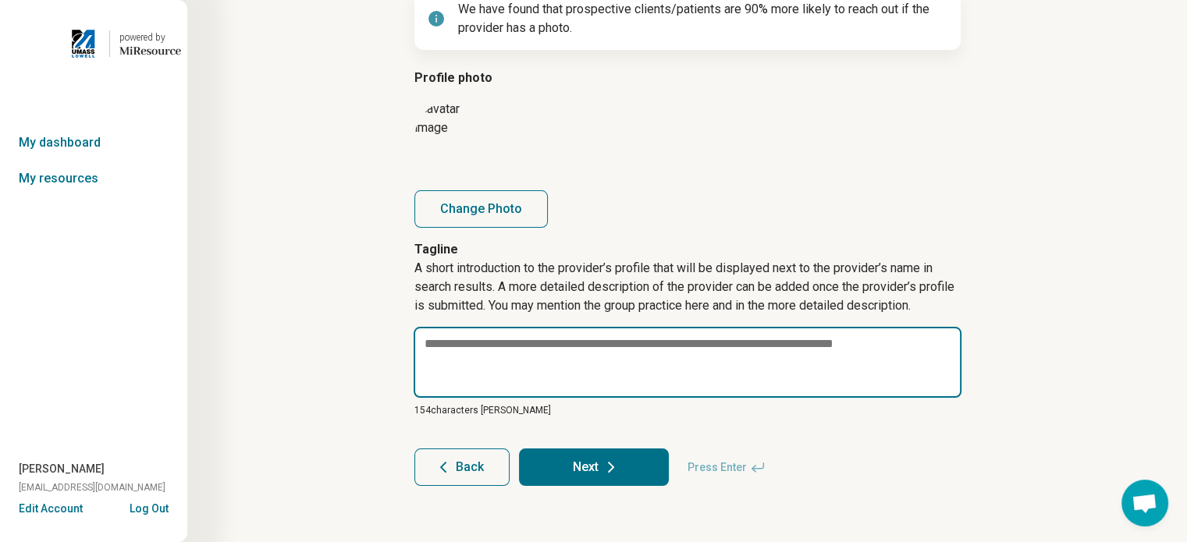
paste textarea "**********"
type textarea "*"
type textarea "**********"
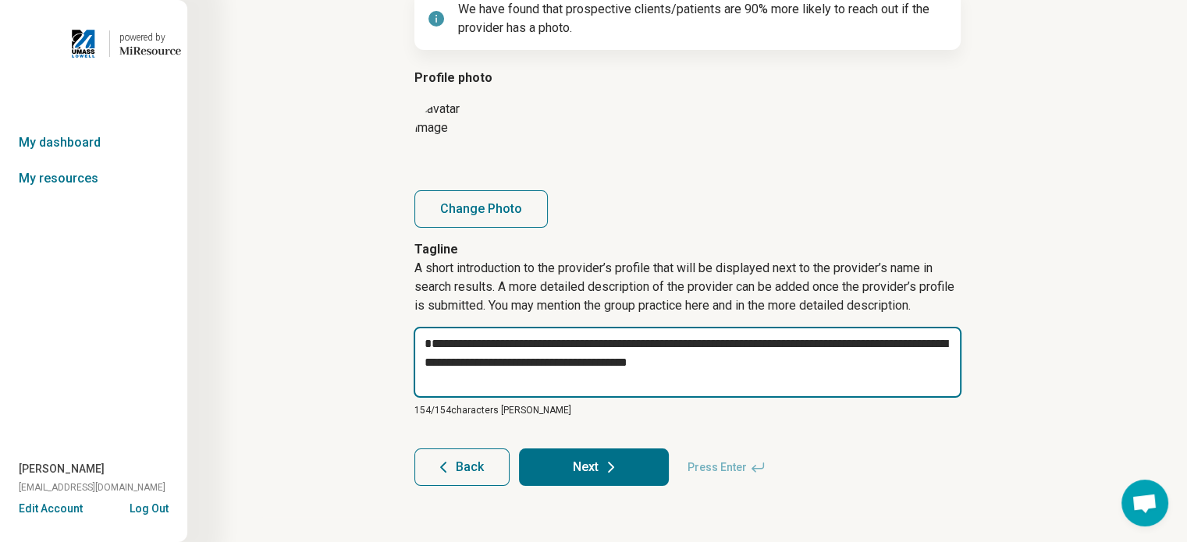
drag, startPoint x: 811, startPoint y: 353, endPoint x: 409, endPoint y: 343, distance: 402.0
click at [409, 343] on article "**********" at bounding box center [687, 193] width 596 height 648
type textarea "*"
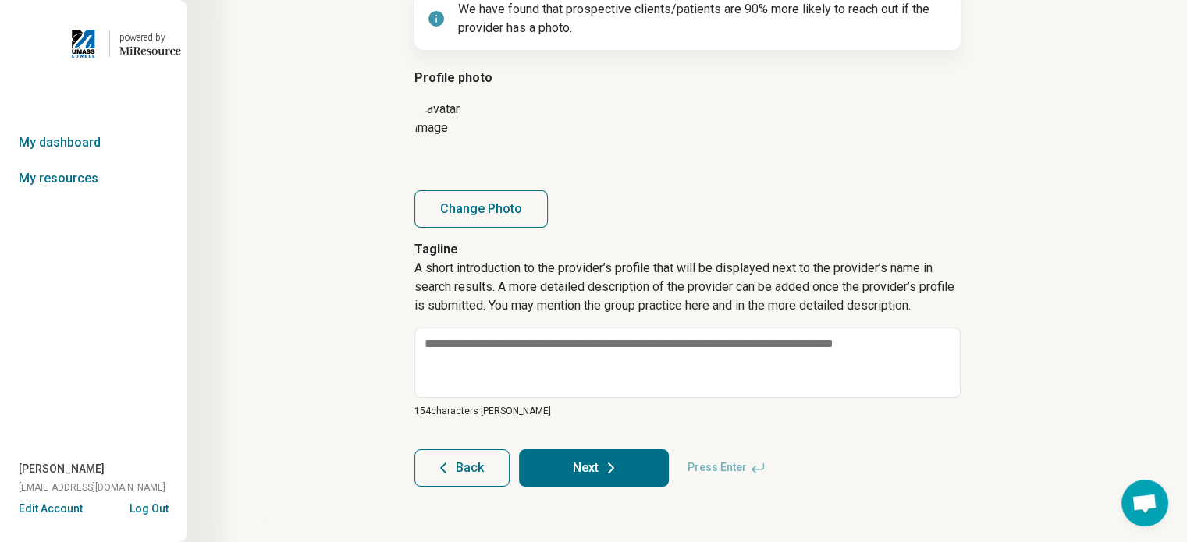
click at [598, 473] on button "Next" at bounding box center [594, 467] width 150 height 37
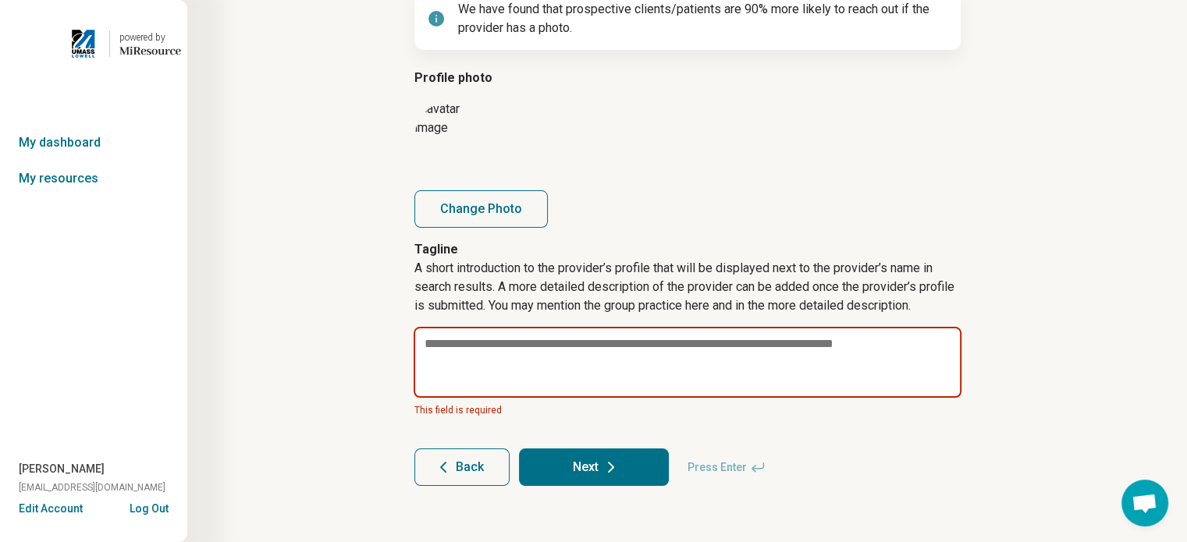
click at [514, 350] on textarea at bounding box center [688, 362] width 548 height 71
type textarea "*"
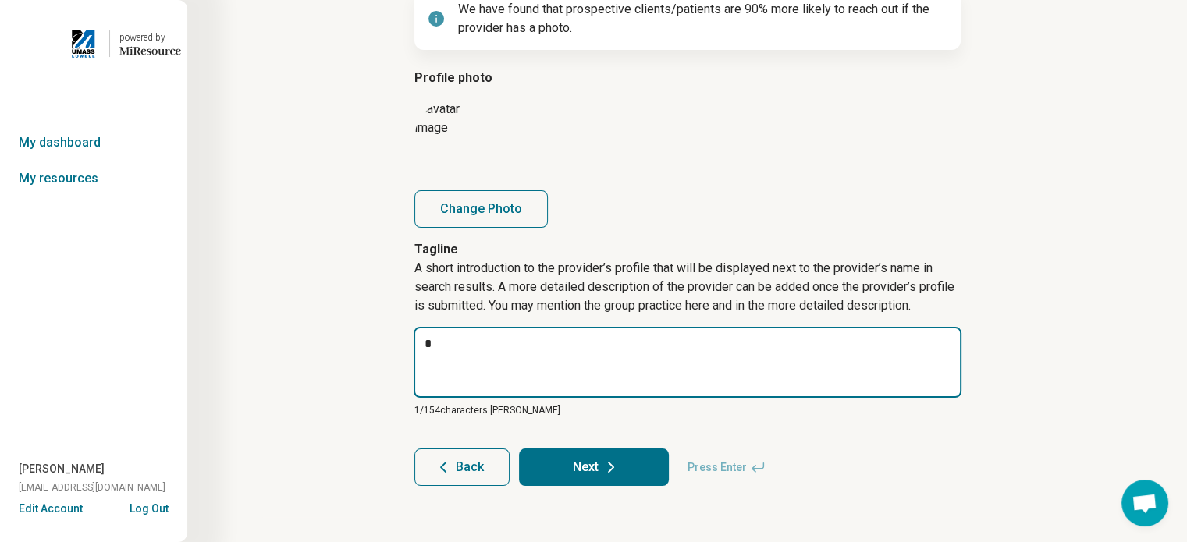
type textarea "*"
type textarea "**"
type textarea "*"
type textarea "***"
type textarea "*"
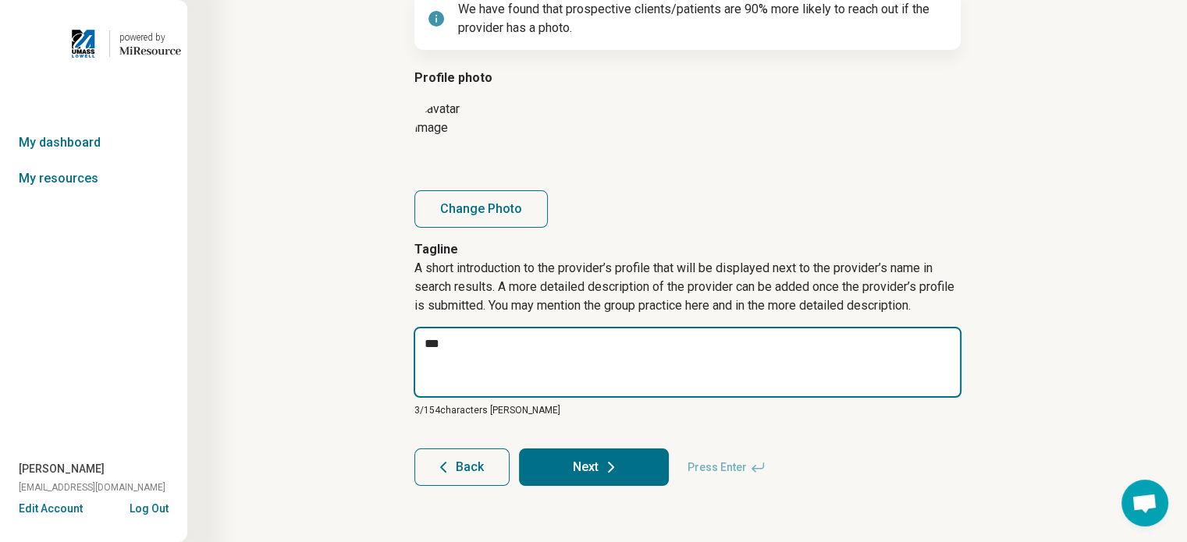
type textarea "****"
type textarea "*"
type textarea "*****"
type textarea "*"
type textarea "******"
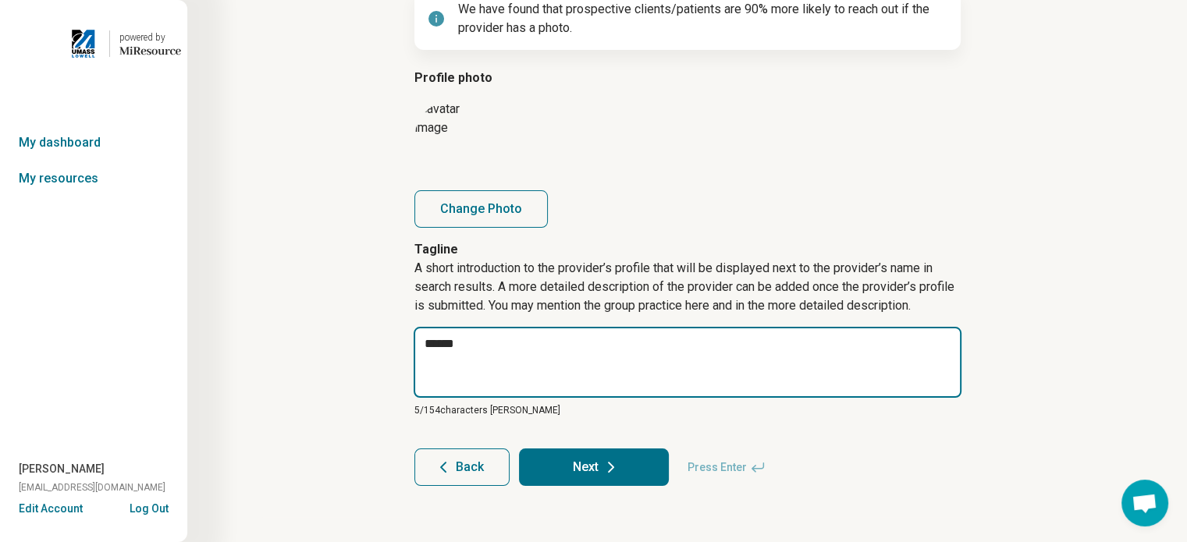
type textarea "*"
type textarea "*******"
type textarea "*"
type textarea "********"
type textarea "*"
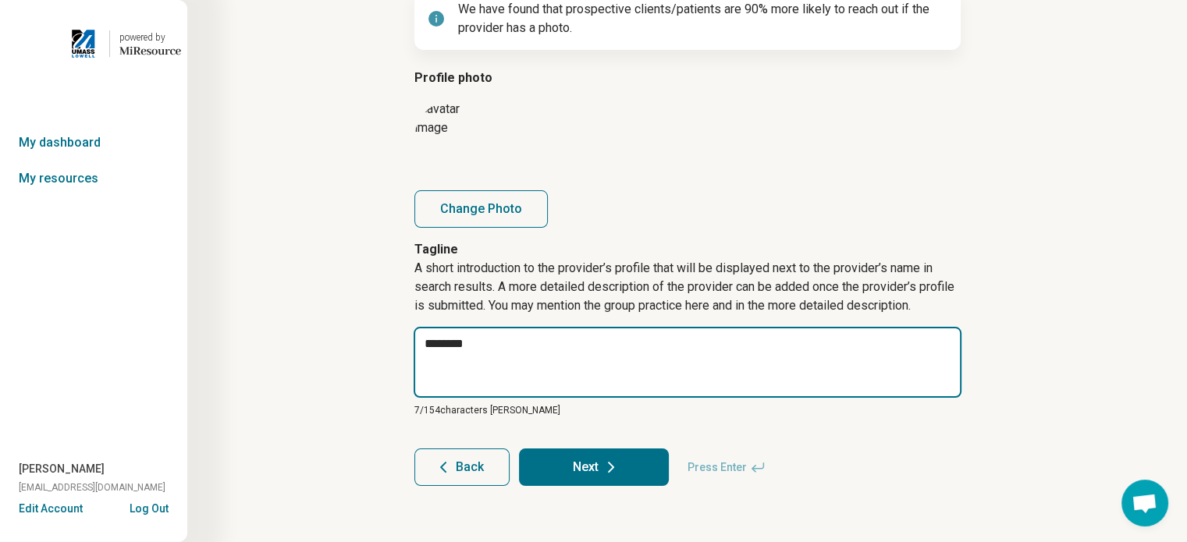
type textarea "*********"
type textarea "*"
type textarea "**********"
type textarea "*"
type textarea "**********"
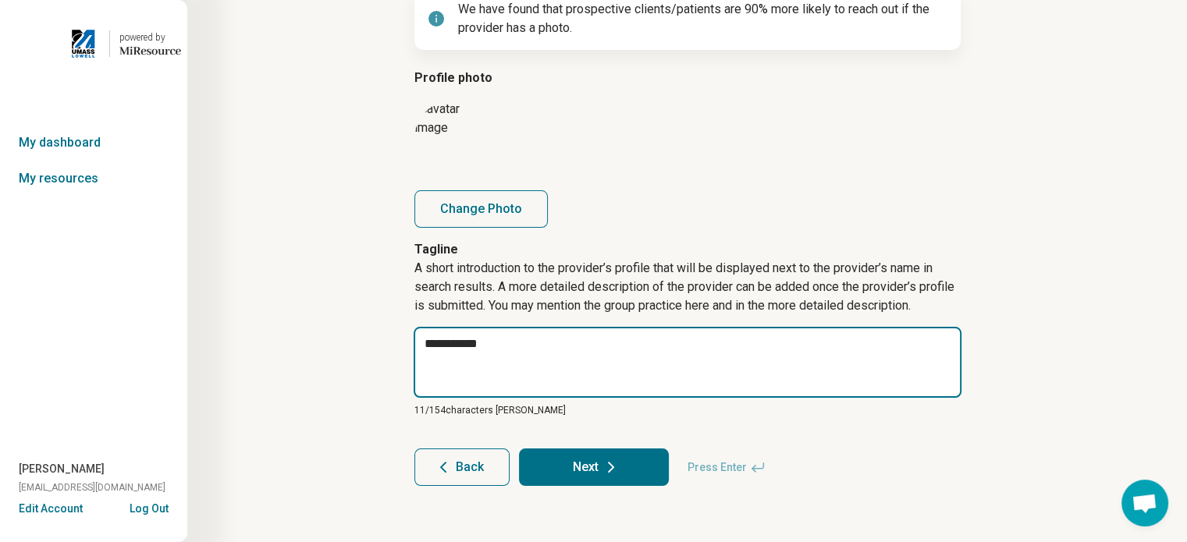
type textarea "*"
type textarea "**********"
type textarea "*"
type textarea "**********"
type textarea "*"
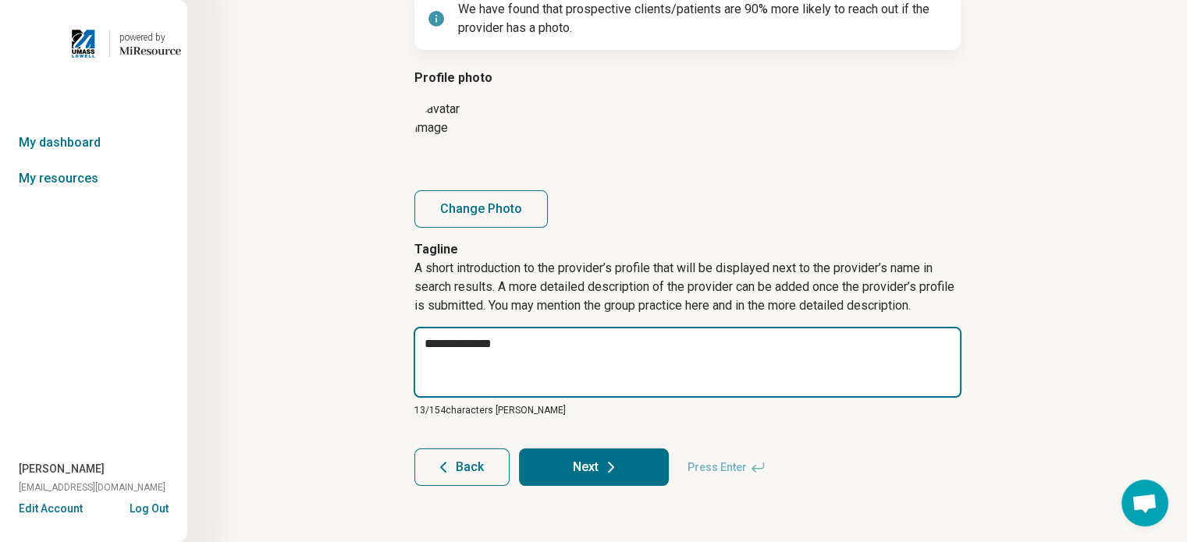
type textarea "**********"
type textarea "*"
type textarea "**********"
type textarea "*"
type textarea "**********"
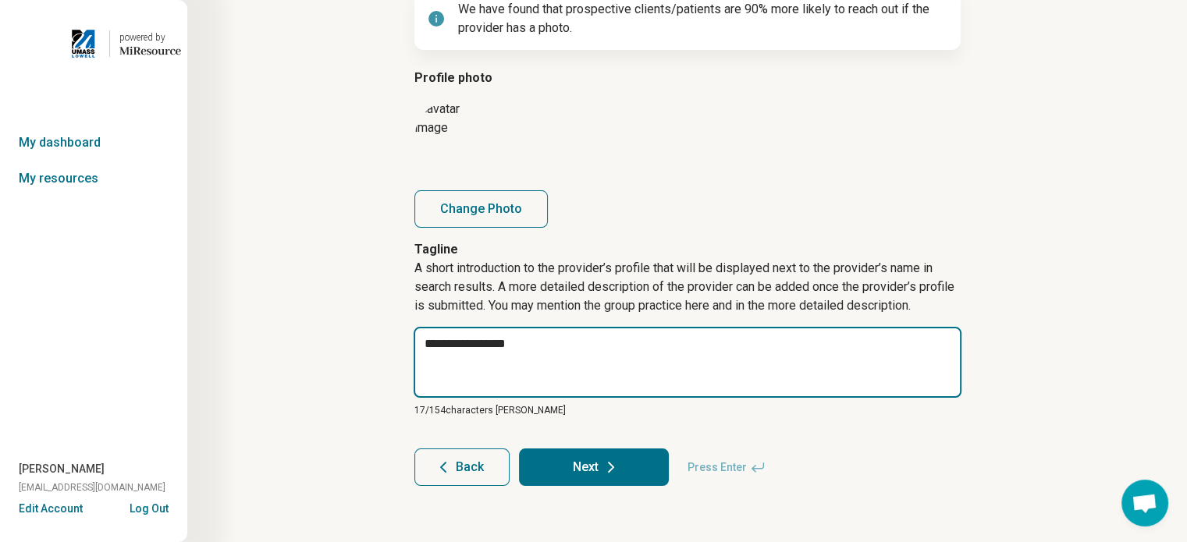
type textarea "*"
type textarea "**********"
type textarea "*"
type textarea "**********"
type textarea "*"
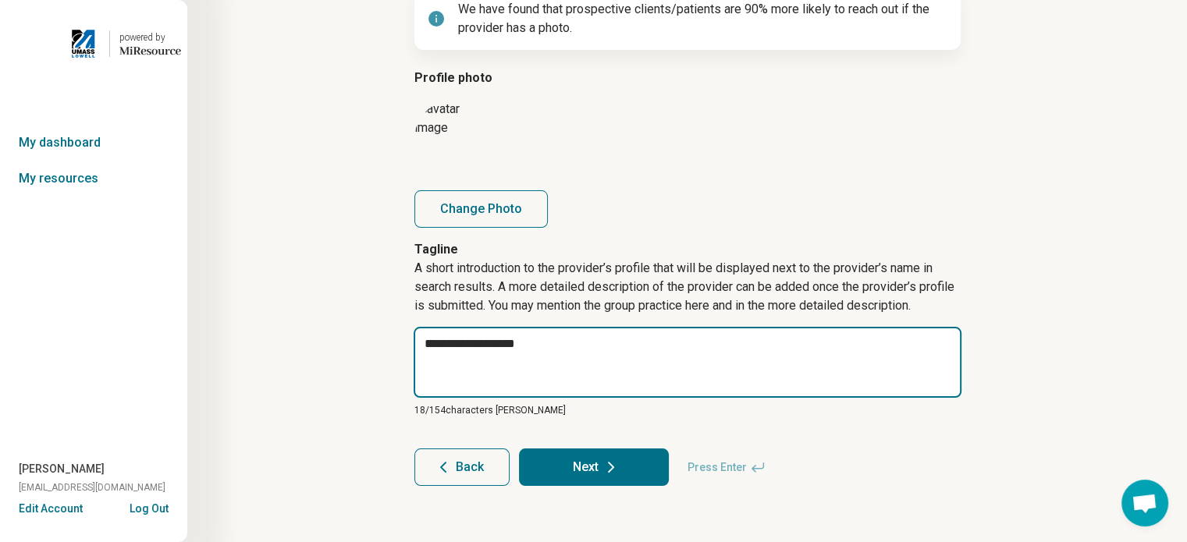
type textarea "**********"
type textarea "*"
type textarea "**********"
type textarea "*"
type textarea "**********"
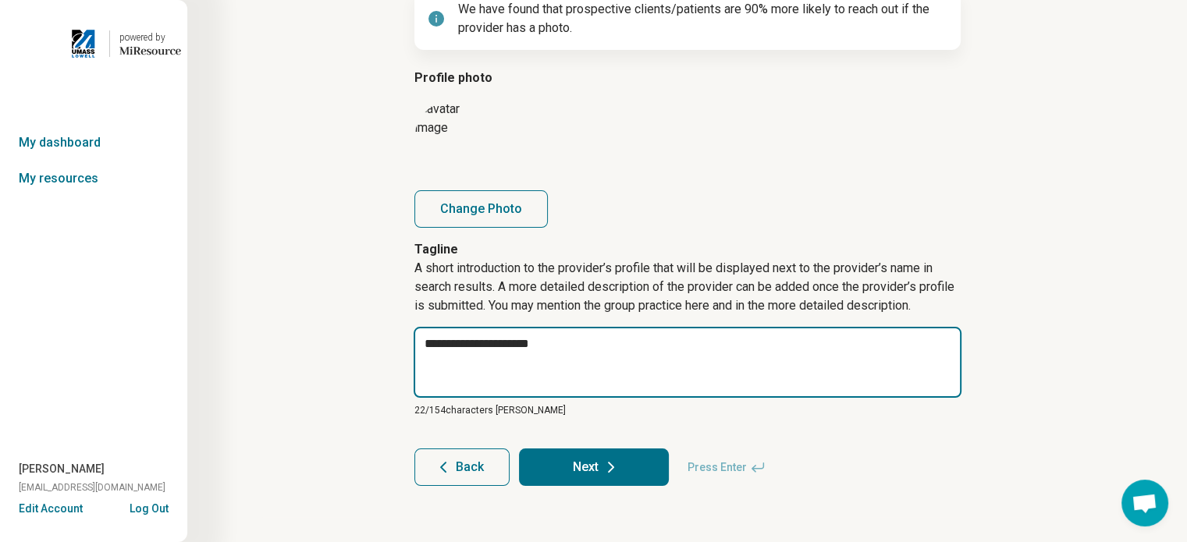
type textarea "*"
type textarea "**********"
type textarea "*"
type textarea "**********"
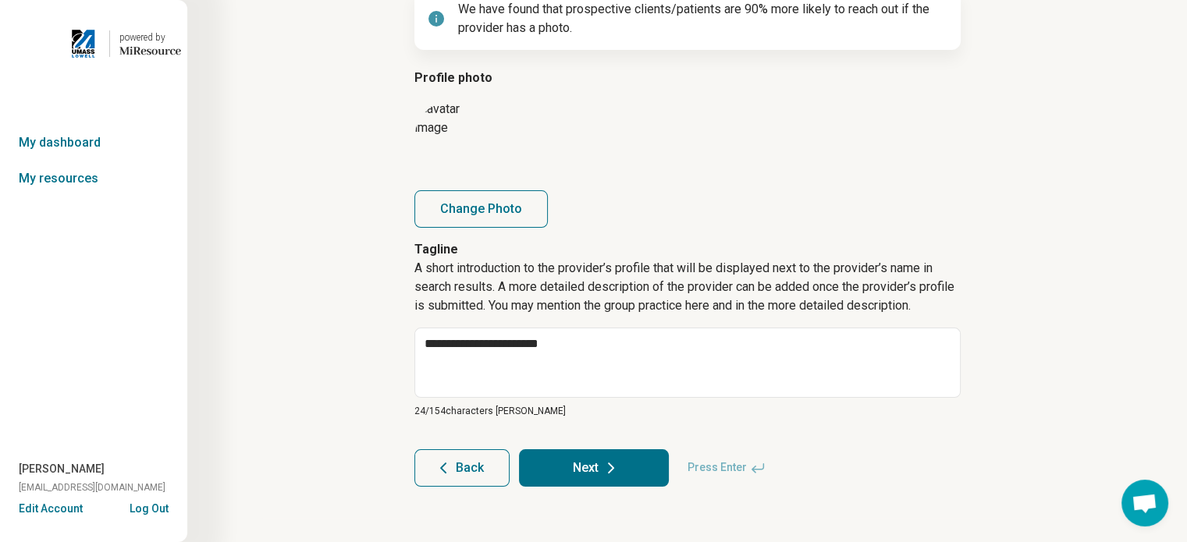
click at [571, 468] on button "Next" at bounding box center [594, 467] width 150 height 37
type textarea "*"
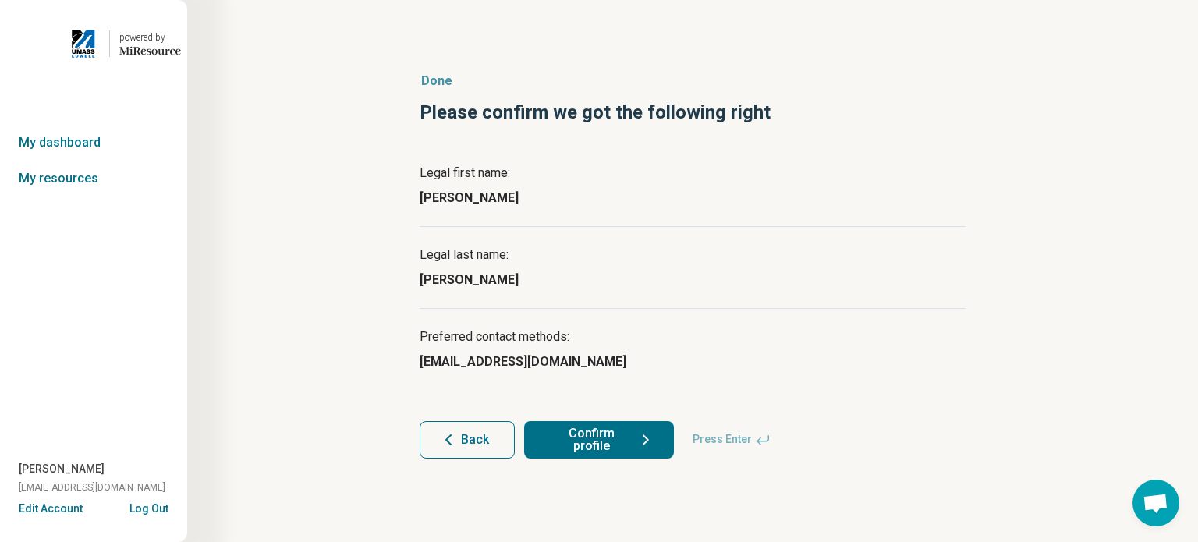
click at [612, 446] on button "Confirm profile" at bounding box center [599, 439] width 150 height 37
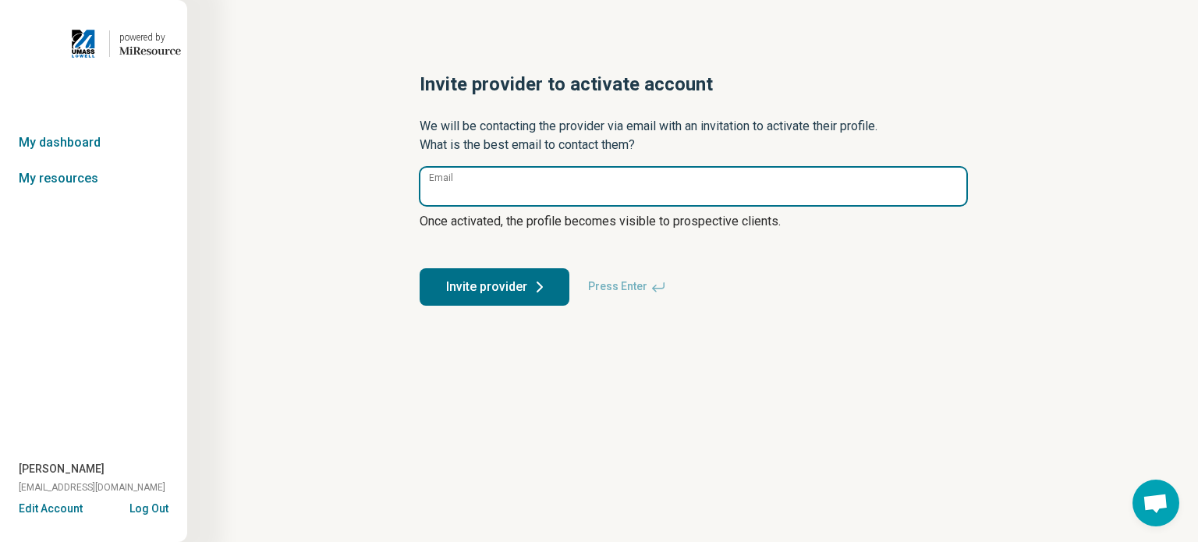
click at [576, 190] on input "Email" at bounding box center [694, 186] width 546 height 37
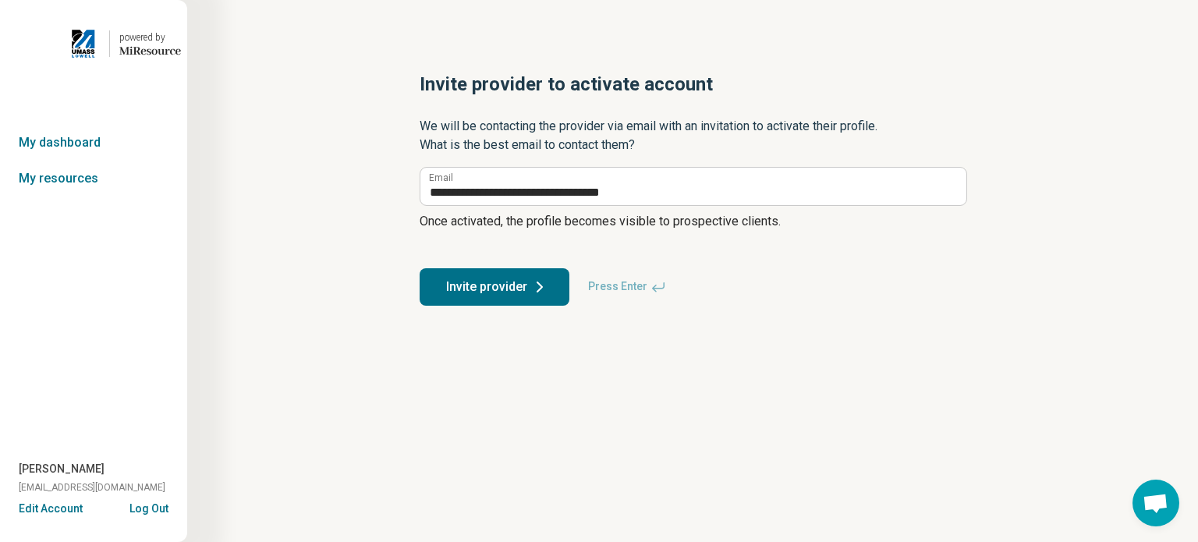
click at [495, 295] on button "Invite provider" at bounding box center [495, 286] width 150 height 37
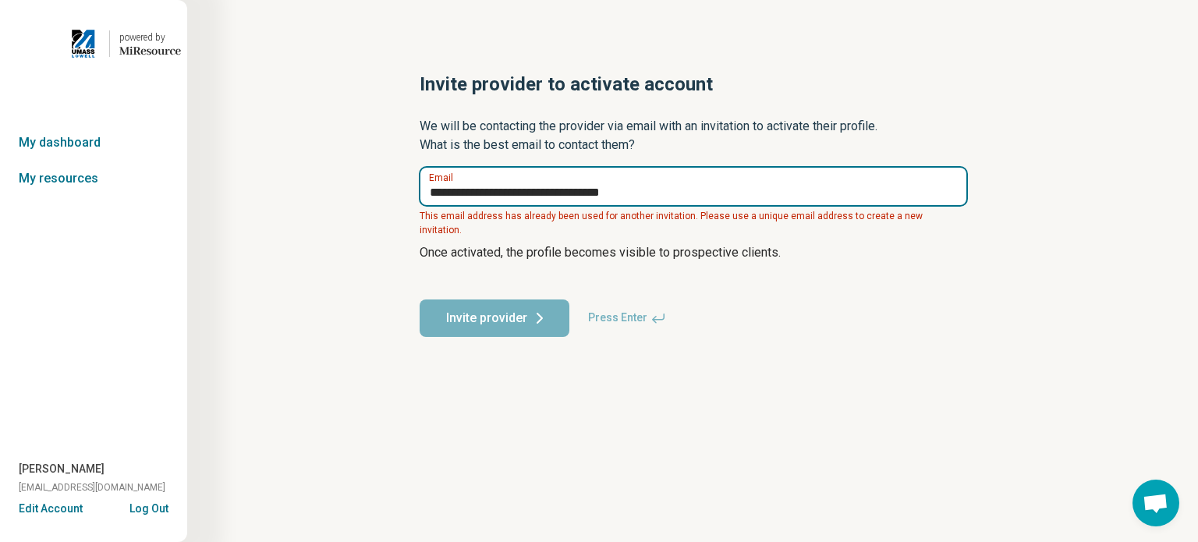
drag, startPoint x: 659, startPoint y: 184, endPoint x: 431, endPoint y: 201, distance: 229.3
click at [431, 201] on input "**********" at bounding box center [694, 186] width 546 height 37
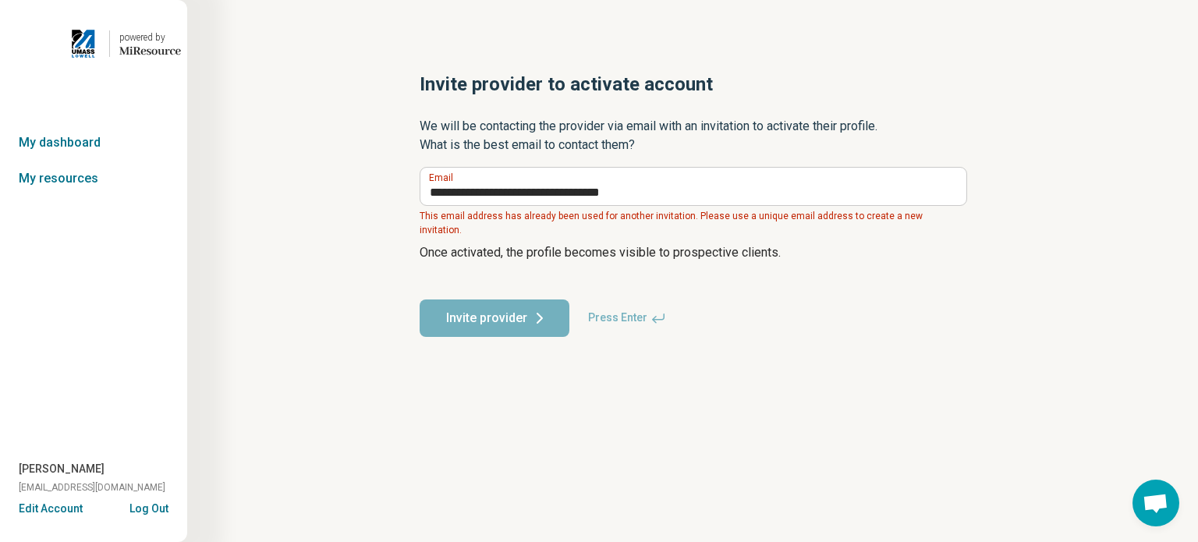
click at [443, 243] on p "Once activated, the profile becomes visible to prospective clients." at bounding box center [693, 252] width 546 height 31
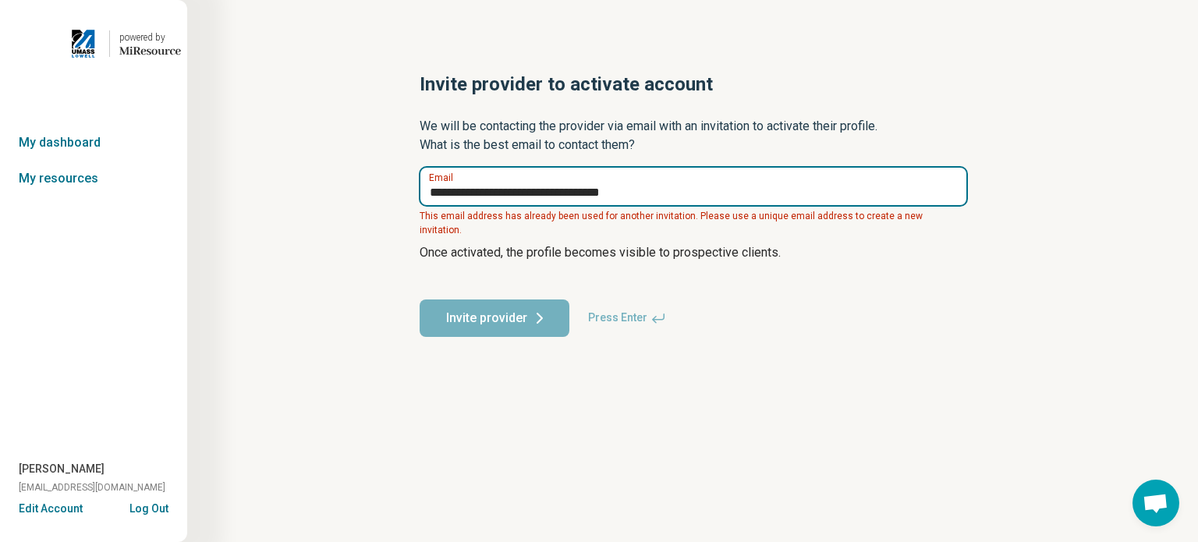
drag, startPoint x: 481, startPoint y: 193, endPoint x: 368, endPoint y: 201, distance: 113.5
click at [368, 201] on div "**********" at bounding box center [692, 205] width 861 height 328
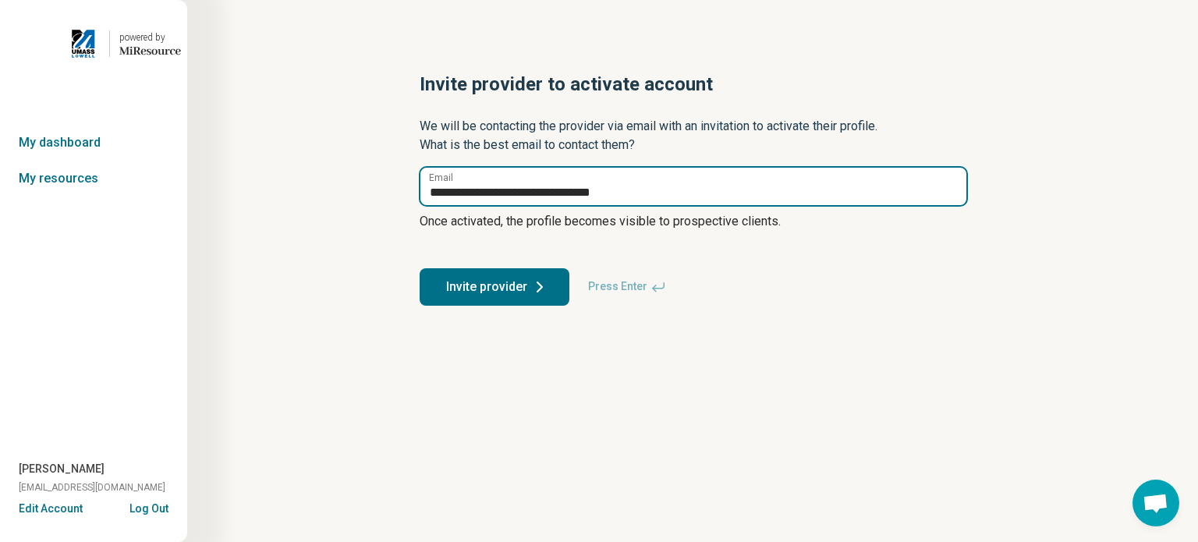
type input "**********"
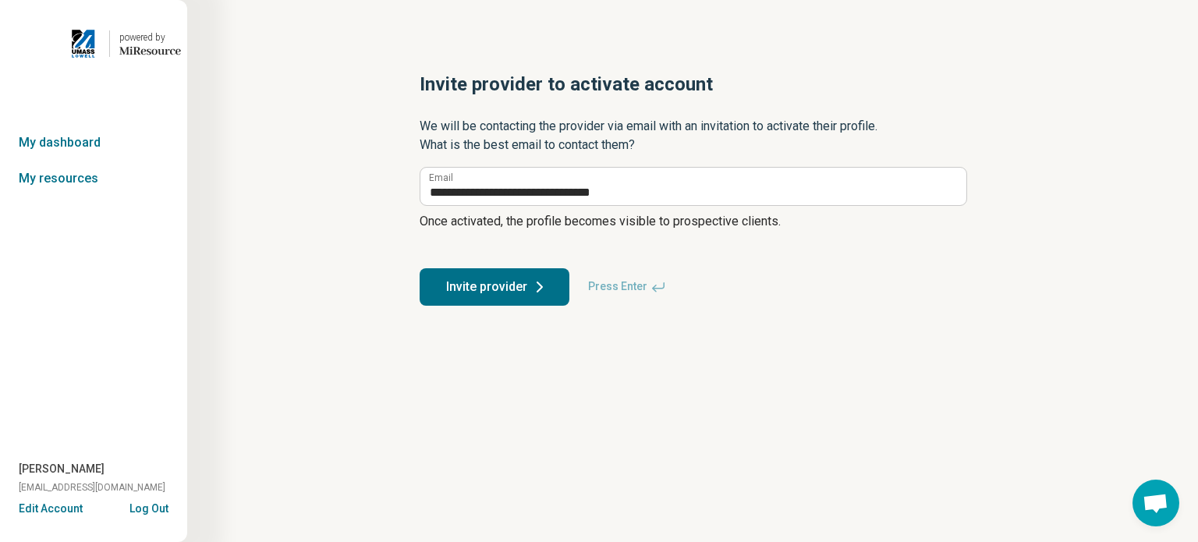
click at [502, 291] on button "Invite provider" at bounding box center [495, 286] width 150 height 37
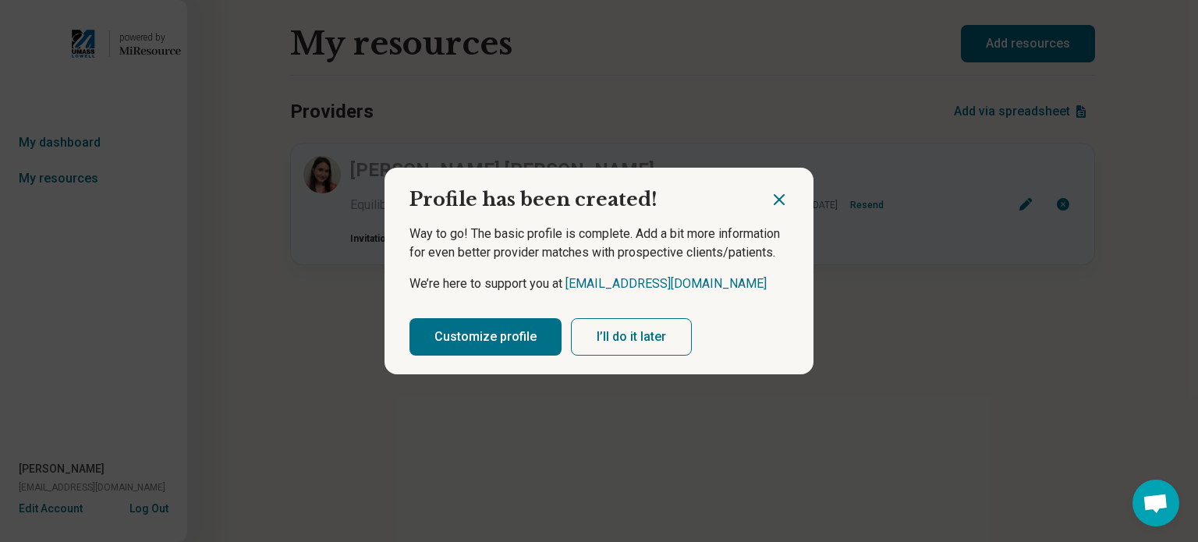
click at [522, 346] on button "Customize profile" at bounding box center [486, 336] width 152 height 37
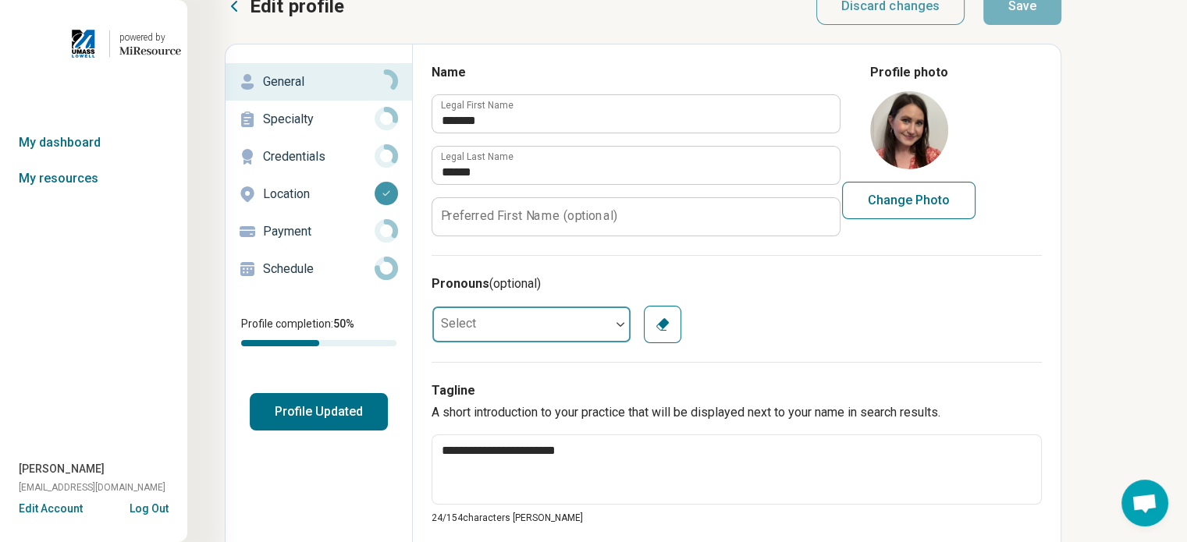
click at [619, 343] on div at bounding box center [620, 325] width 20 height 36
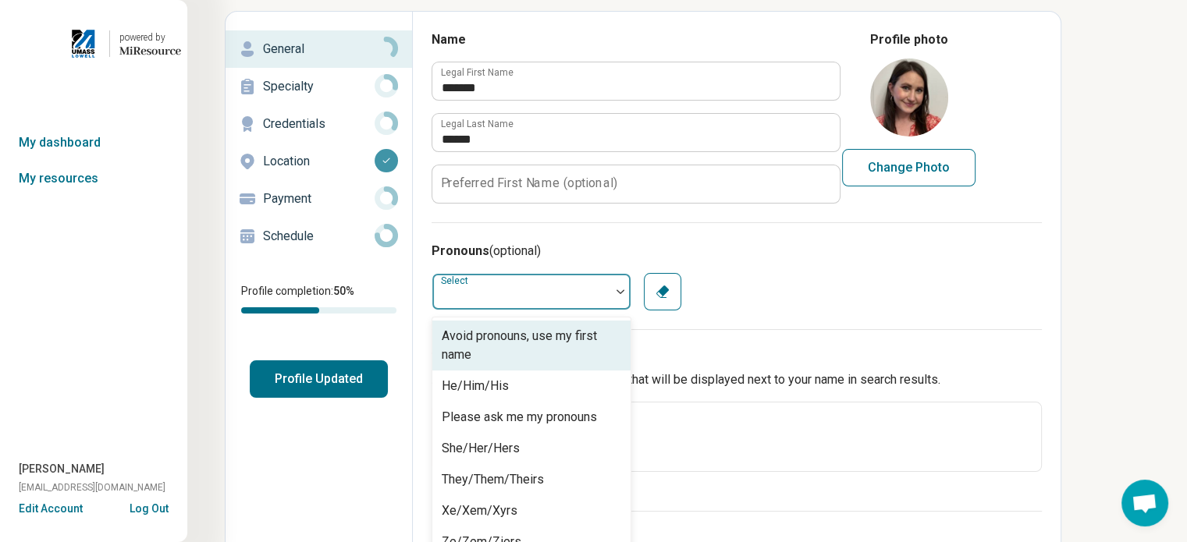
scroll to position [89, 0]
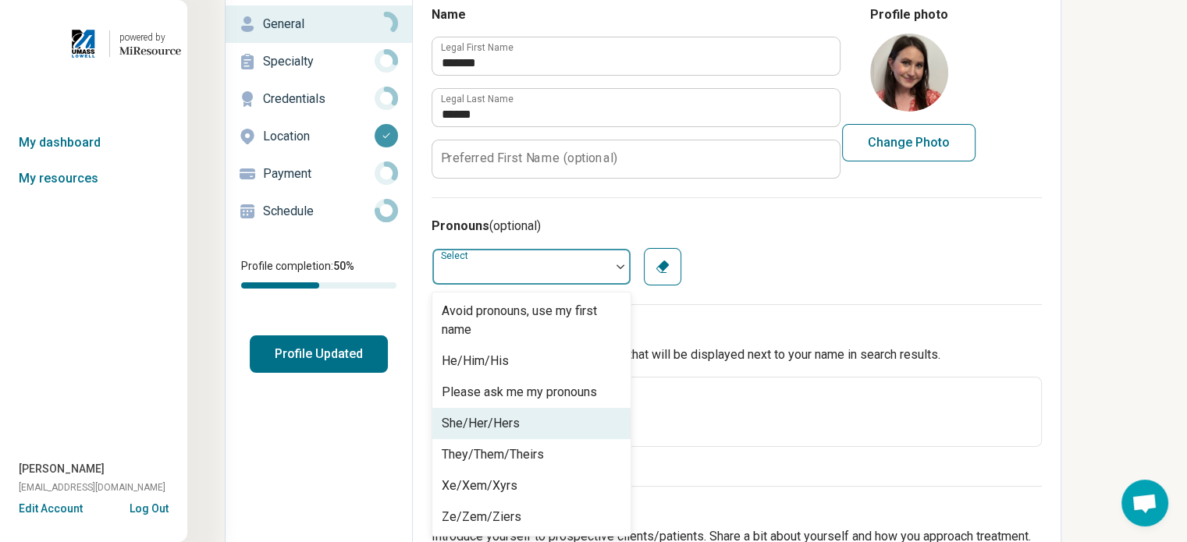
click at [580, 417] on div "She/Her/Hers" at bounding box center [531, 423] width 198 height 31
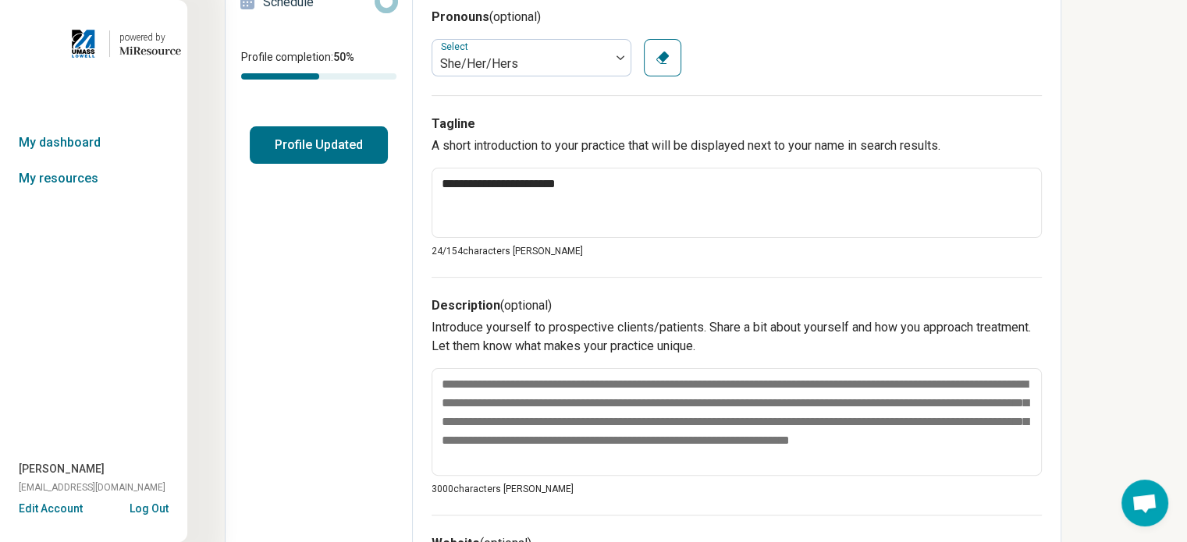
scroll to position [303, 0]
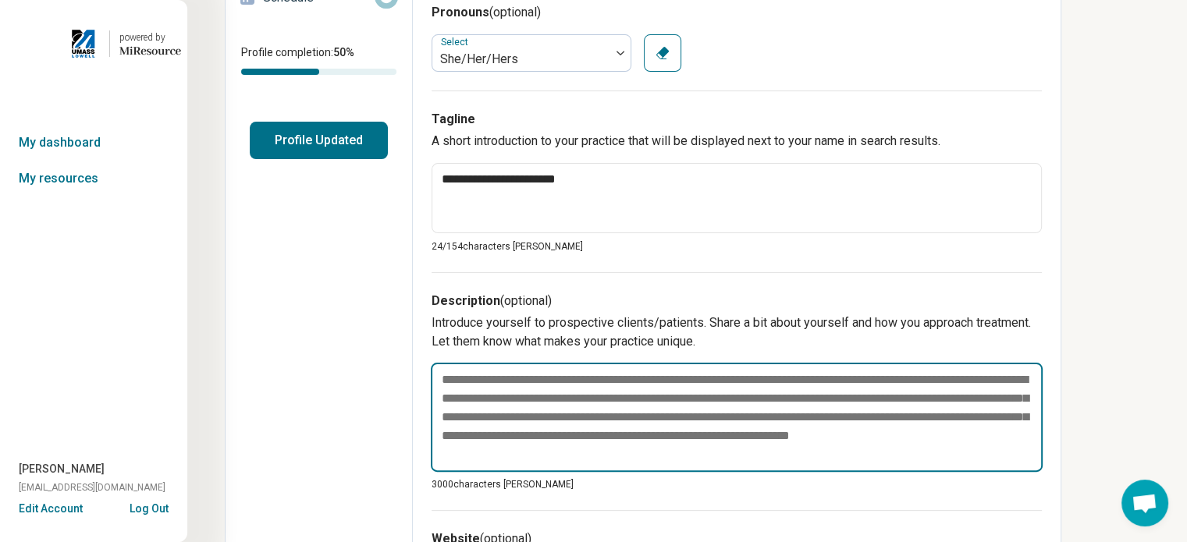
click at [637, 374] on textarea at bounding box center [737, 417] width 612 height 109
click at [577, 375] on textarea at bounding box center [737, 417] width 612 height 109
paste textarea "**********"
type textarea "*"
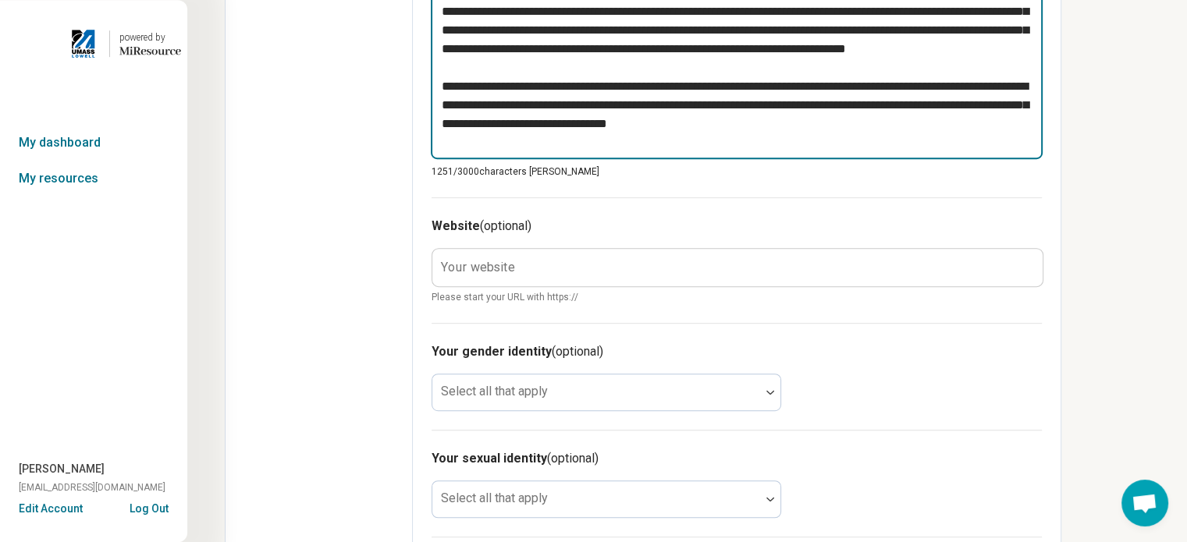
scroll to position [808, 0]
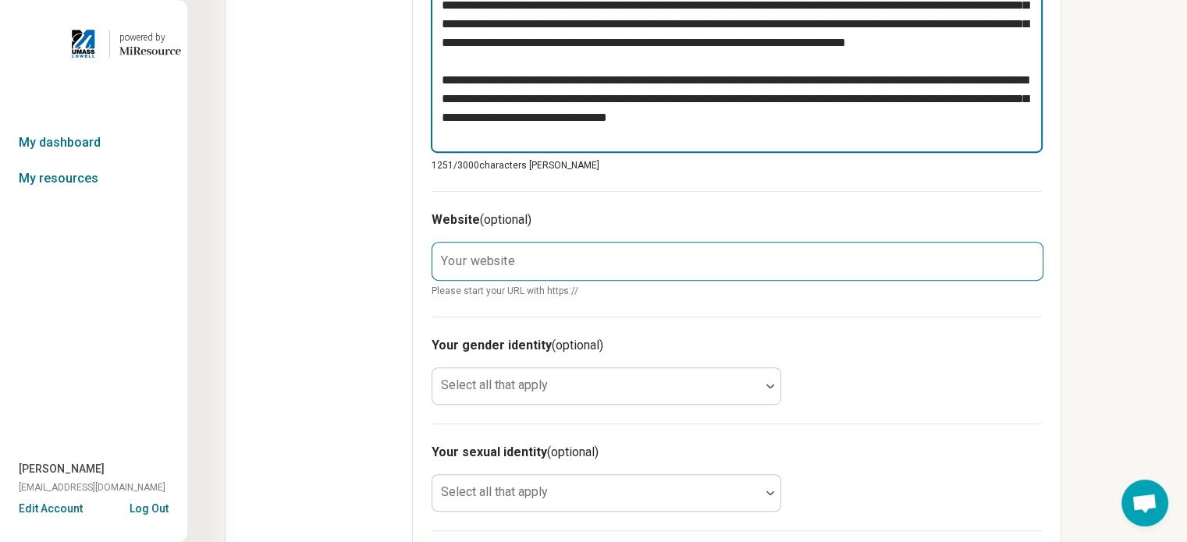
type textarea "**********"
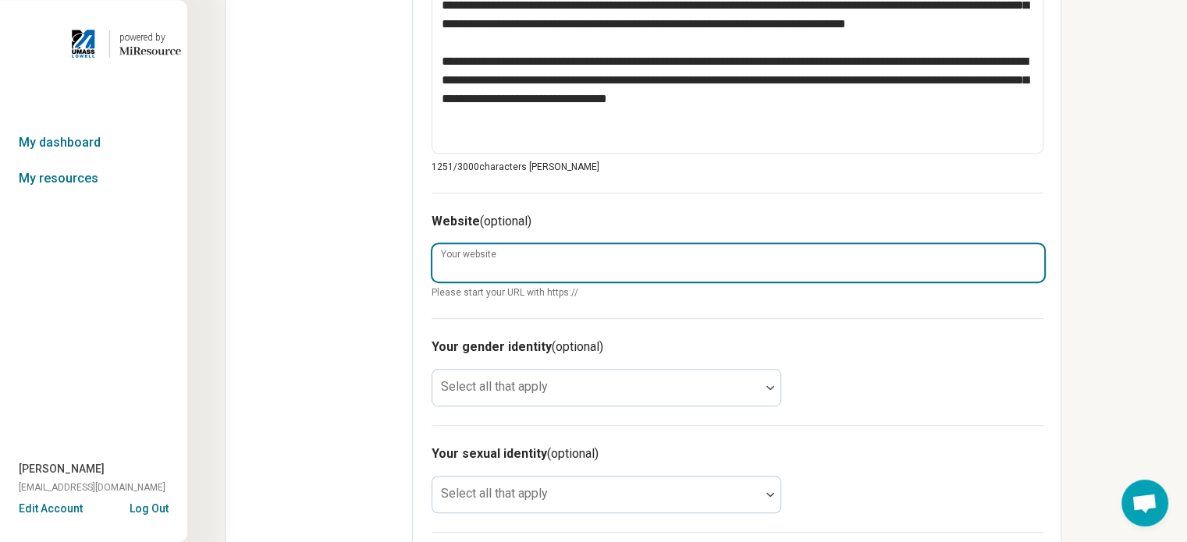
click at [677, 256] on input "Your website" at bounding box center [738, 262] width 612 height 37
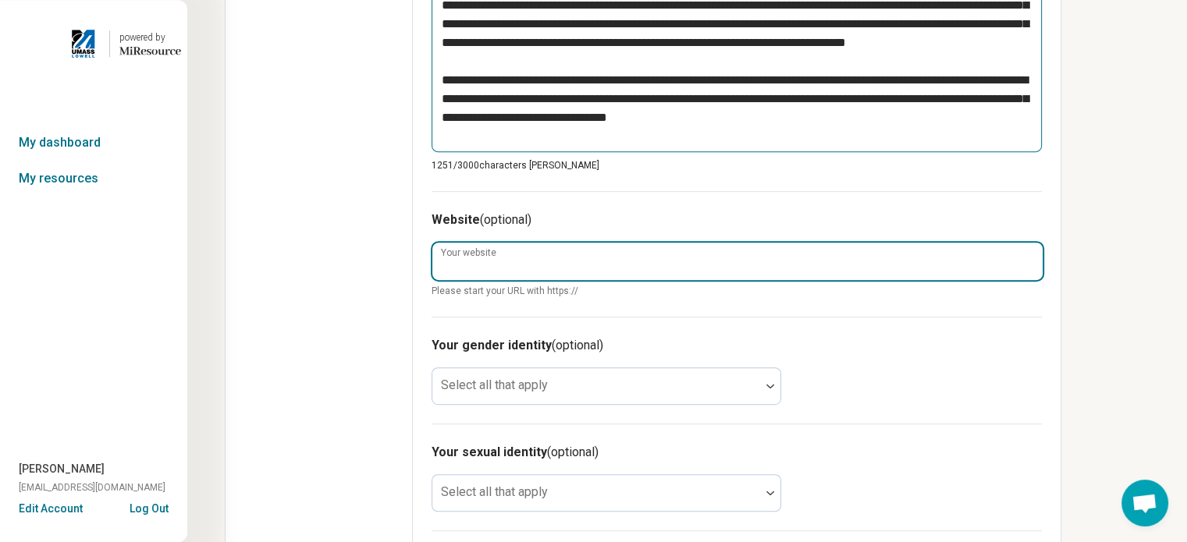
paste input "**********"
type textarea "*"
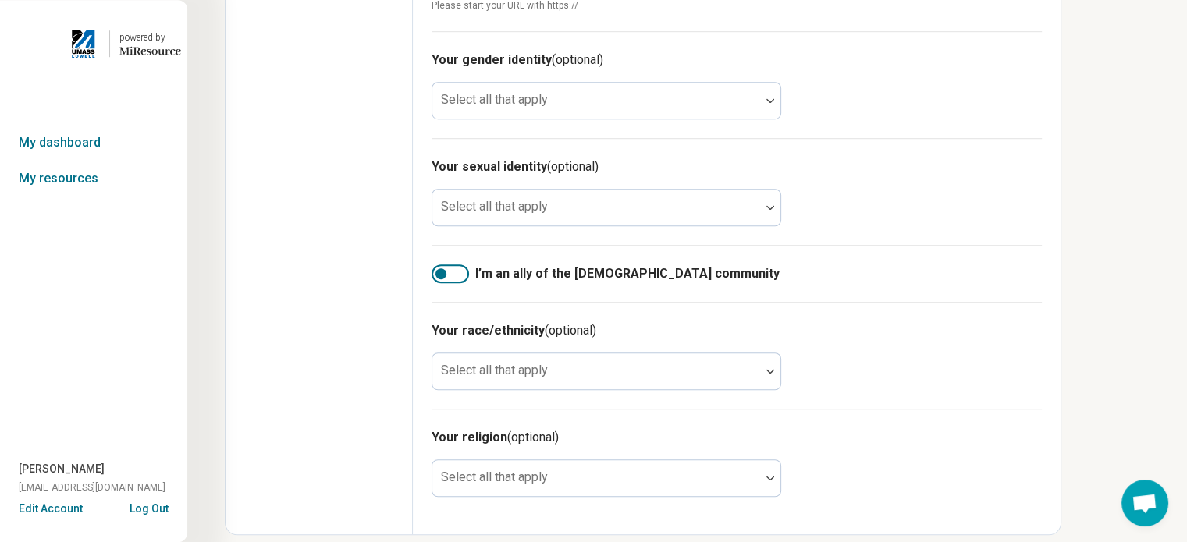
scroll to position [1110, 0]
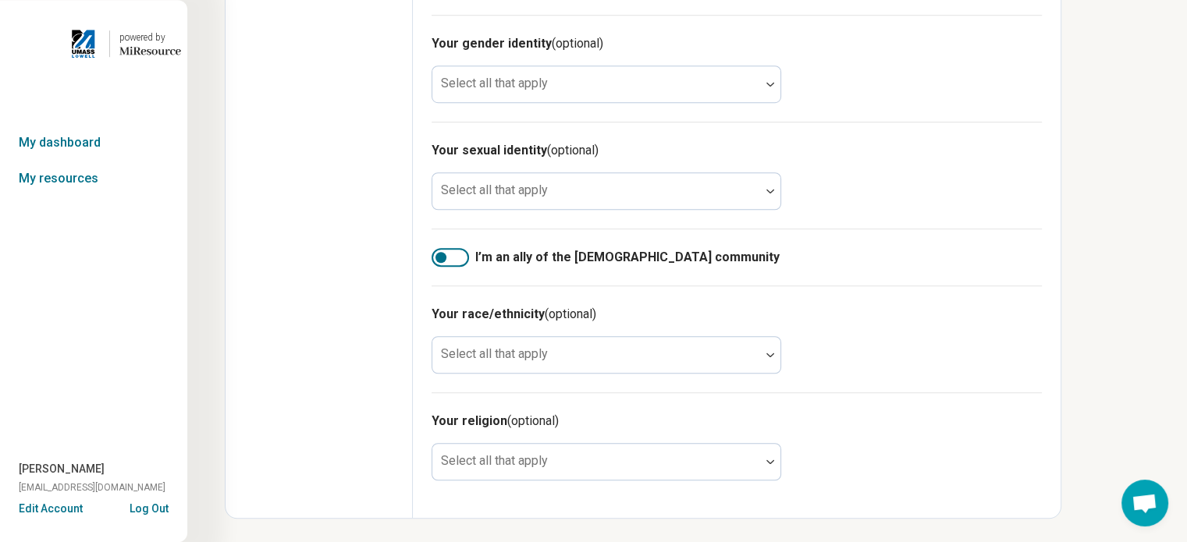
type input "**********"
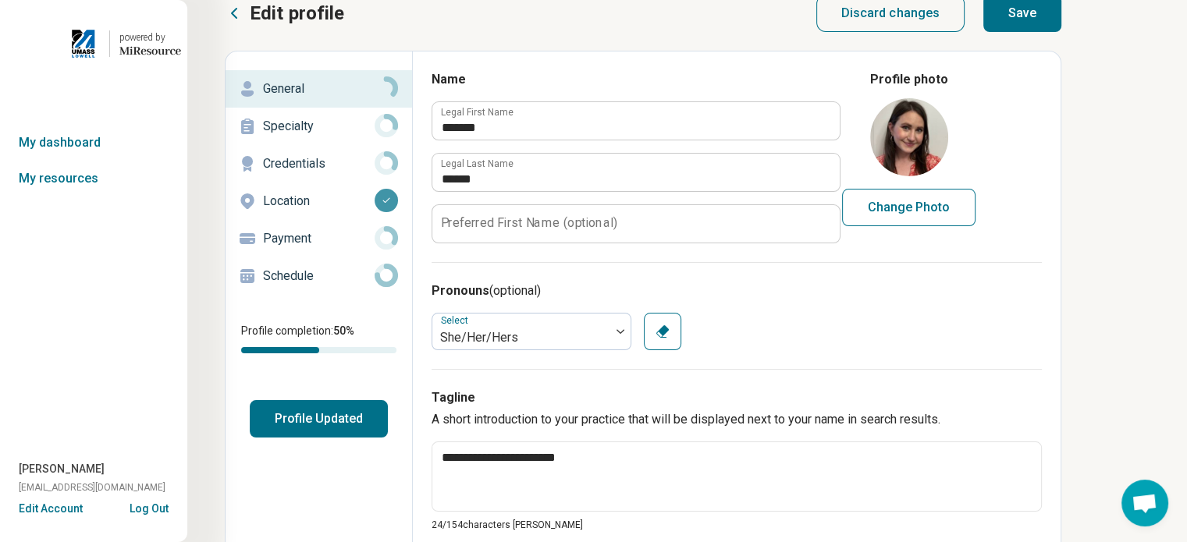
scroll to position [0, 0]
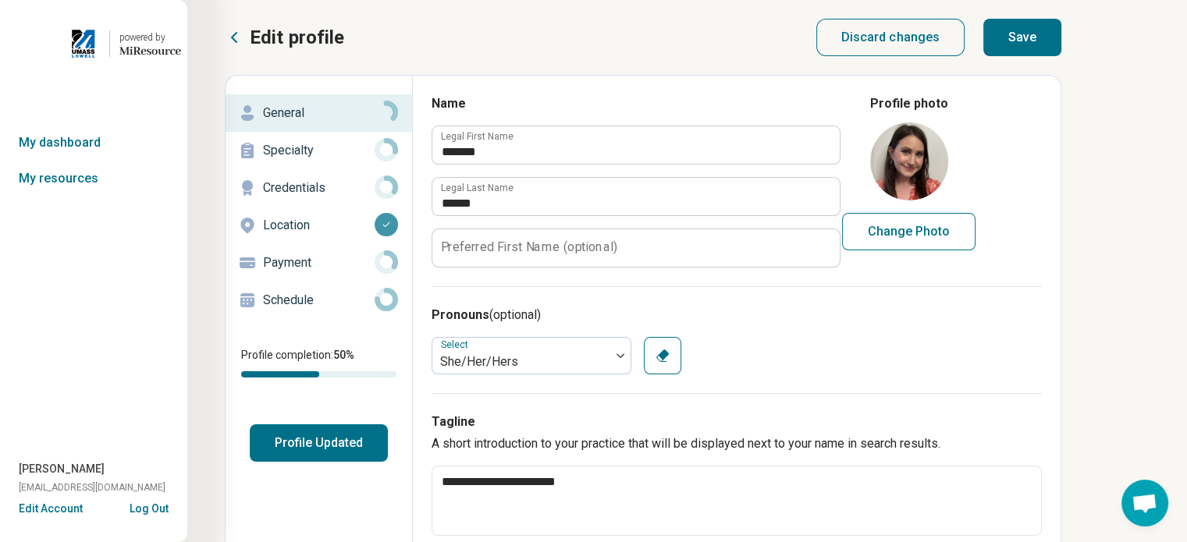
click at [286, 151] on p "Specialty" at bounding box center [319, 150] width 112 height 19
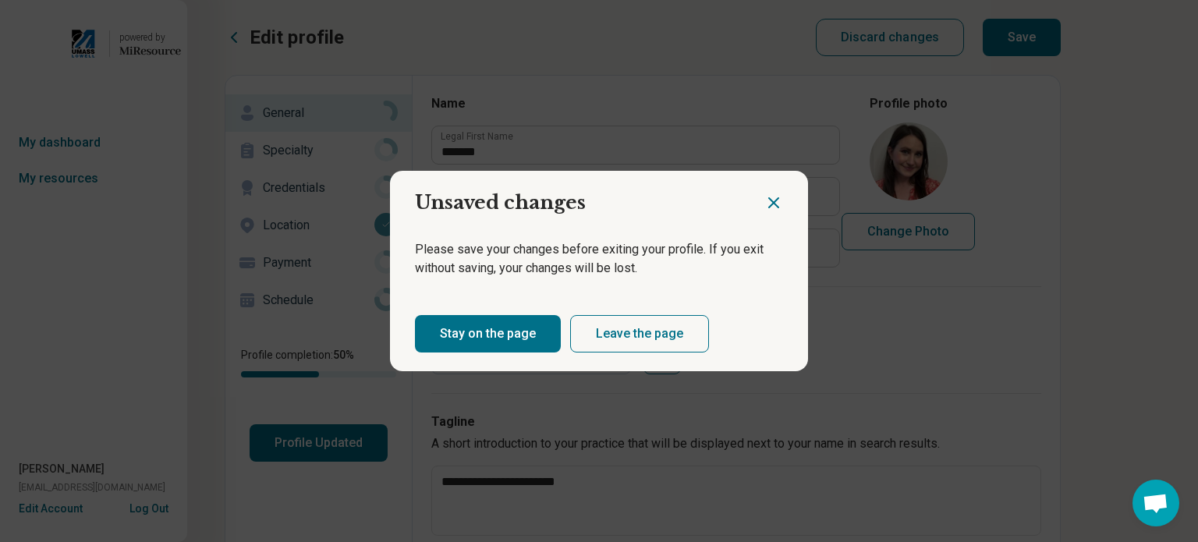
click at [516, 325] on button "Stay on the page" at bounding box center [488, 333] width 146 height 37
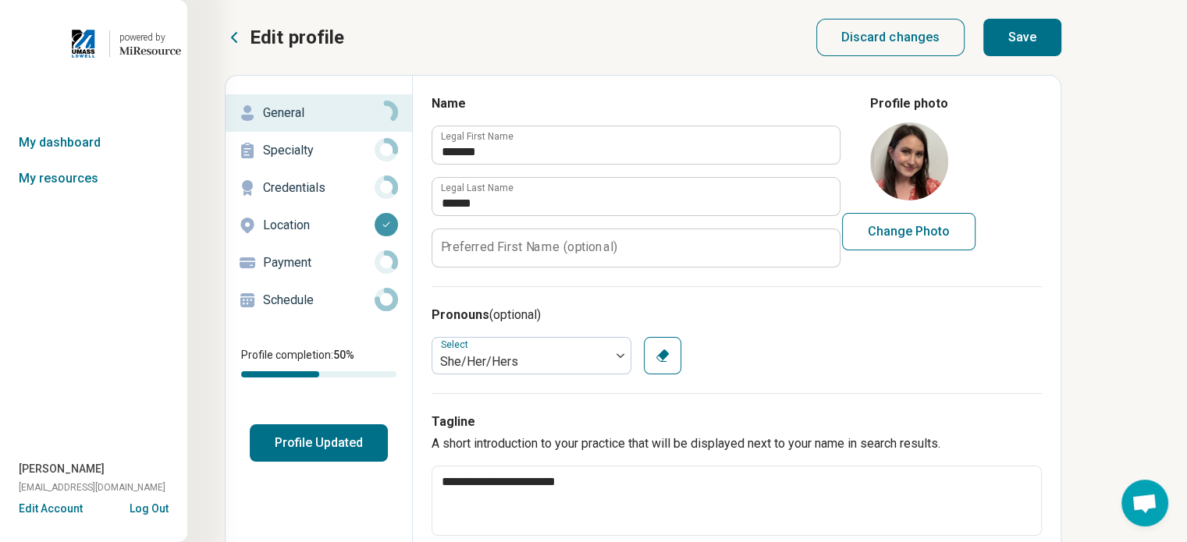
click at [1010, 39] on button "Save" at bounding box center [1022, 37] width 78 height 37
type textarea "*"
click at [307, 150] on p "Specialty" at bounding box center [319, 150] width 112 height 19
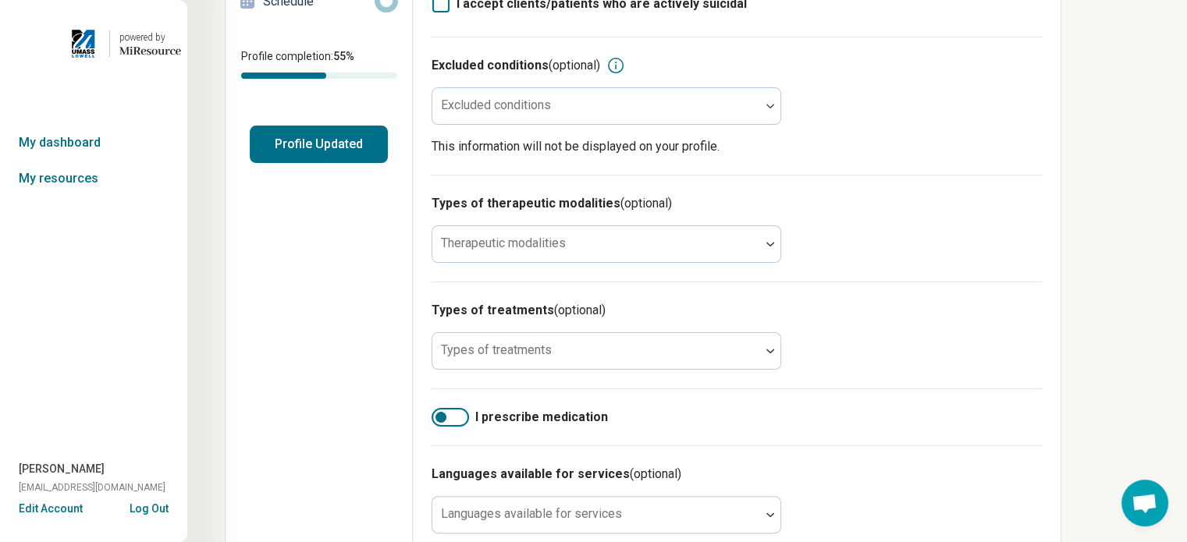
scroll to position [300, 0]
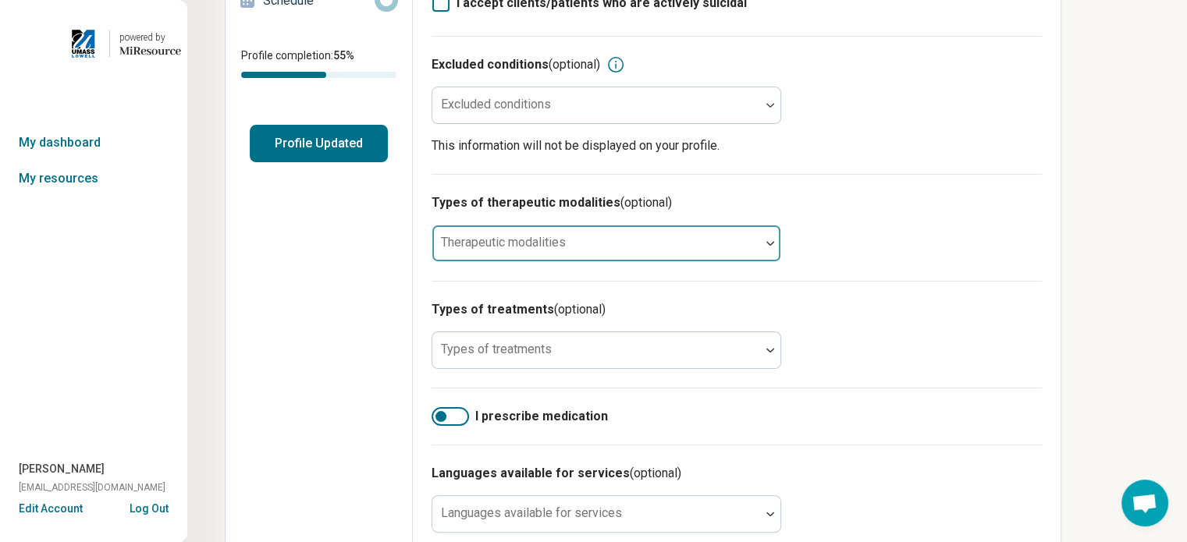
click at [765, 249] on div at bounding box center [770, 243] width 20 height 36
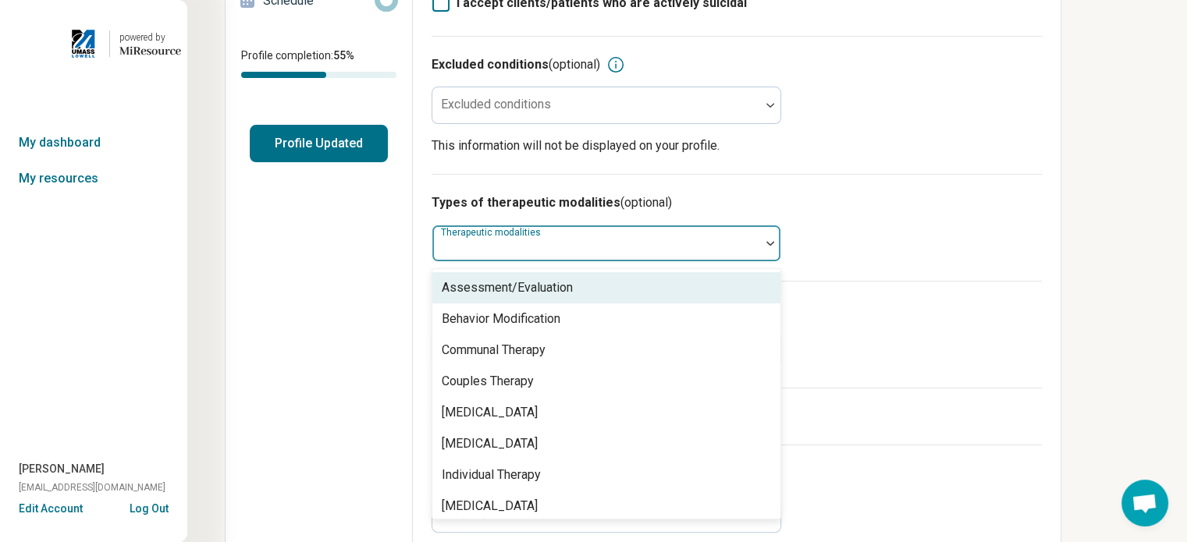
click at [1110, 221] on div "Edit profile Discard changes Save Edit profile General Specialty Credentials Lo…" at bounding box center [686, 263] width 999 height 1127
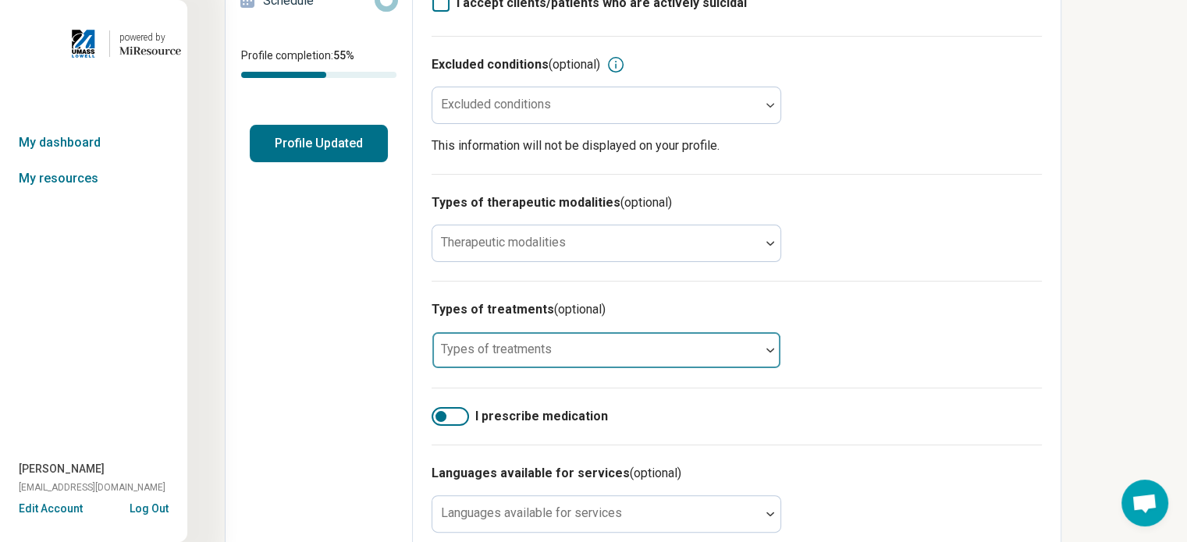
click at [764, 355] on div at bounding box center [770, 350] width 20 height 36
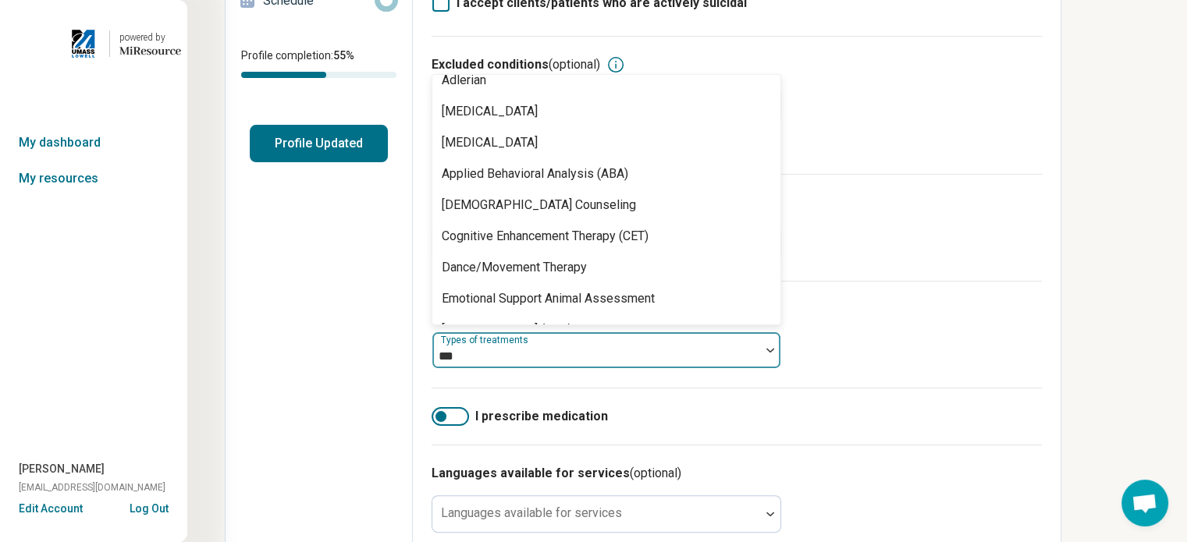
scroll to position [0, 0]
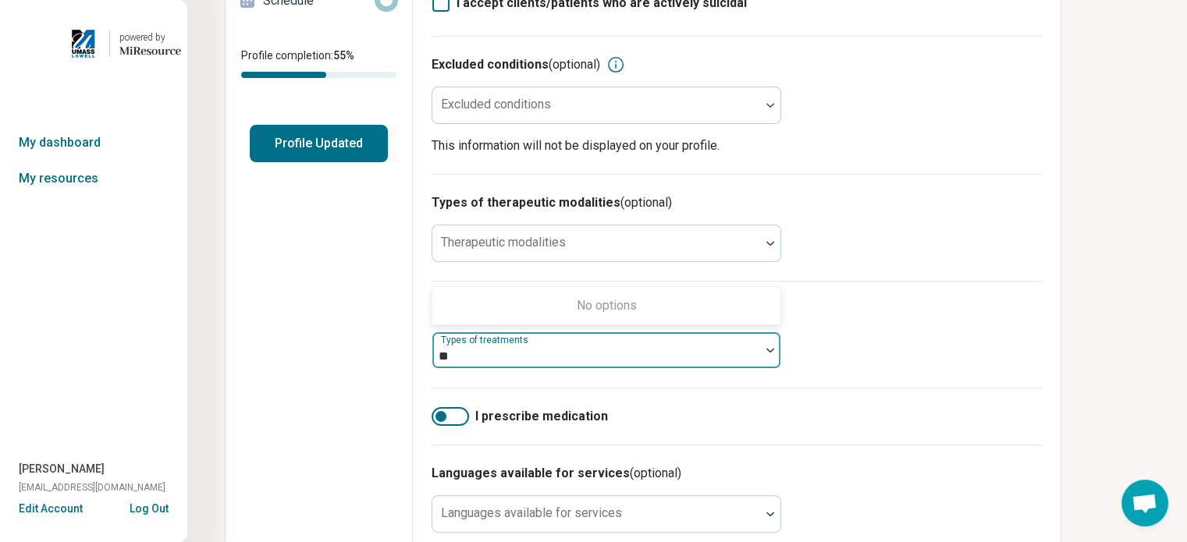
type input "*"
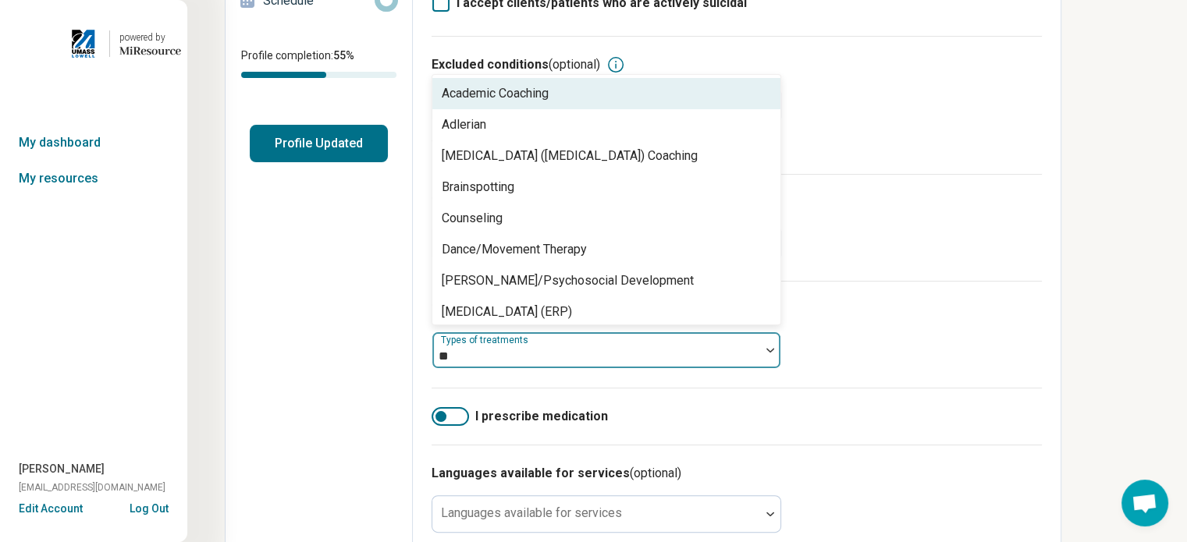
type input "*"
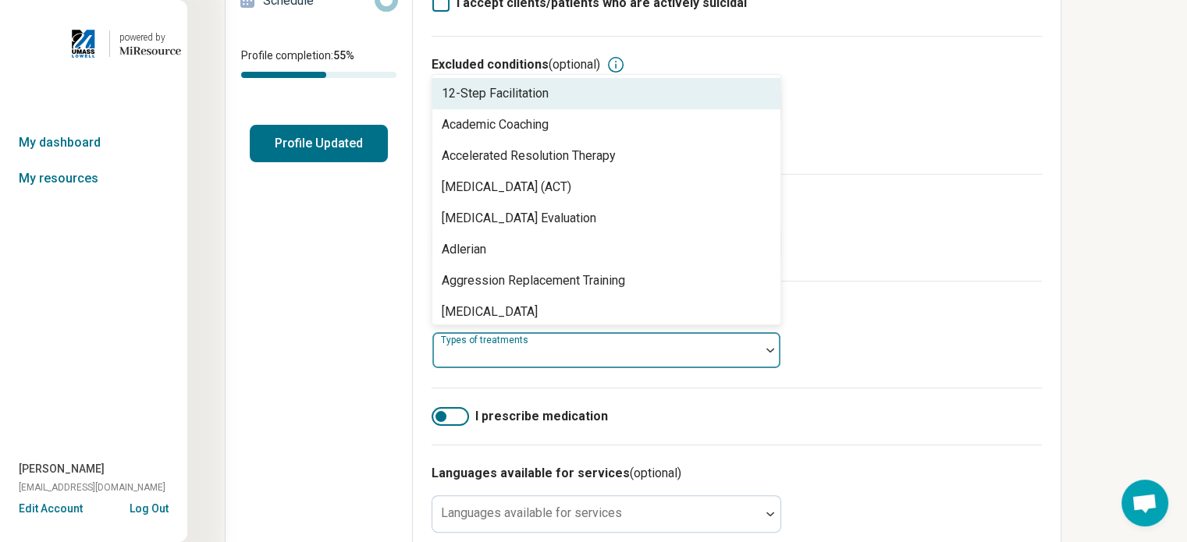
drag, startPoint x: 776, startPoint y: 90, endPoint x: 777, endPoint y: 120, distance: 30.4
click at [777, 120] on div "12-Step Facilitation Academic Coaching Accelerated Resolution Therapy Acceptanc…" at bounding box center [606, 200] width 348 height 250
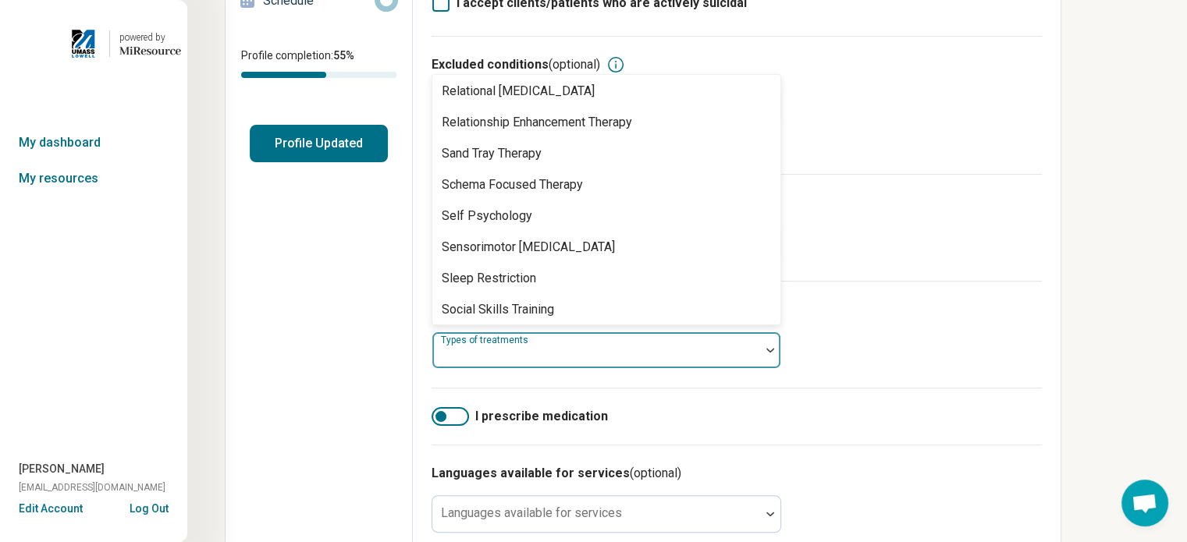
scroll to position [2775, 0]
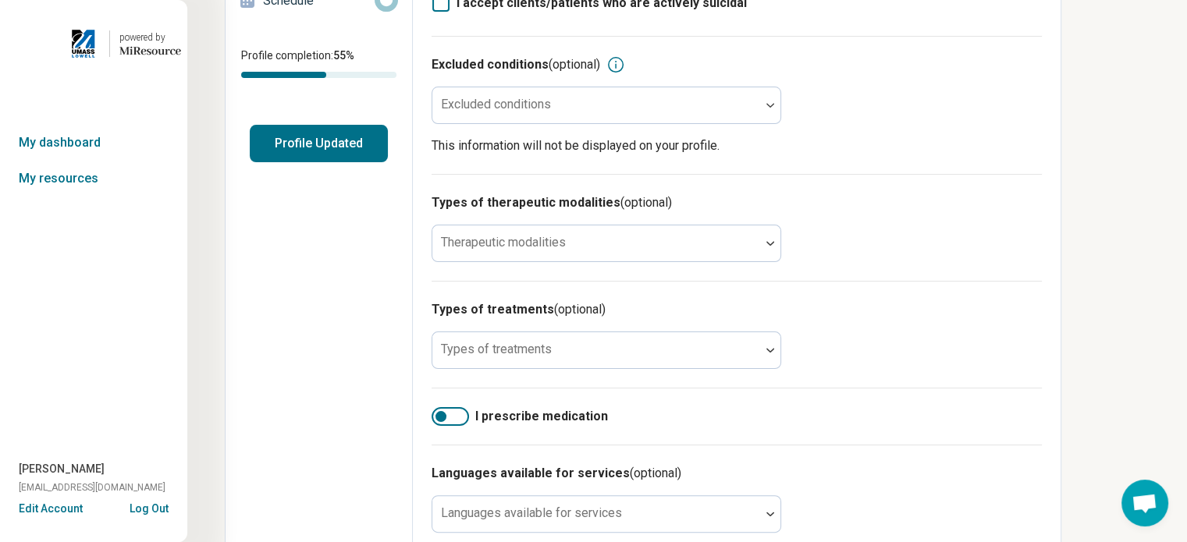
click at [1104, 301] on div "Edit profile Discard changes Save Edit profile General Specialty Credentials Lo…" at bounding box center [686, 263] width 999 height 1127
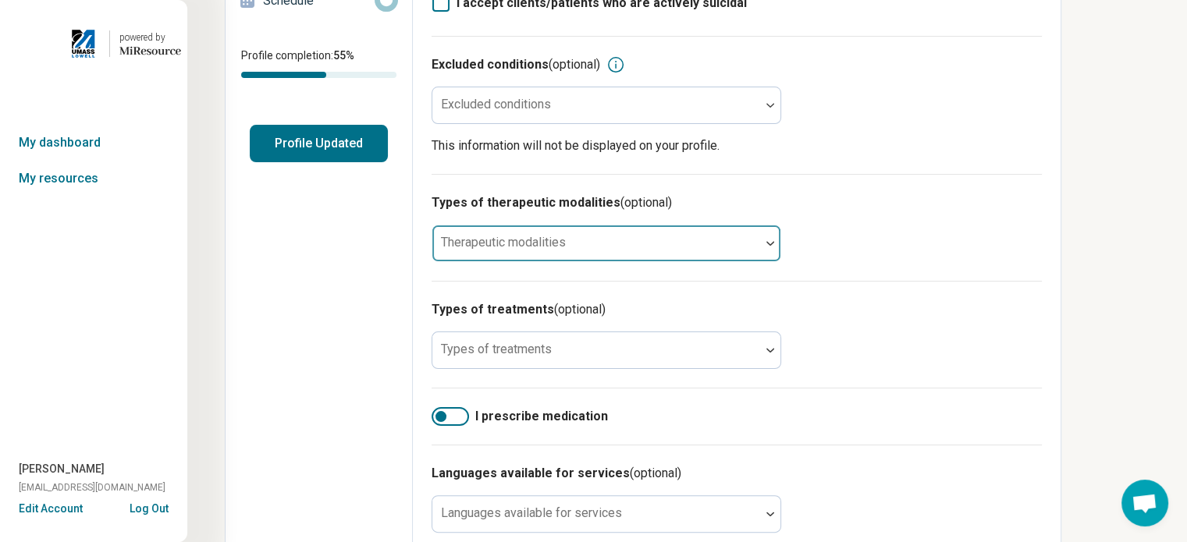
click at [769, 240] on div at bounding box center [770, 243] width 20 height 36
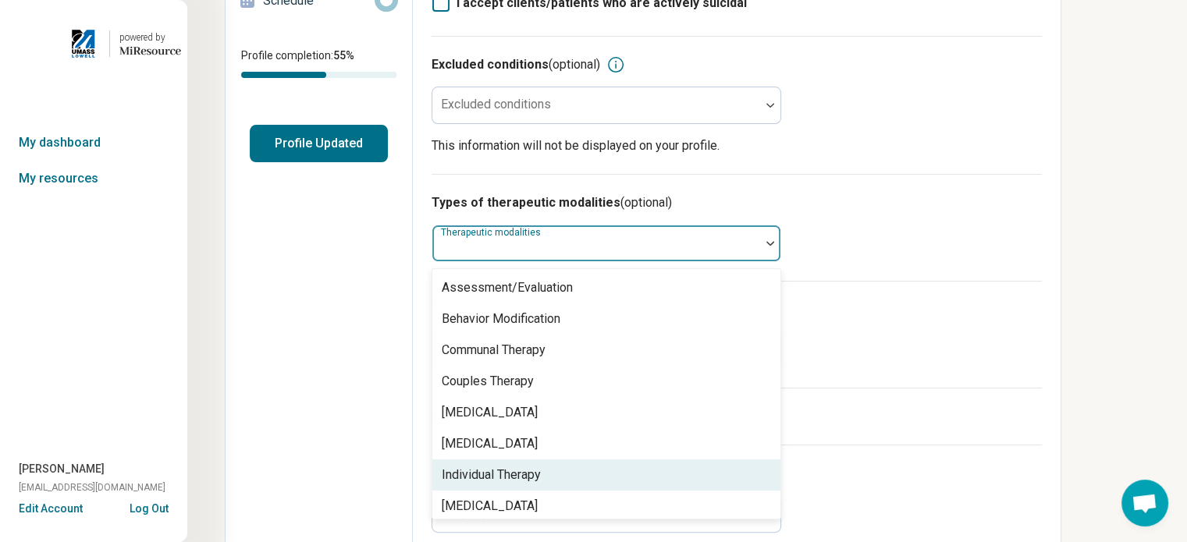
click at [666, 474] on div "Individual Therapy" at bounding box center [606, 475] width 348 height 31
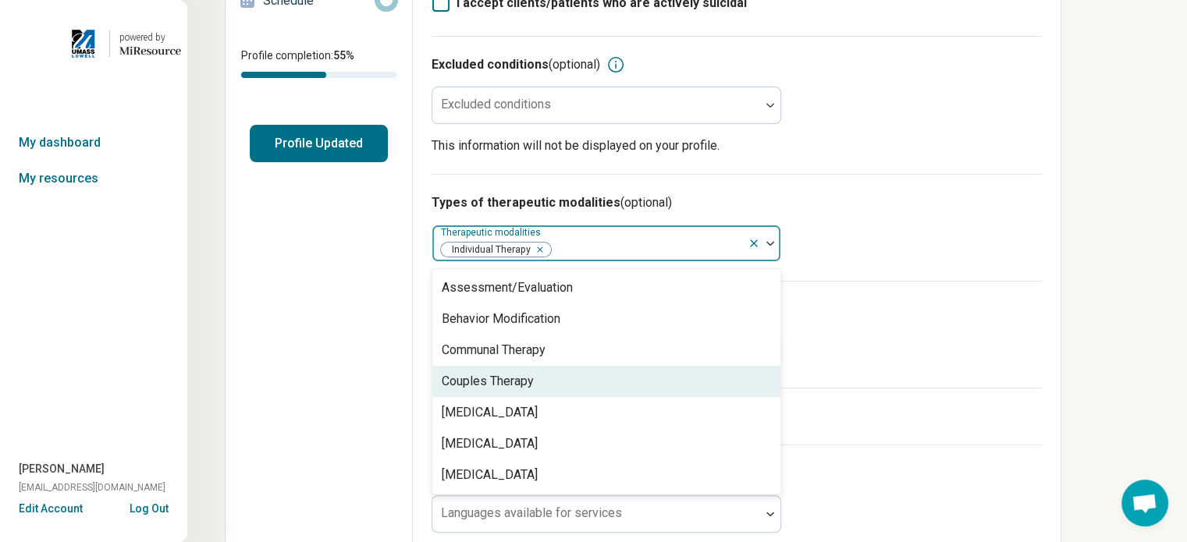
click at [1131, 259] on div "Edit profile Discard changes Save Edit profile General Specialty Credentials Lo…" at bounding box center [686, 263] width 999 height 1127
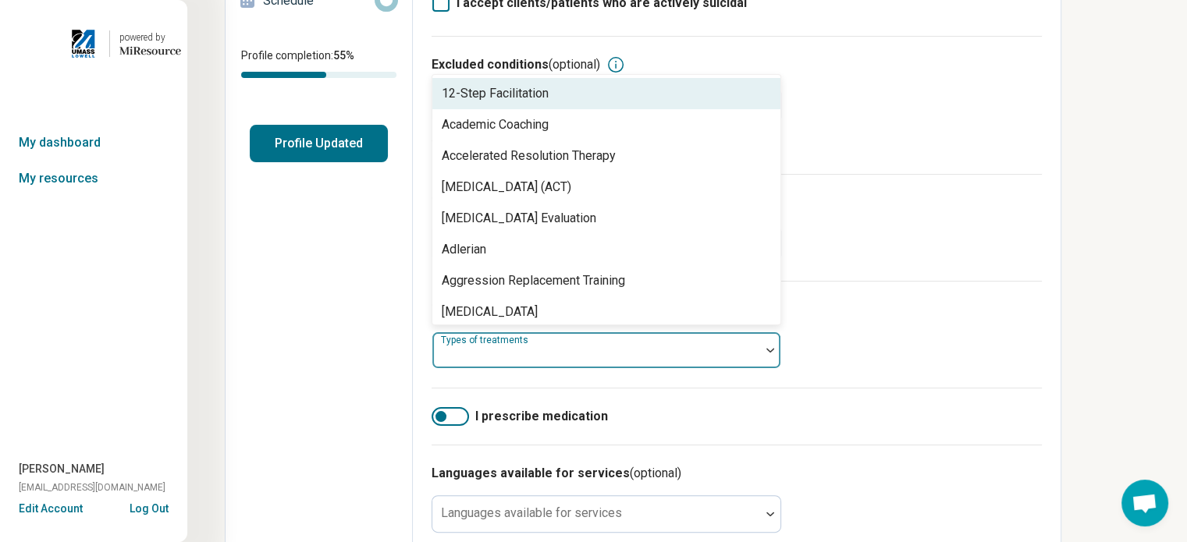
click at [751, 350] on div at bounding box center [595, 357] width 315 height 22
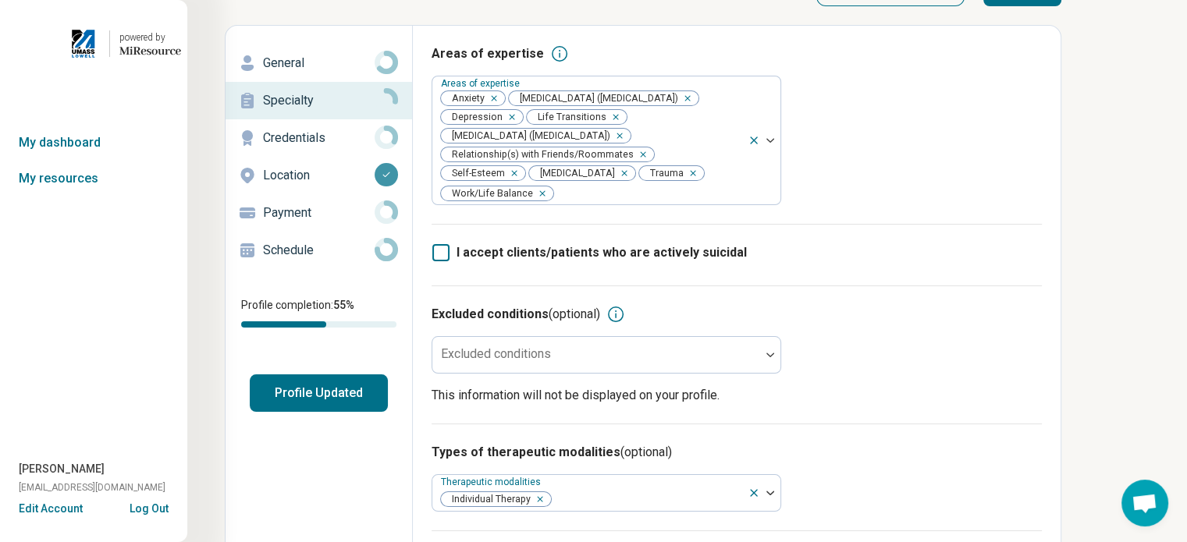
scroll to position [0, 0]
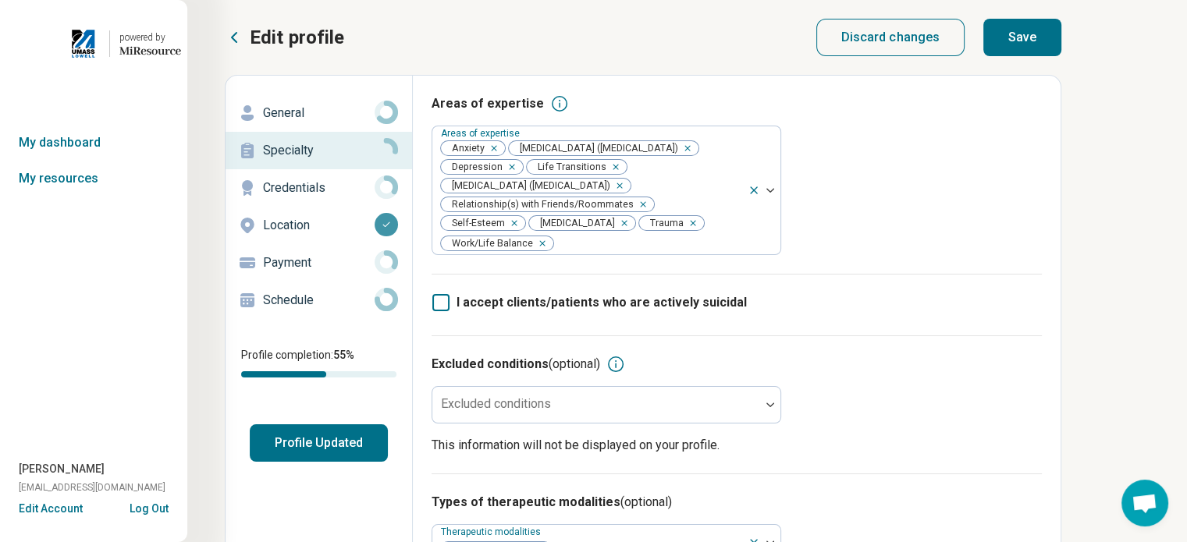
click at [284, 177] on div "Credentials" at bounding box center [319, 188] width 162 height 25
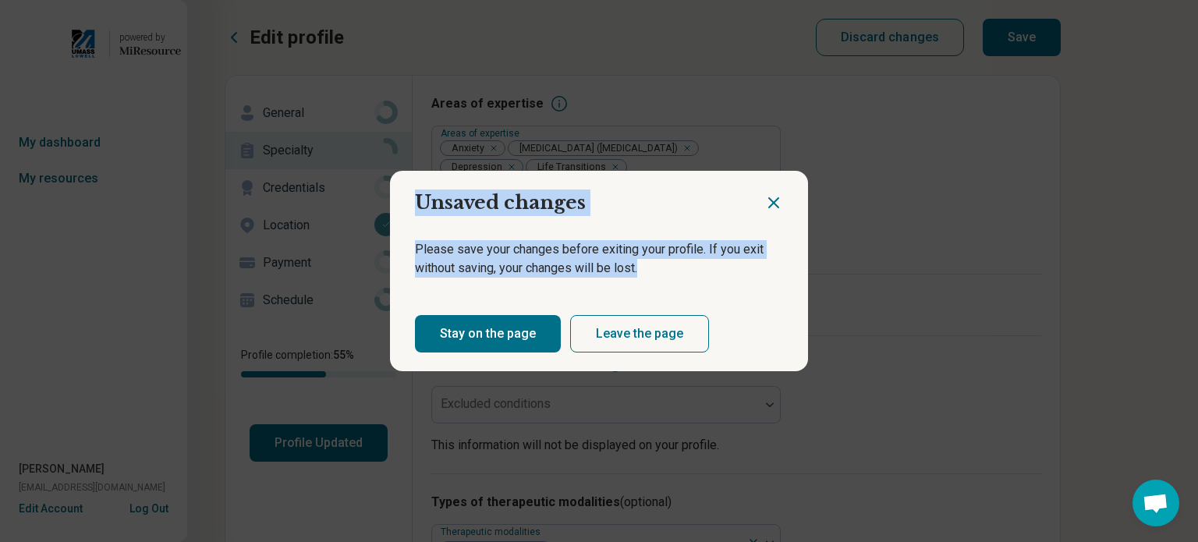
drag, startPoint x: 284, startPoint y: 177, endPoint x: 516, endPoint y: 338, distance: 282.0
click at [516, 338] on div "Unsaved changes Please save your changes before exiting your profile. If you ex…" at bounding box center [599, 271] width 1198 height 542
click at [516, 338] on button "Stay on the page" at bounding box center [488, 333] width 146 height 37
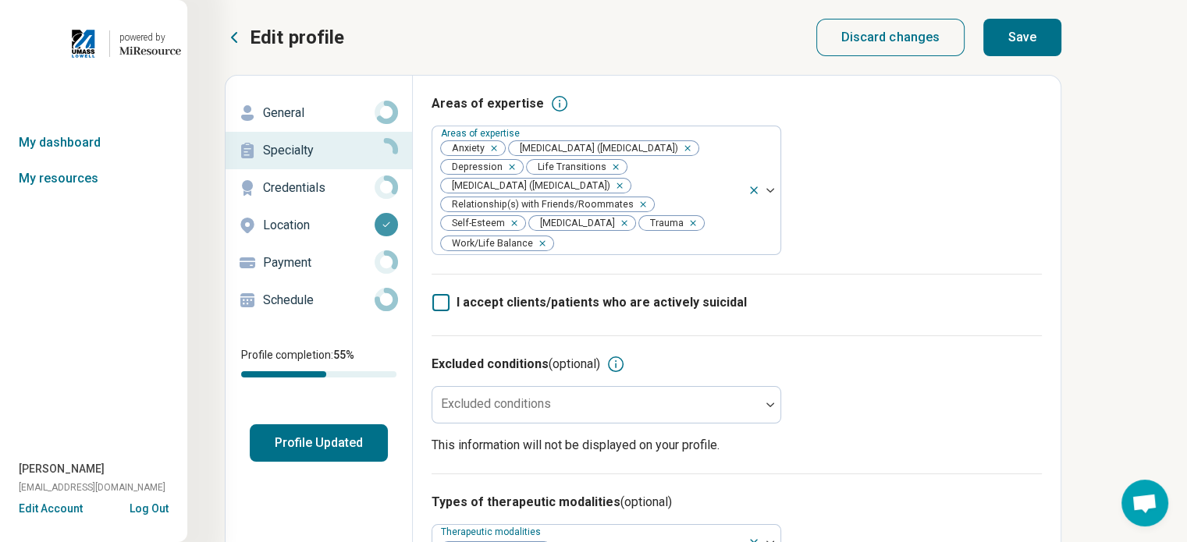
click at [1025, 48] on button "Save" at bounding box center [1022, 37] width 78 height 37
click at [303, 185] on p "Credentials" at bounding box center [319, 188] width 112 height 19
type textarea "*"
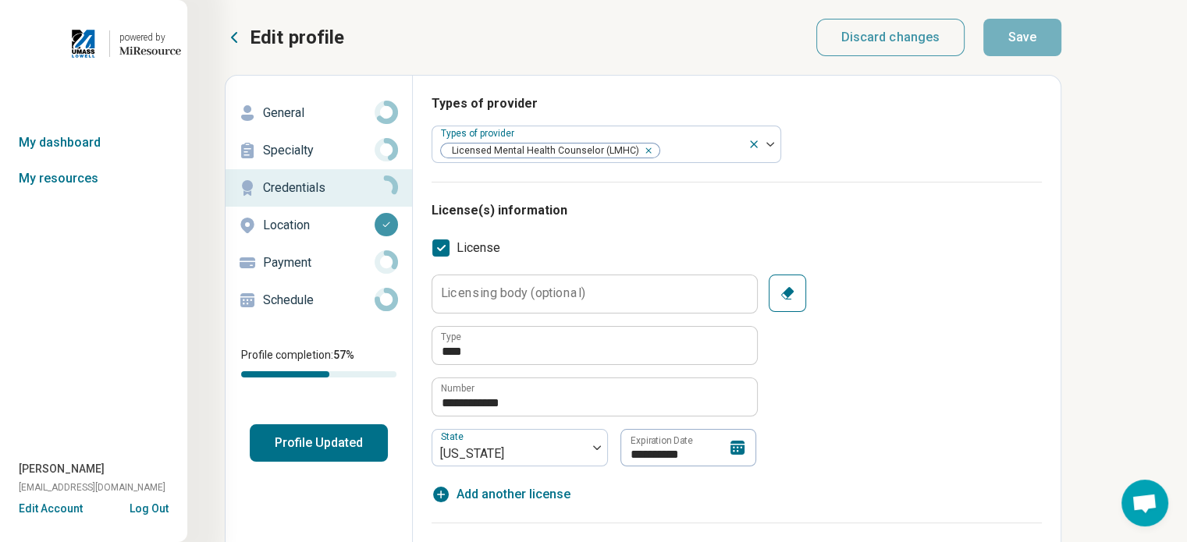
click at [291, 264] on p "Payment" at bounding box center [319, 263] width 112 height 19
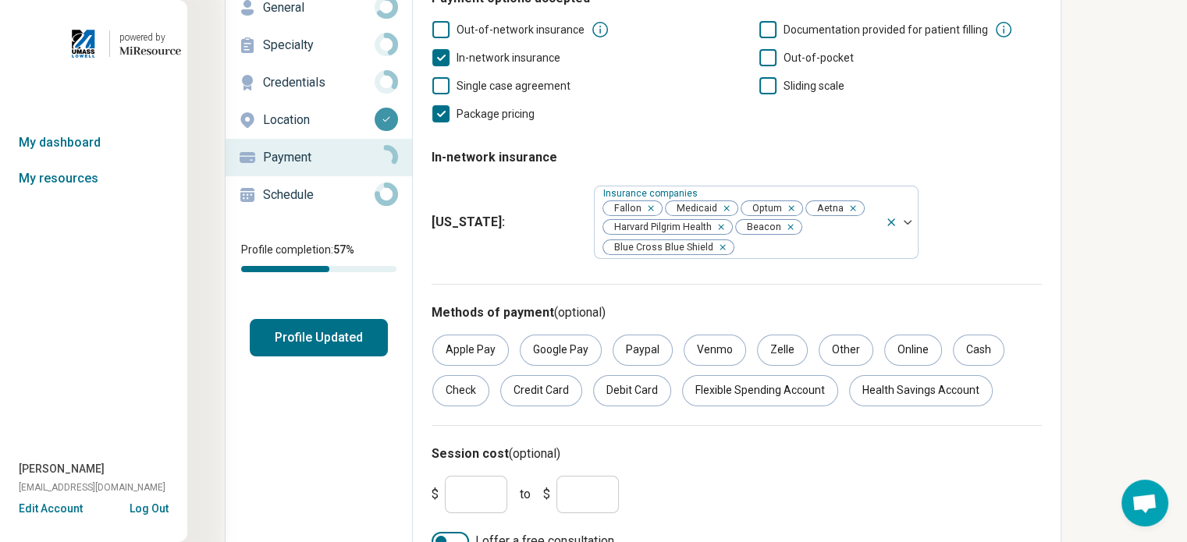
scroll to position [159, 0]
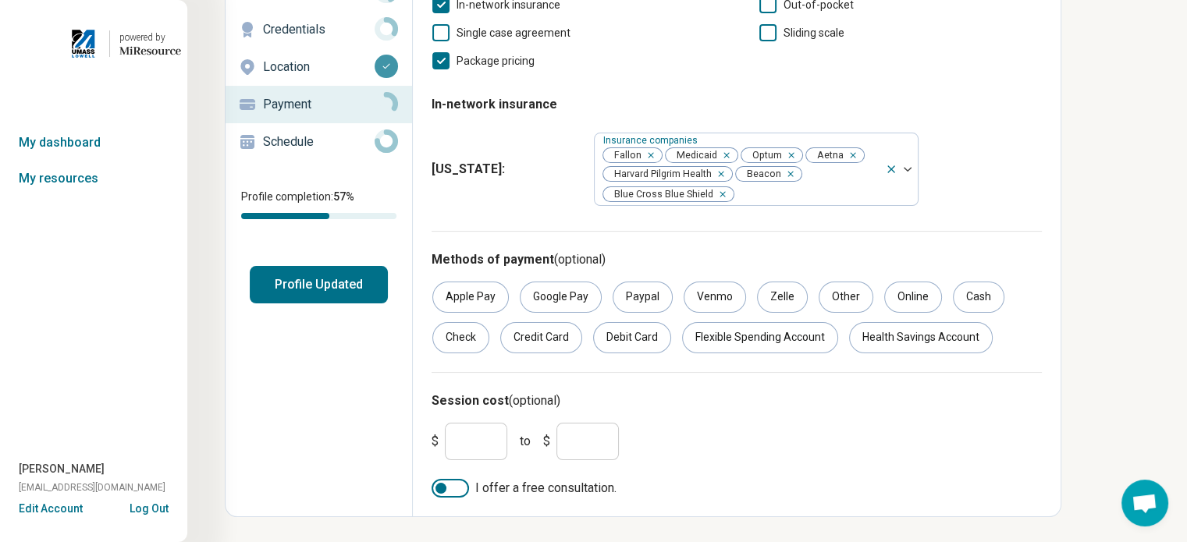
click at [464, 446] on input "*" at bounding box center [476, 441] width 62 height 37
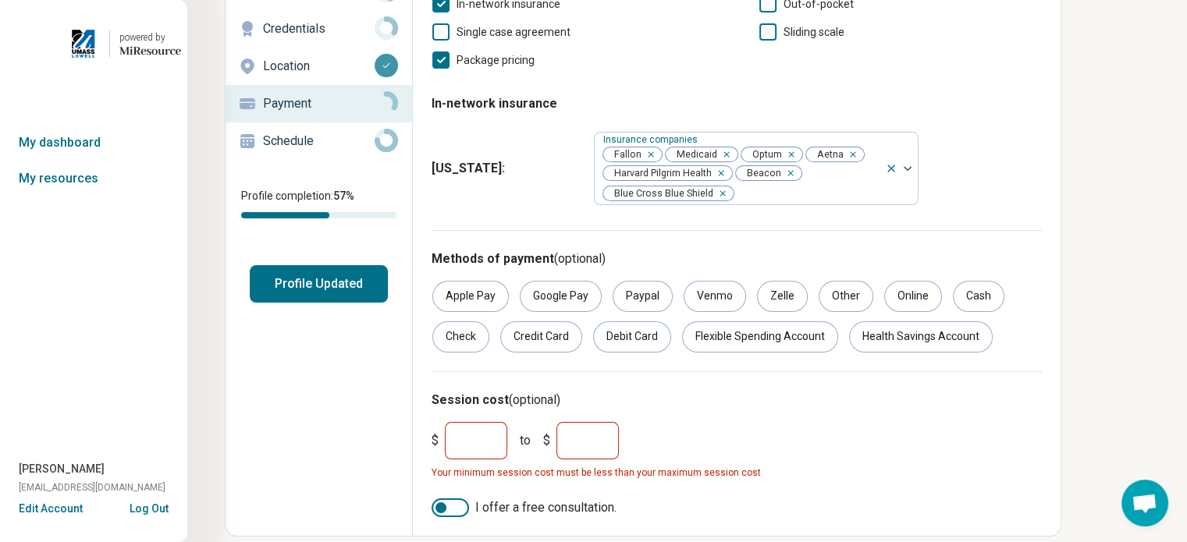
type input "***"
click at [587, 443] on input "*" at bounding box center [587, 440] width 62 height 37
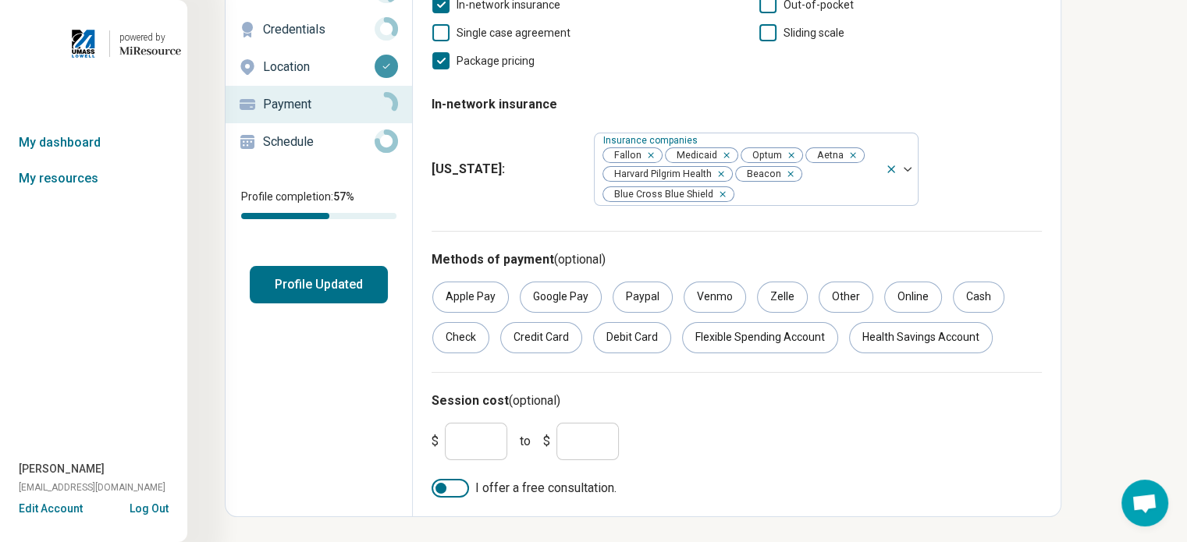
scroll to position [0, 0]
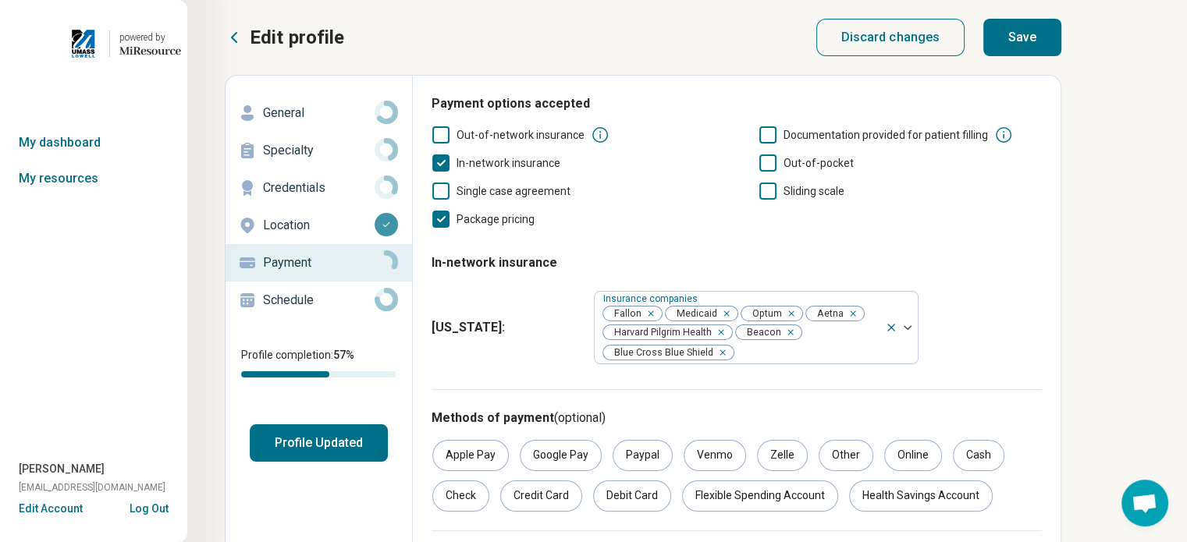
type input "***"
click at [1023, 48] on button "Save" at bounding box center [1022, 37] width 78 height 37
click at [284, 302] on p "Schedule" at bounding box center [319, 300] width 112 height 19
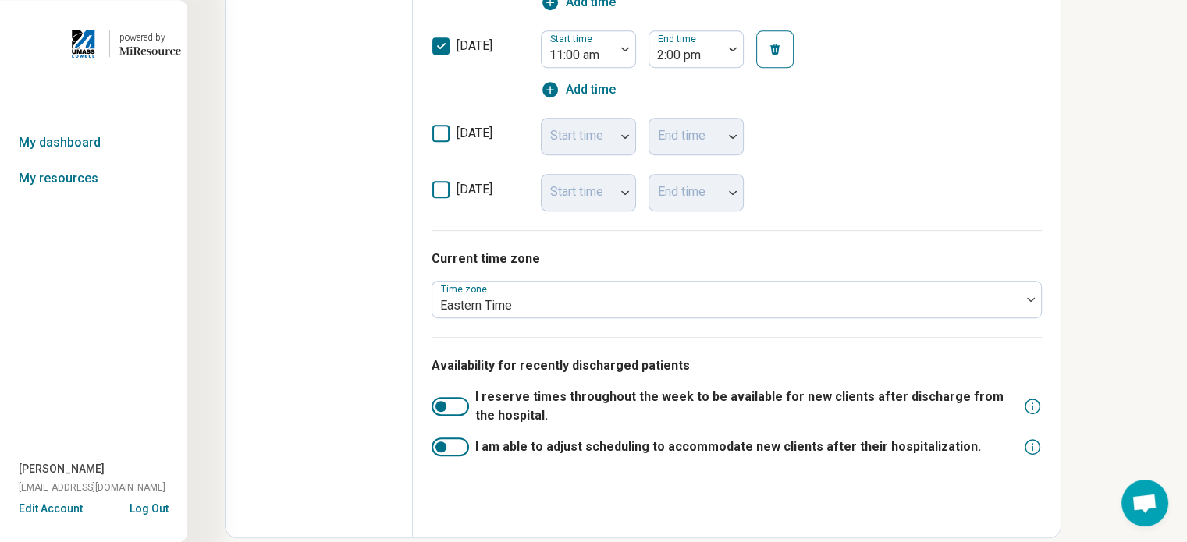
scroll to position [762, 0]
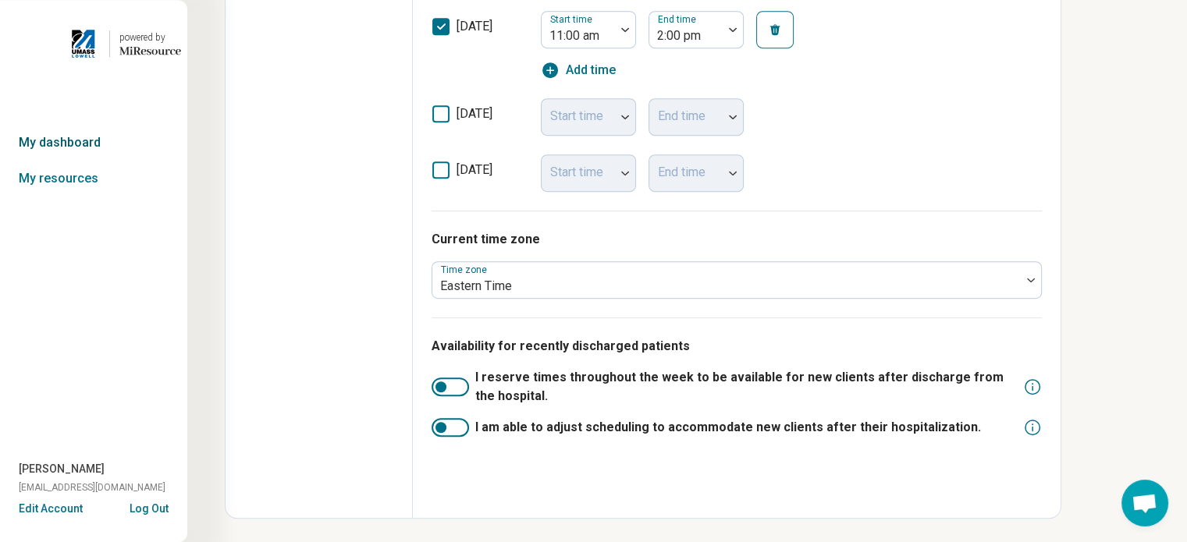
click at [57, 143] on link "My dashboard" at bounding box center [93, 143] width 187 height 36
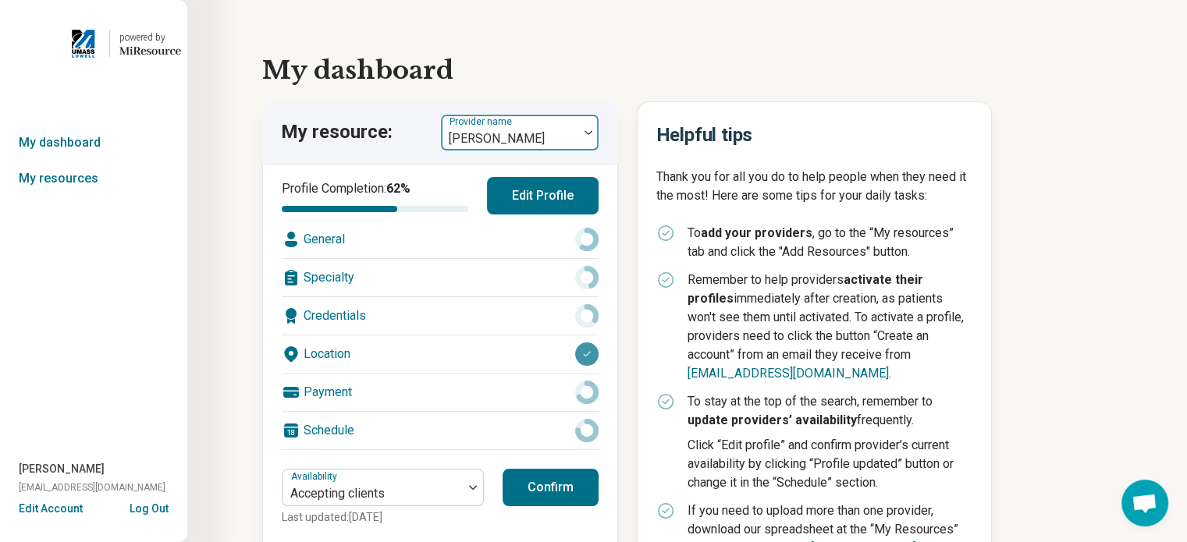
click at [588, 131] on img at bounding box center [588, 132] width 8 height 5
click at [1122, 154] on div "My dashboard My resource: Provider name Rebecca Earney Profile Completion: 62 %…" at bounding box center [686, 344] width 999 height 689
click at [71, 182] on link "My resources" at bounding box center [93, 179] width 187 height 36
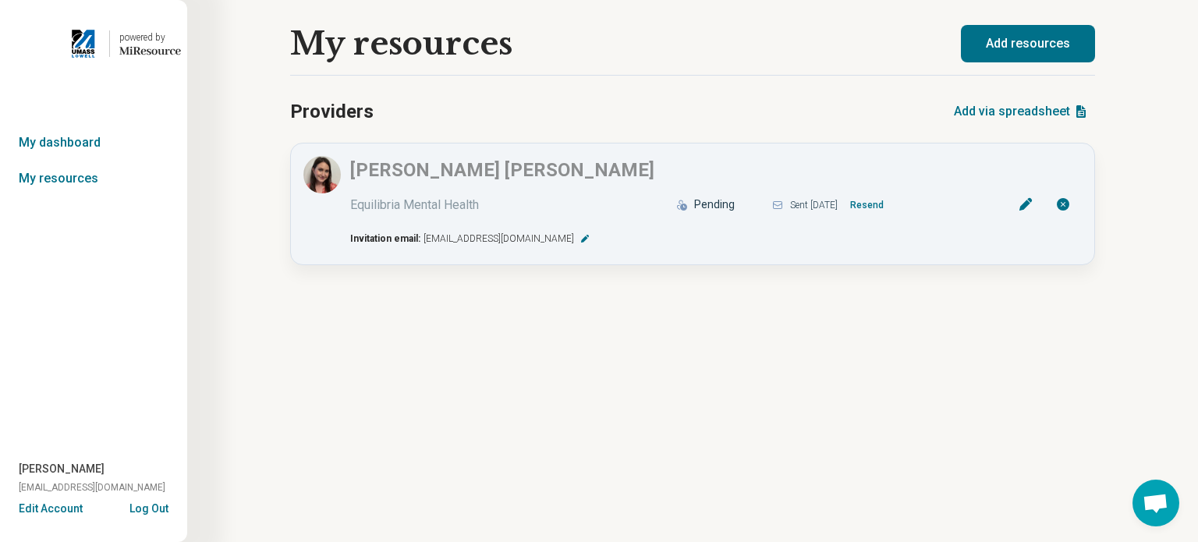
click at [996, 44] on button "Add resources" at bounding box center [1028, 43] width 134 height 37
click at [975, 114] on button "Add via spreadsheet" at bounding box center [1021, 111] width 147 height 37
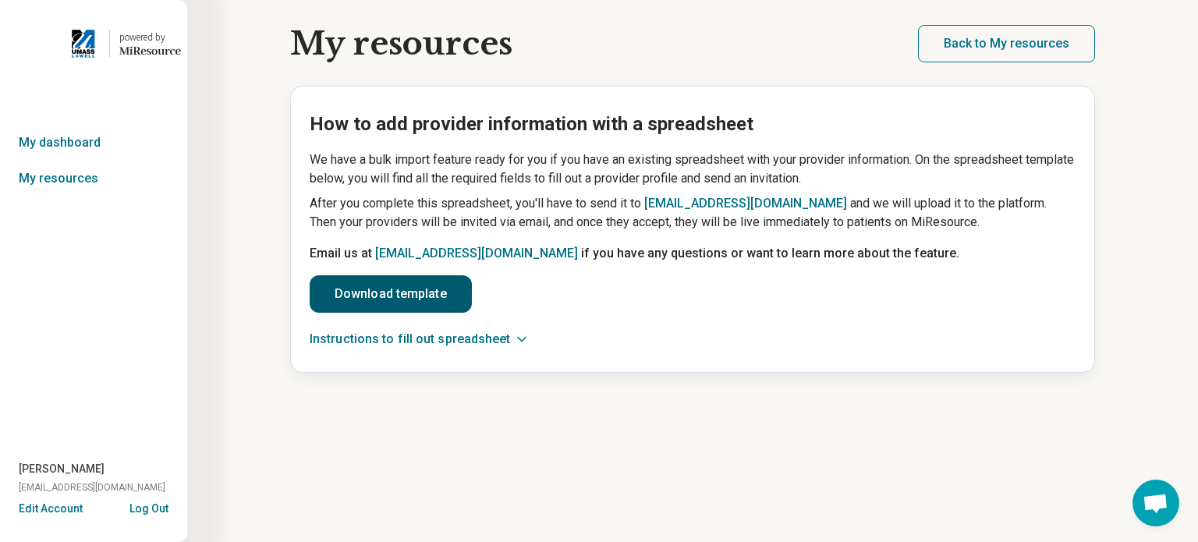
click at [416, 286] on link "Download template" at bounding box center [391, 293] width 162 height 37
click at [440, 332] on button "Instructions to fill out spreadsheet" at bounding box center [417, 340] width 214 height 16
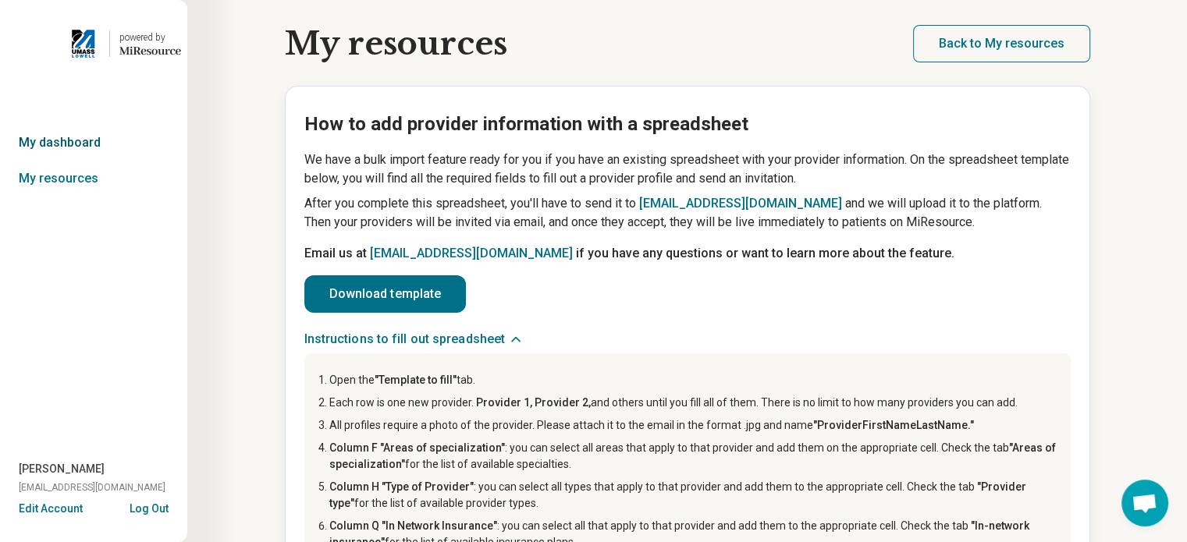
click at [70, 140] on link "My dashboard" at bounding box center [93, 143] width 187 height 36
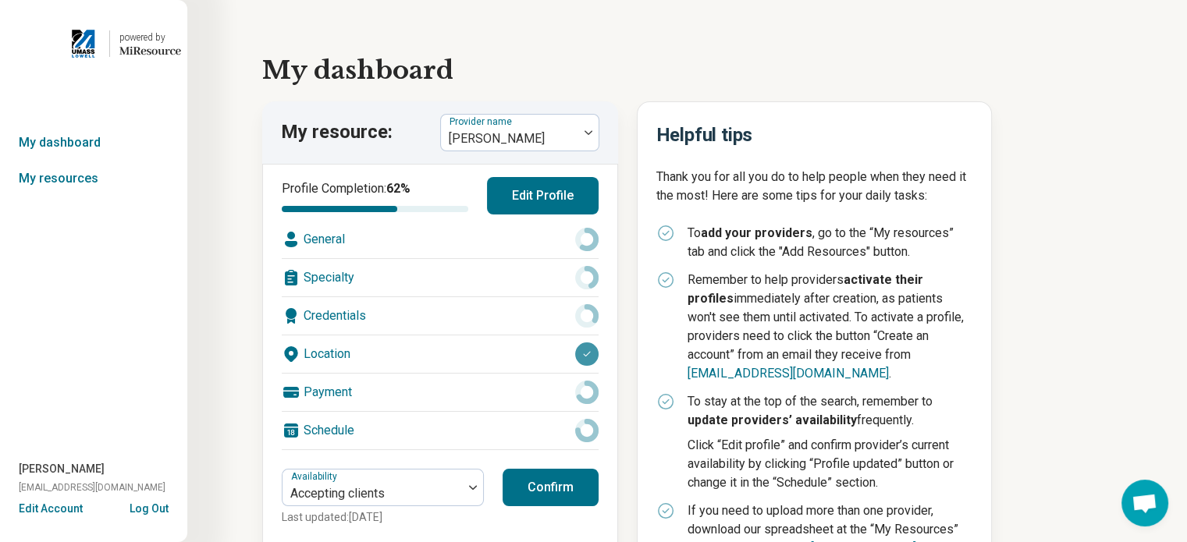
click at [49, 514] on button "Edit Account" at bounding box center [51, 509] width 64 height 16
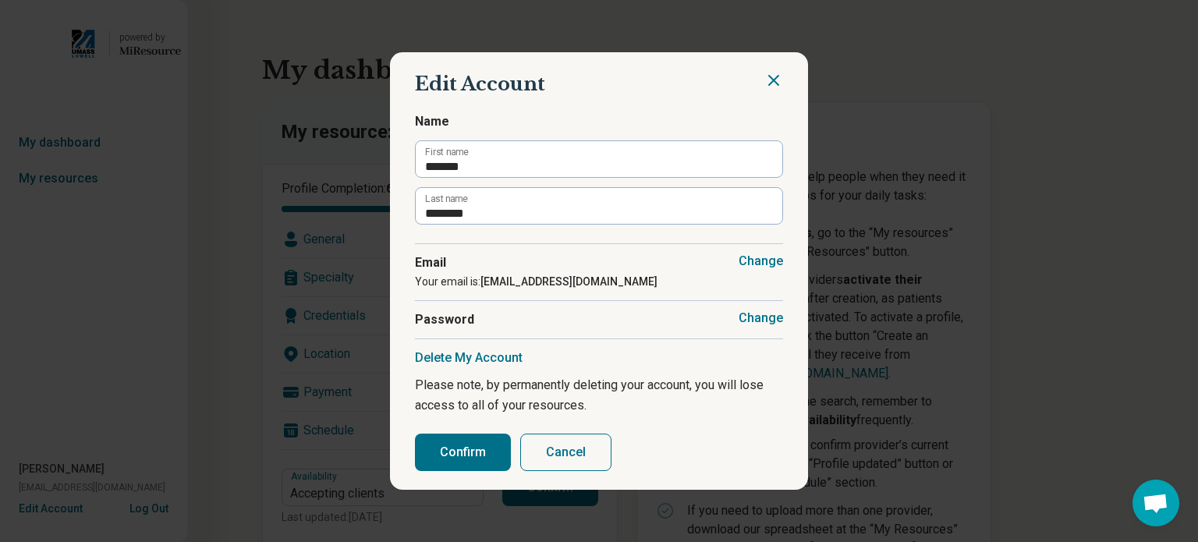
click at [769, 77] on icon "Close" at bounding box center [773, 80] width 9 height 9
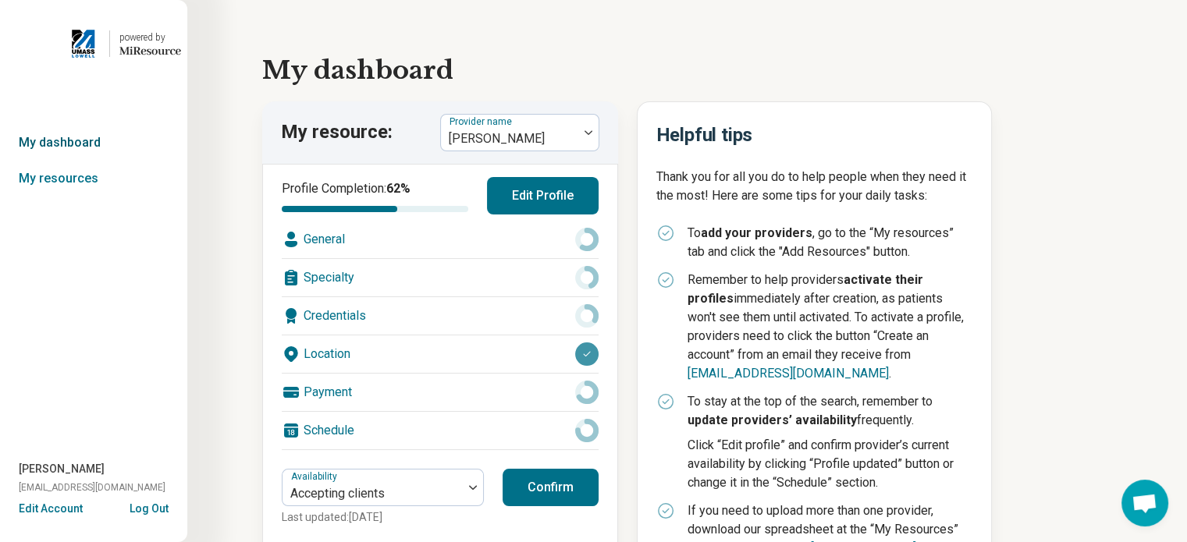
click at [69, 140] on link "My dashboard" at bounding box center [93, 143] width 187 height 36
click at [69, 185] on link "My resources" at bounding box center [93, 179] width 187 height 36
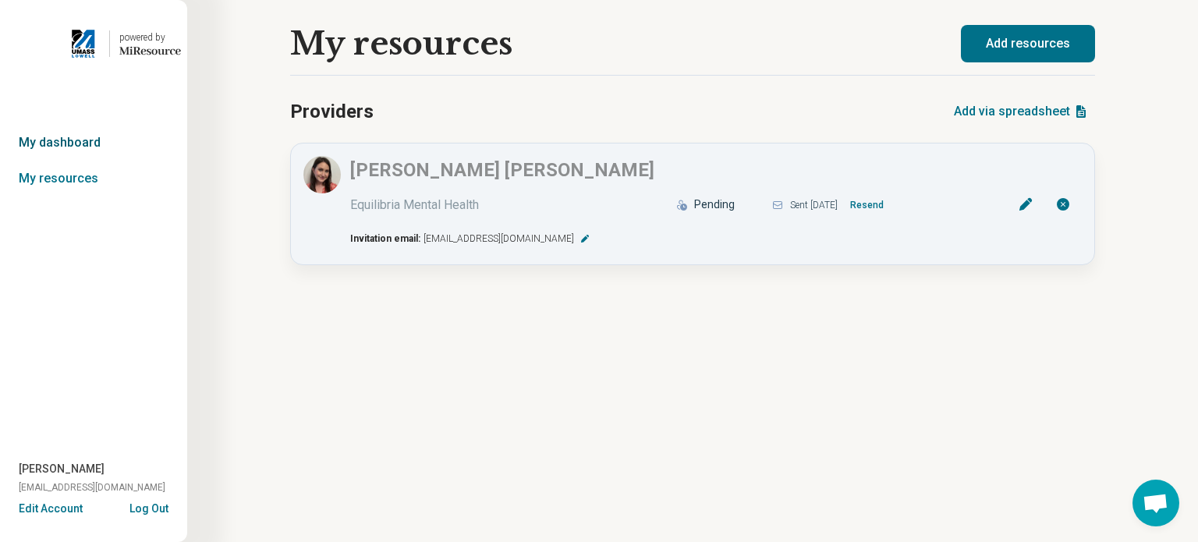
click at [58, 142] on link "My dashboard" at bounding box center [93, 143] width 187 height 36
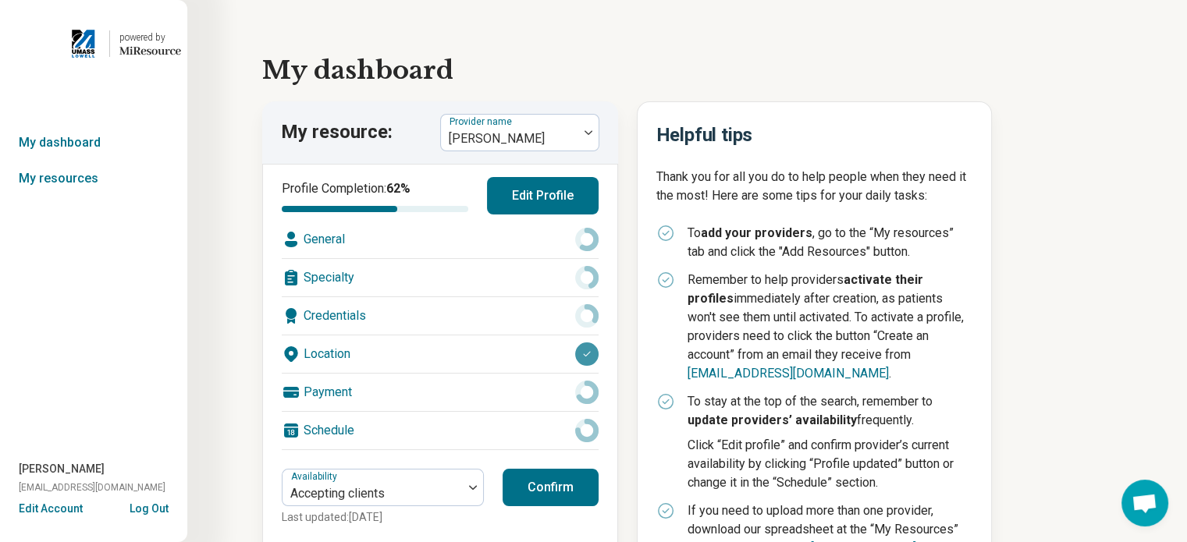
click at [65, 505] on button "Edit Account" at bounding box center [51, 509] width 64 height 16
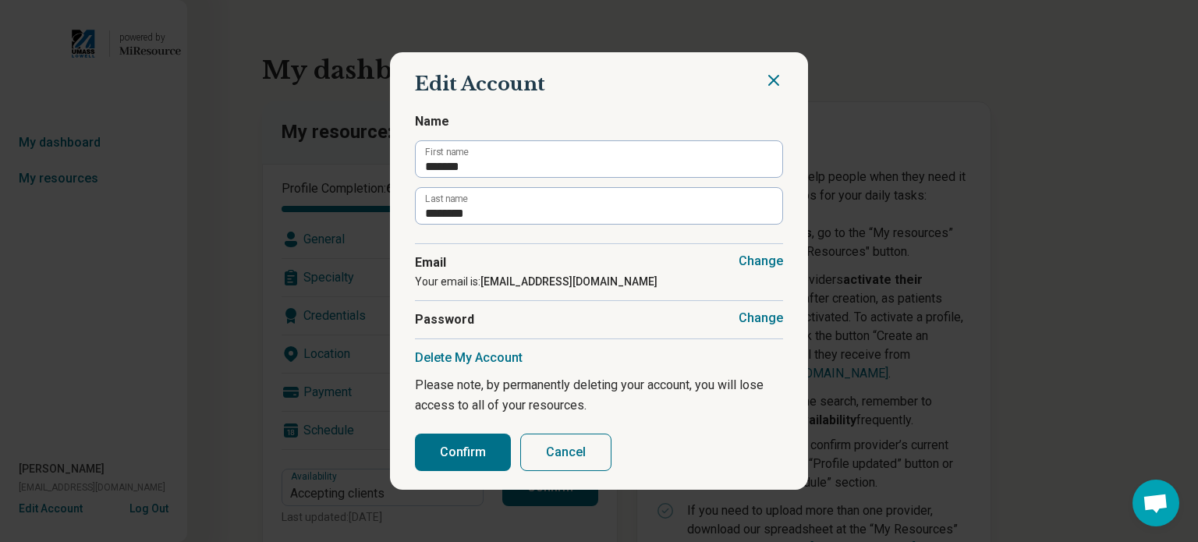
click at [765, 86] on icon "Close" at bounding box center [774, 80] width 19 height 19
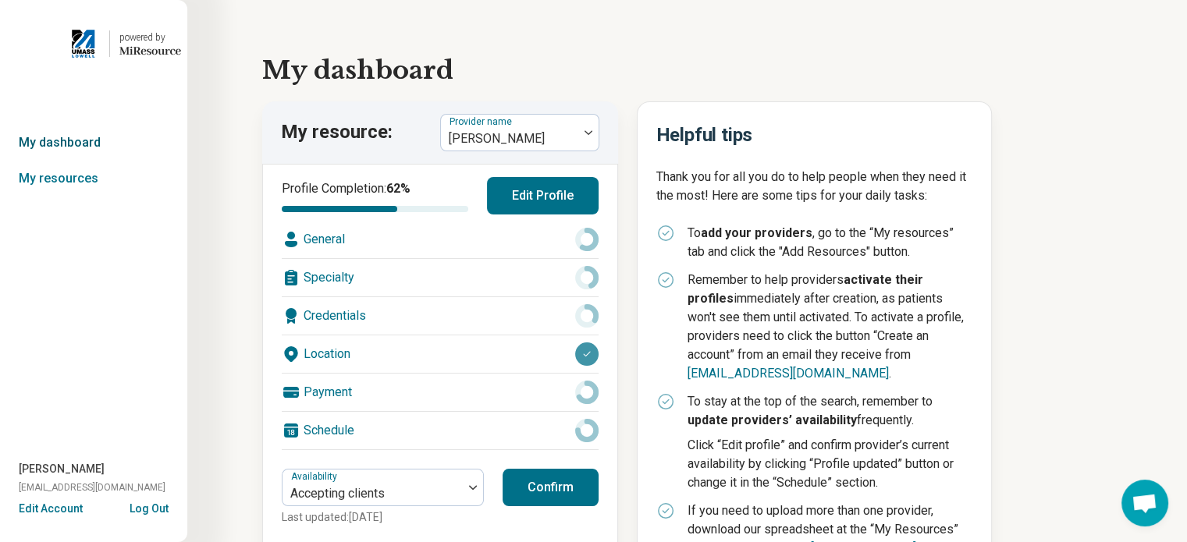
click at [78, 145] on link "My dashboard" at bounding box center [93, 143] width 187 height 36
click at [55, 143] on link "My dashboard" at bounding box center [93, 143] width 187 height 36
click at [36, 133] on link "My dashboard" at bounding box center [93, 143] width 187 height 36
click at [53, 143] on link "My dashboard" at bounding box center [93, 143] width 187 height 36
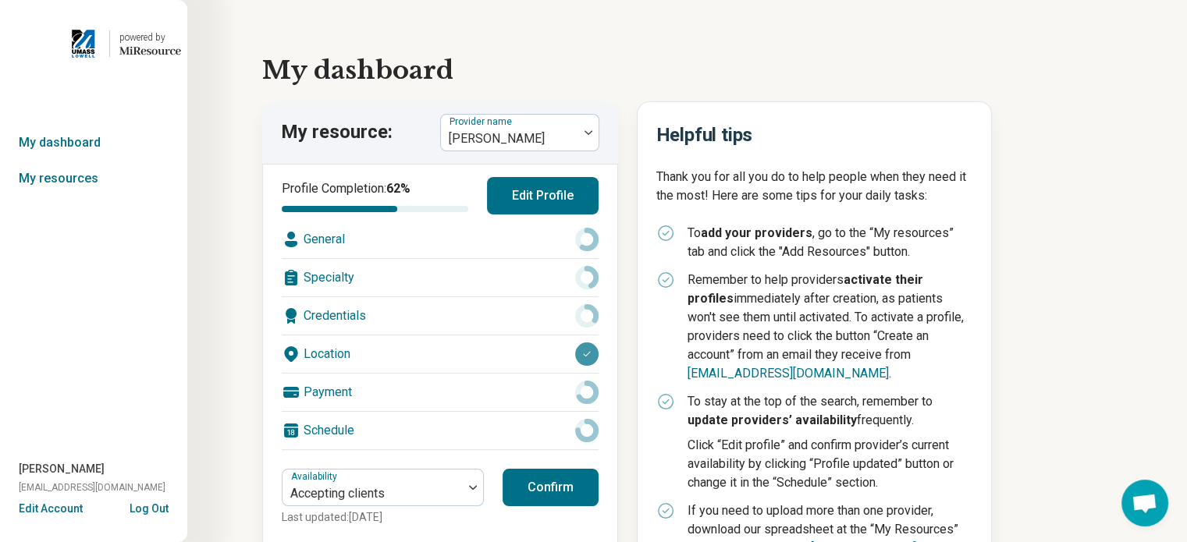
scroll to position [145, 0]
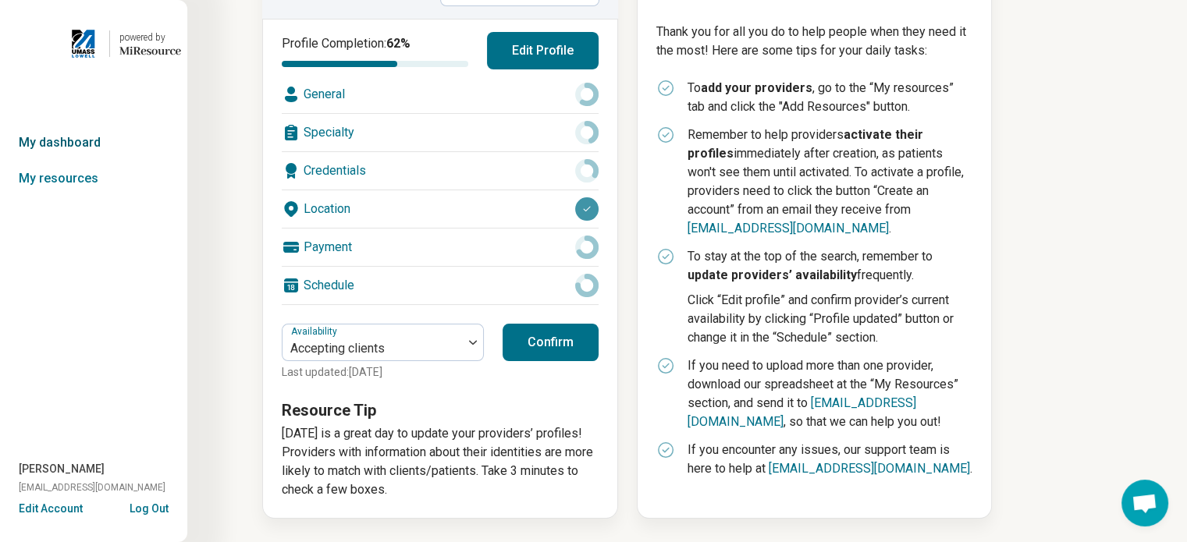
click at [51, 141] on link "My dashboard" at bounding box center [93, 143] width 187 height 36
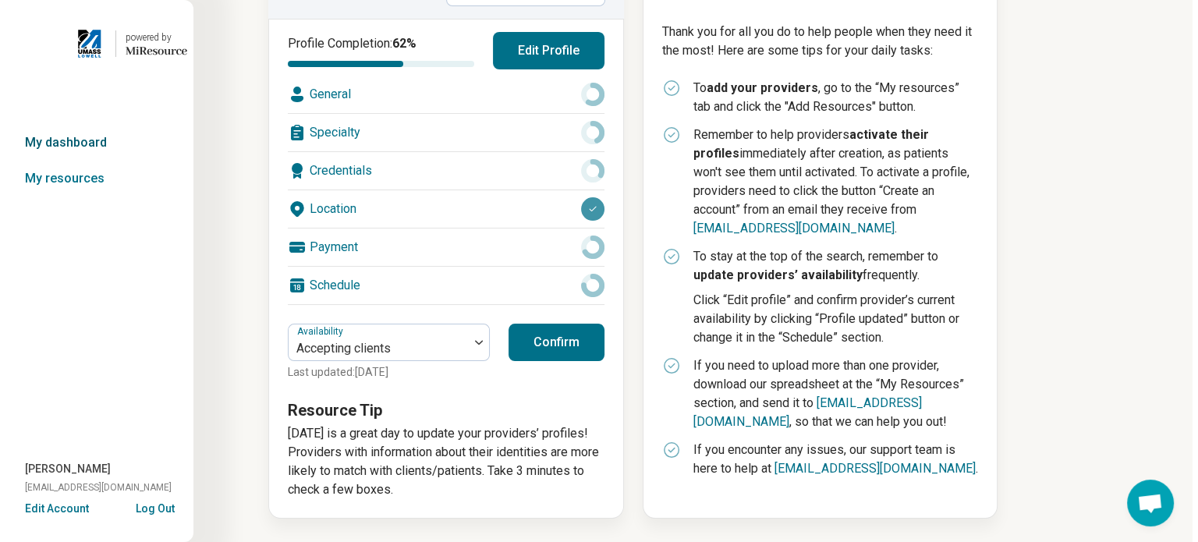
scroll to position [0, 0]
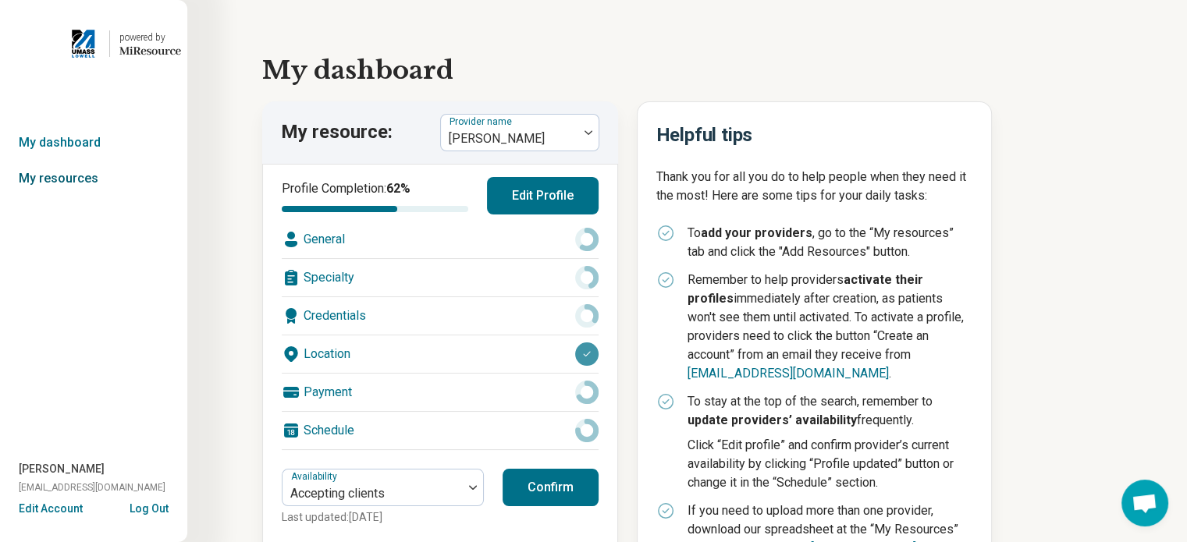
click at [59, 178] on link "My resources" at bounding box center [93, 179] width 187 height 36
